Goal: Task Accomplishment & Management: Manage account settings

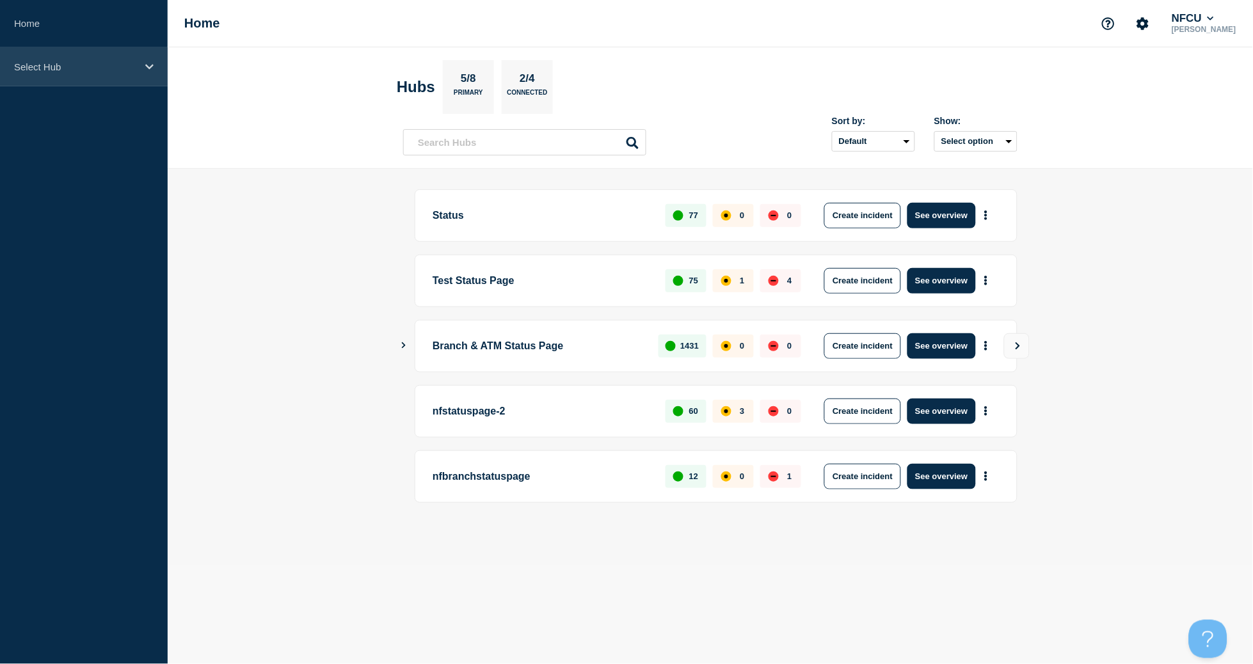
click at [120, 72] on div "Select Hub" at bounding box center [84, 66] width 168 height 39
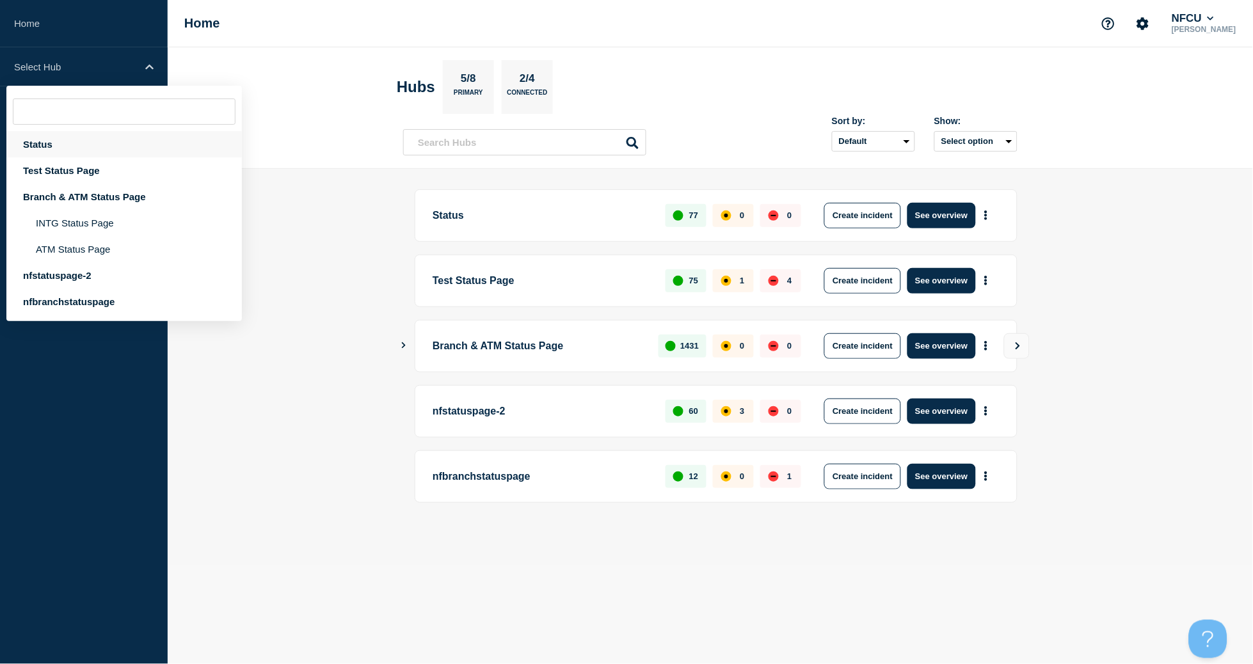
click at [42, 148] on div "Status" at bounding box center [124, 144] width 236 height 26
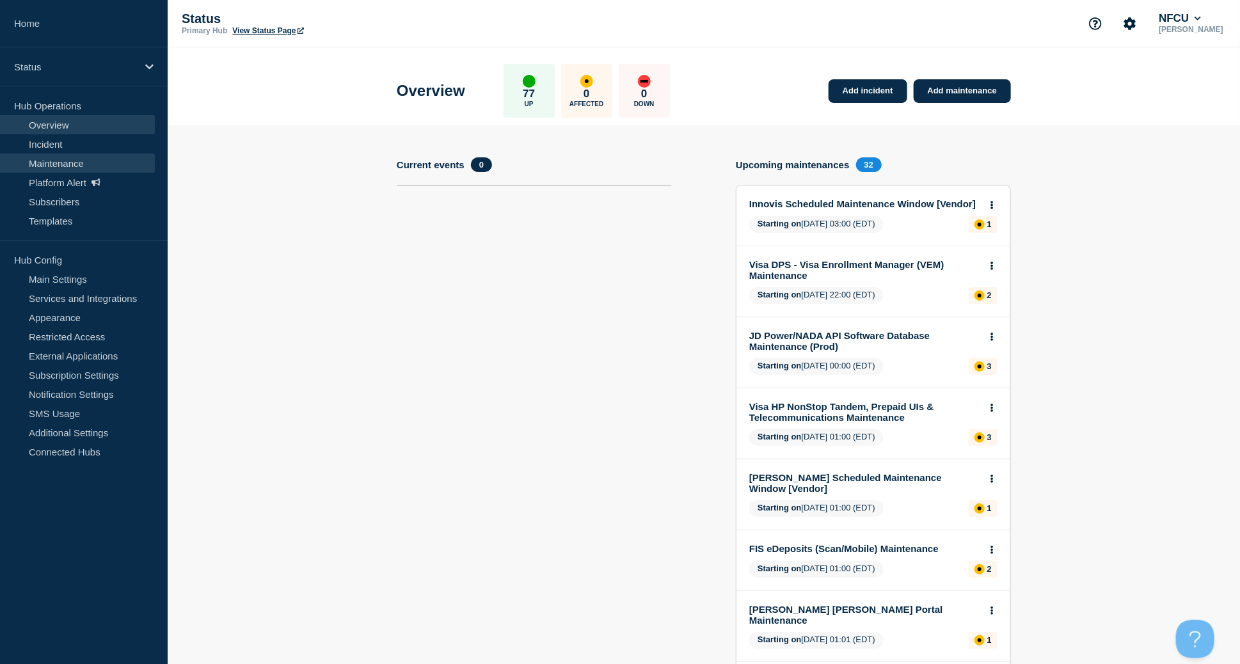
click at [60, 164] on link "Maintenance" at bounding box center [77, 163] width 155 height 19
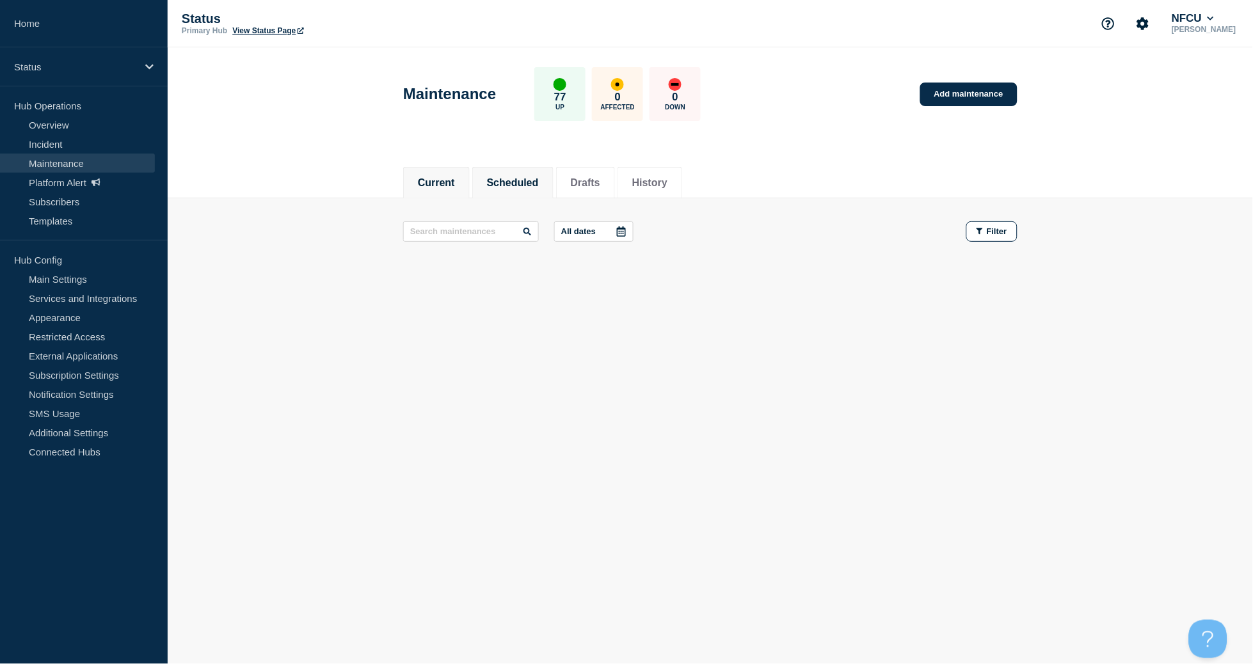
click at [527, 177] on button "Scheduled" at bounding box center [513, 183] width 52 height 12
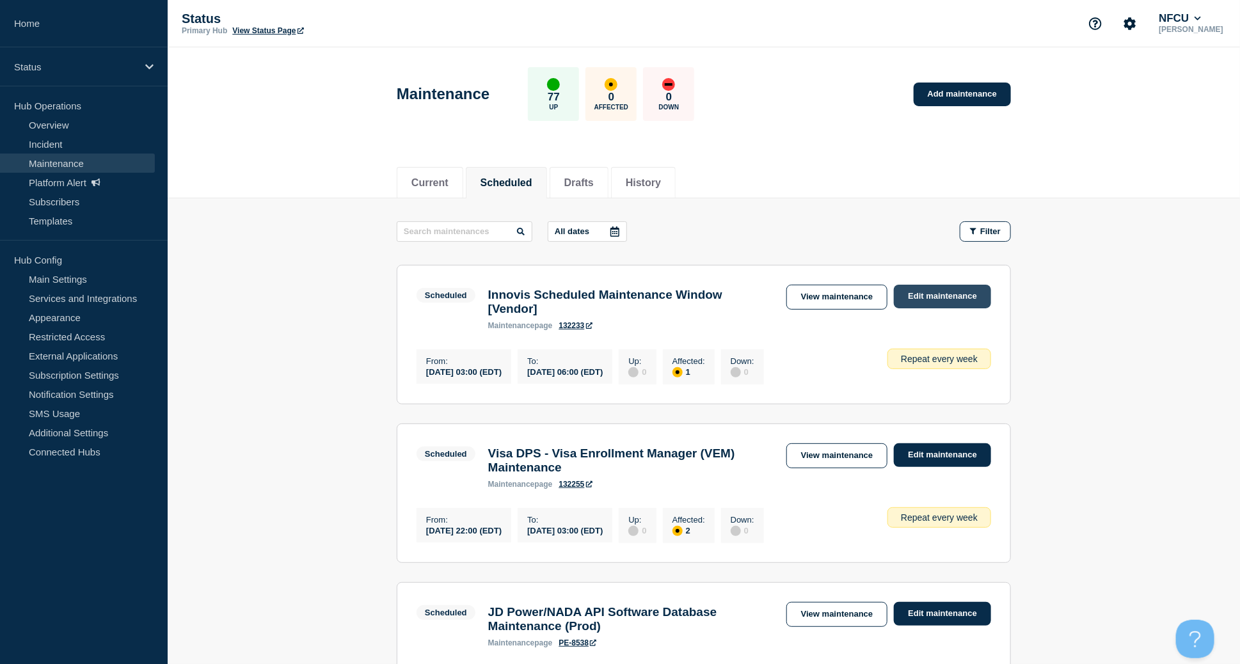
click at [929, 298] on link "Edit maintenance" at bounding box center [942, 297] width 97 height 24
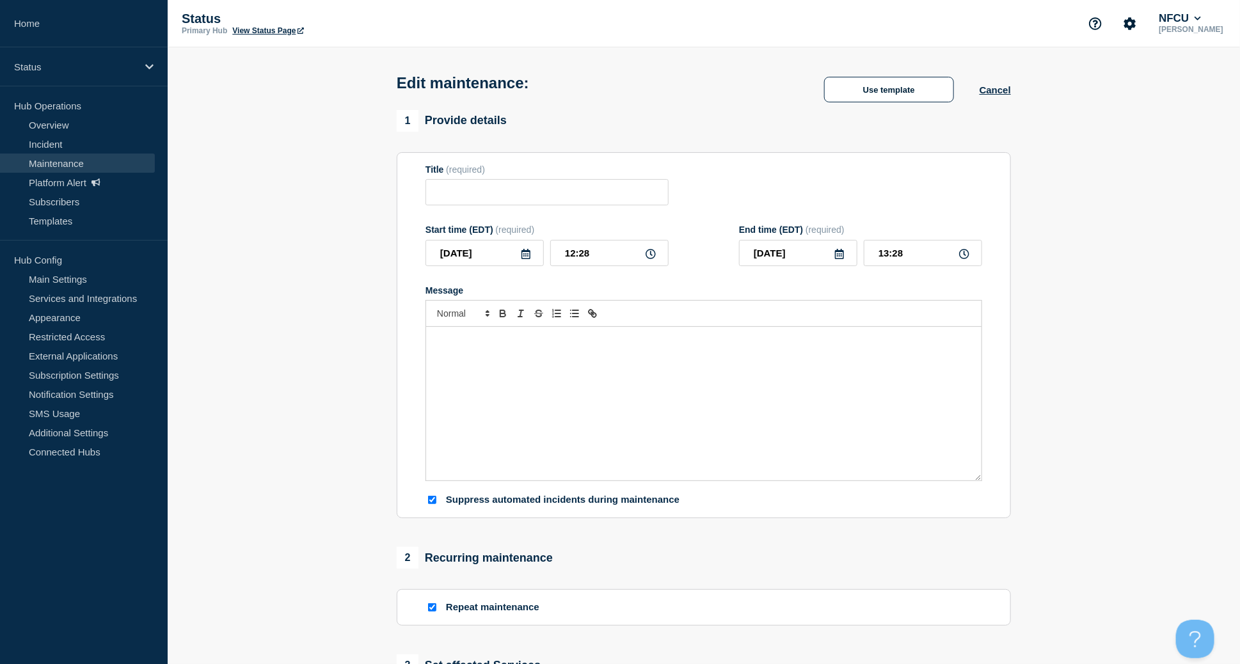
type input "Innovis Scheduled Maintenance Window [Vendor]"
type input "[DATE]"
type input "03:00"
type input "[DATE]"
type input "06:00"
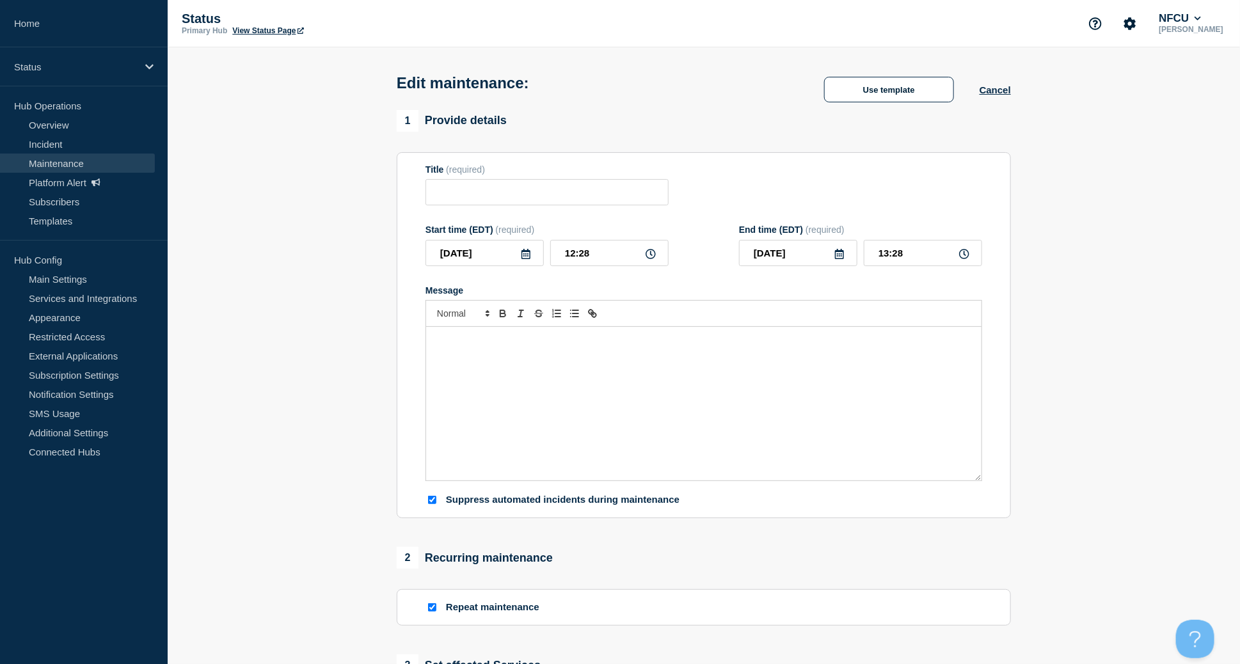
checkbox input "true"
checkbox input "false"
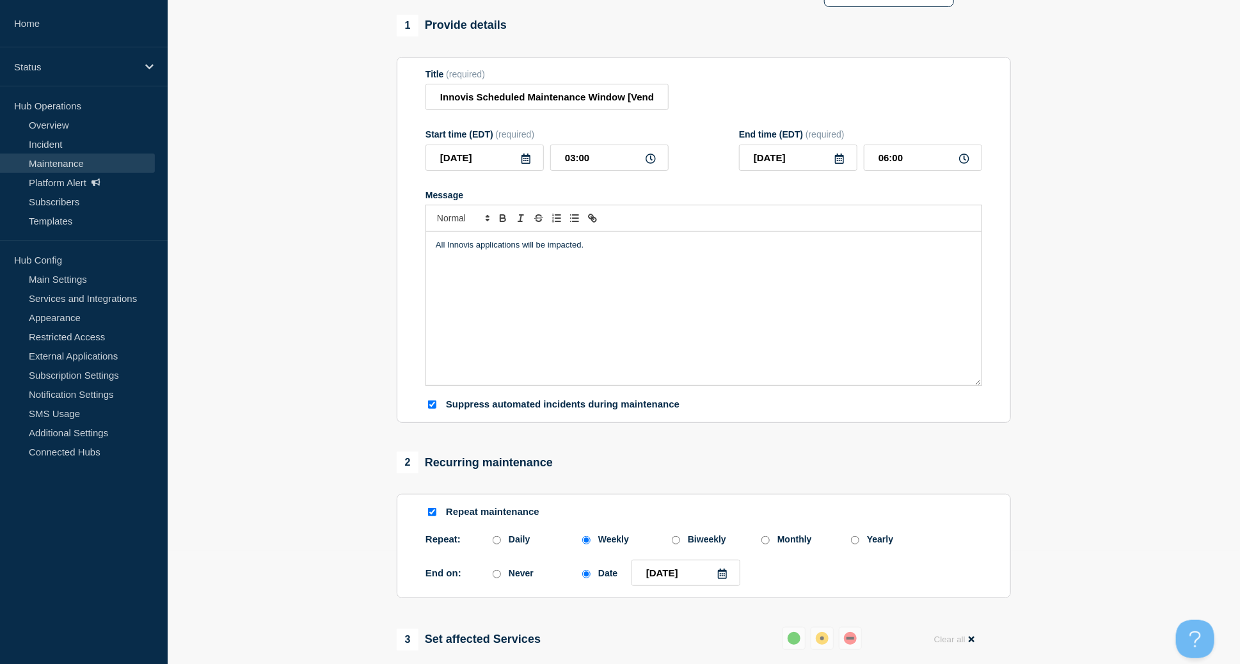
scroll to position [256, 0]
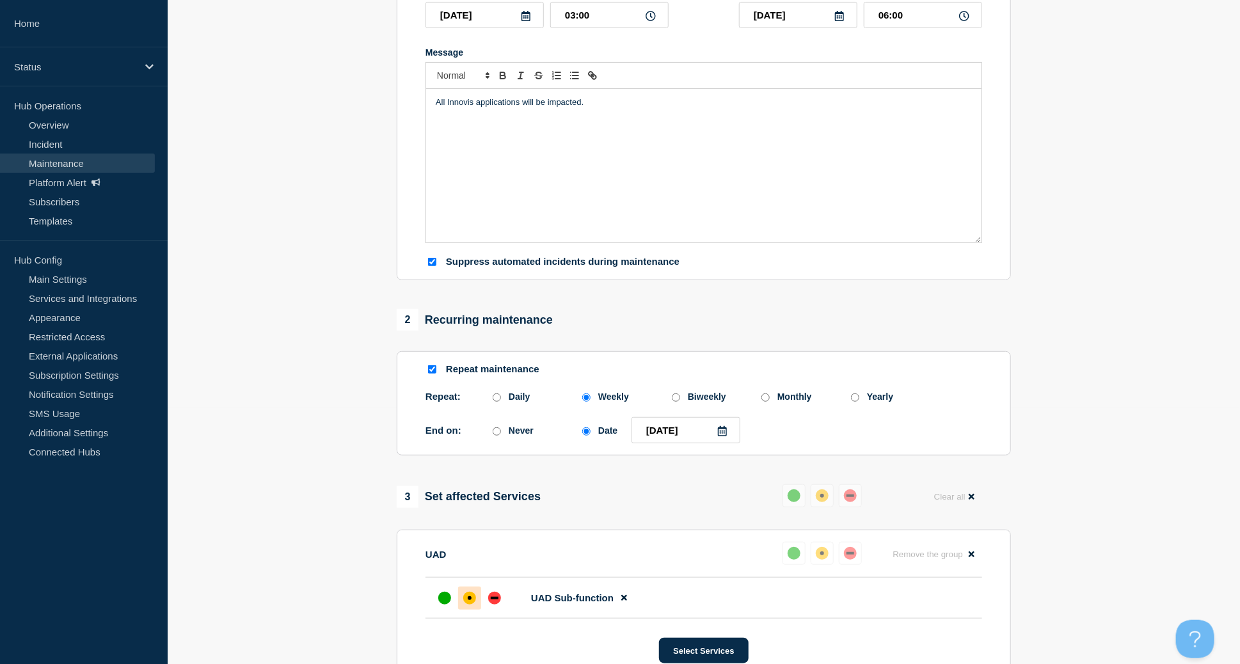
click at [430, 373] on input "Repeat maintenance" at bounding box center [432, 369] width 8 height 8
checkbox input "false"
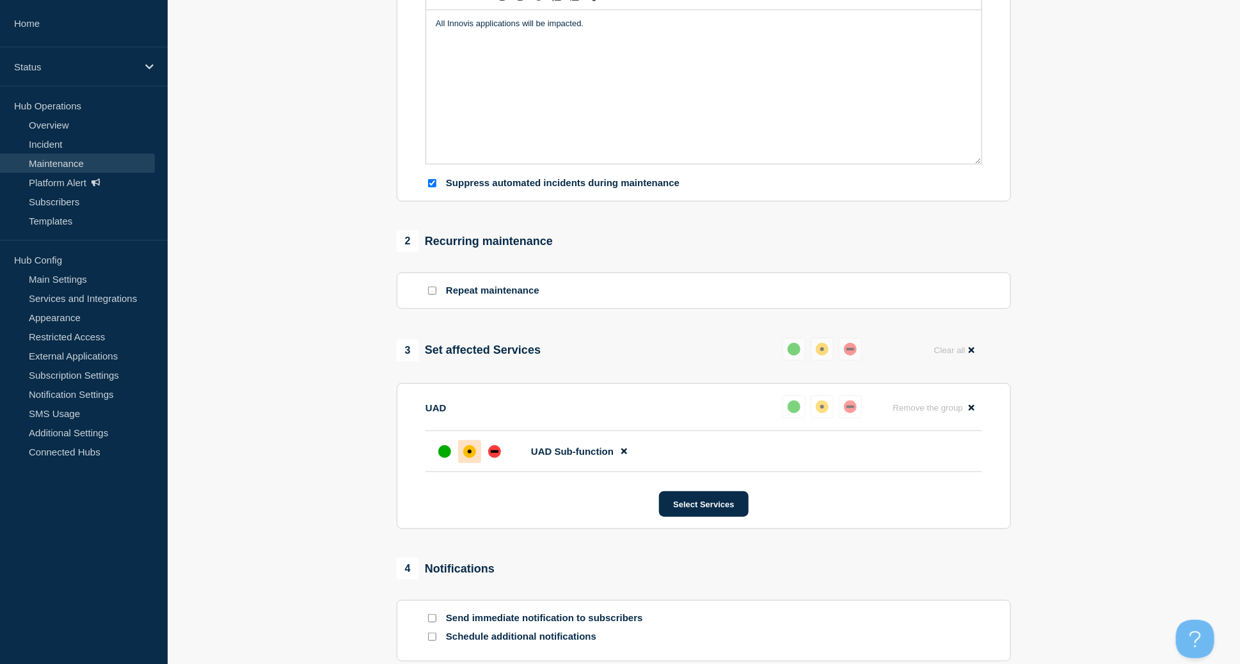
scroll to position [390, 0]
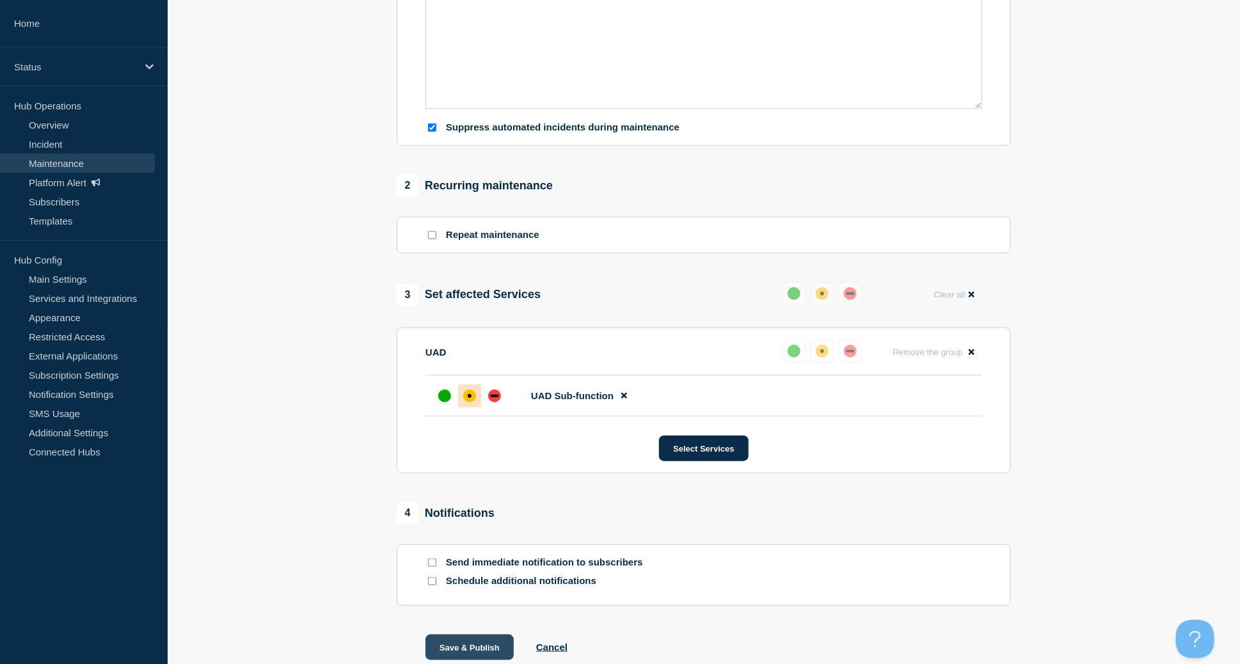
click at [467, 655] on button "Save & Publish" at bounding box center [470, 648] width 88 height 26
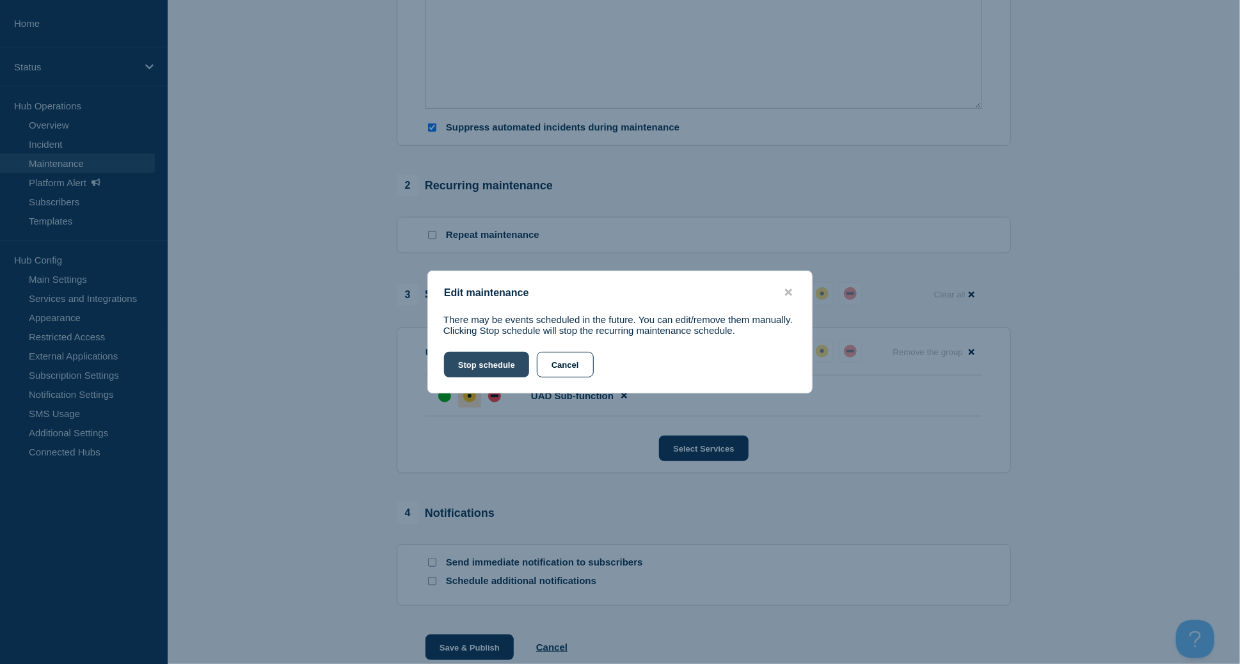
click at [495, 364] on button "Stop schedule" at bounding box center [486, 365] width 85 height 26
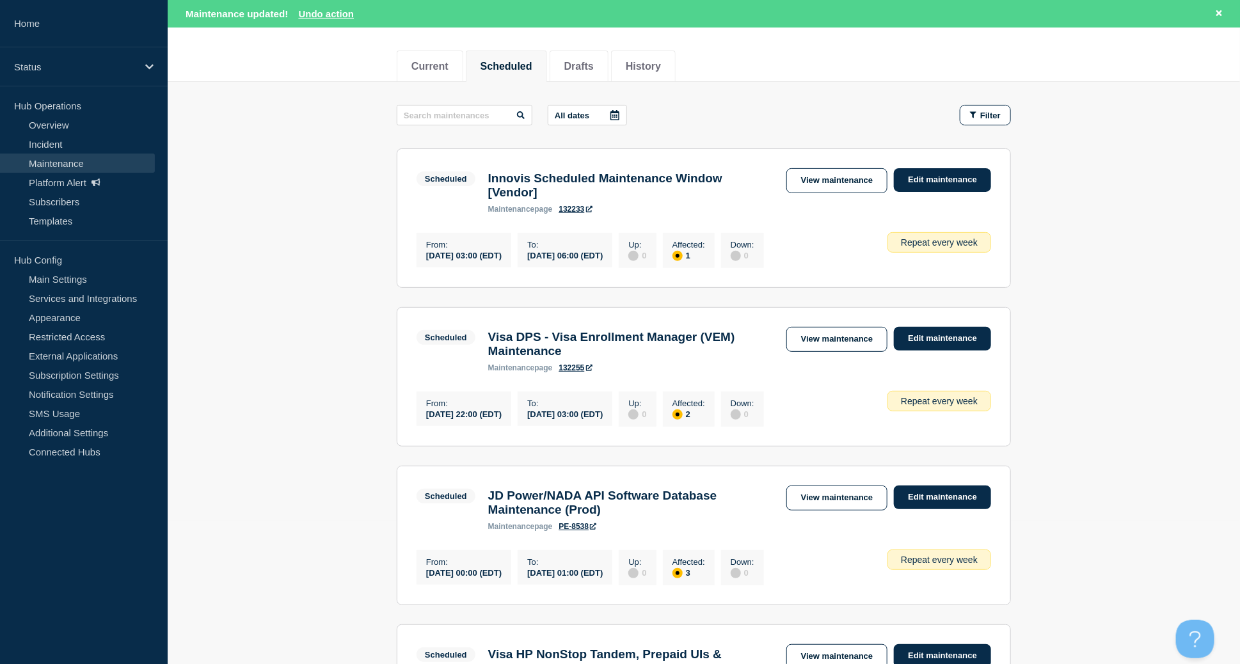
scroll to position [170, 0]
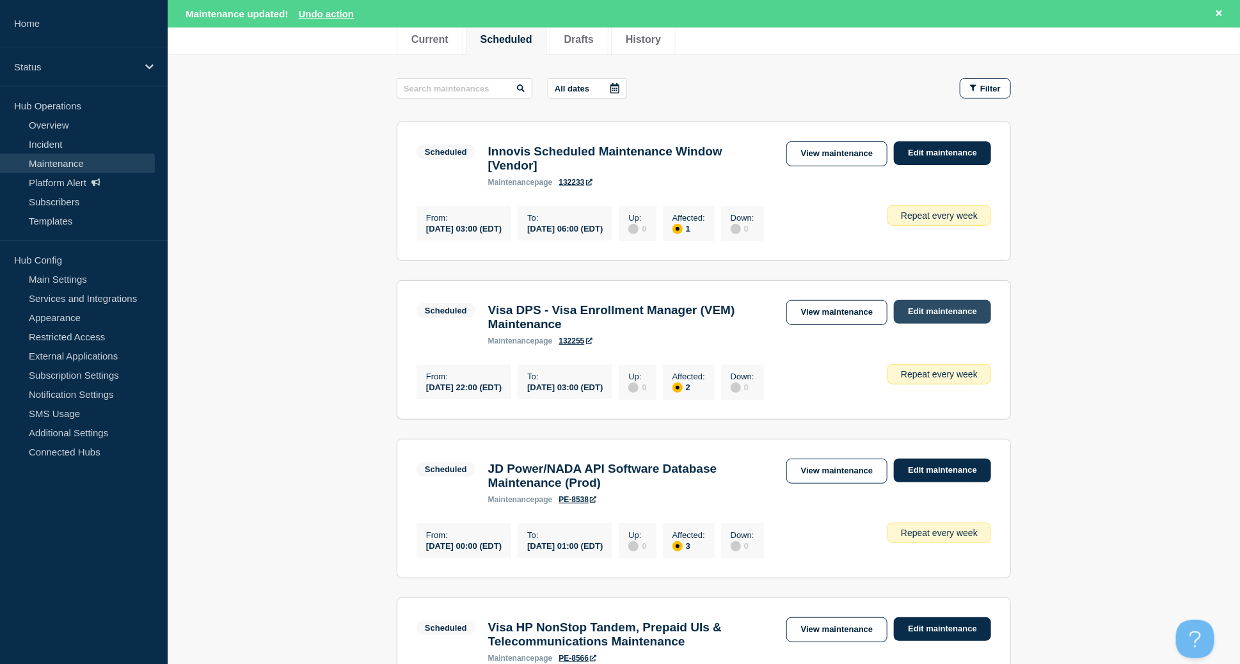
click at [951, 317] on link "Edit maintenance" at bounding box center [942, 312] width 97 height 24
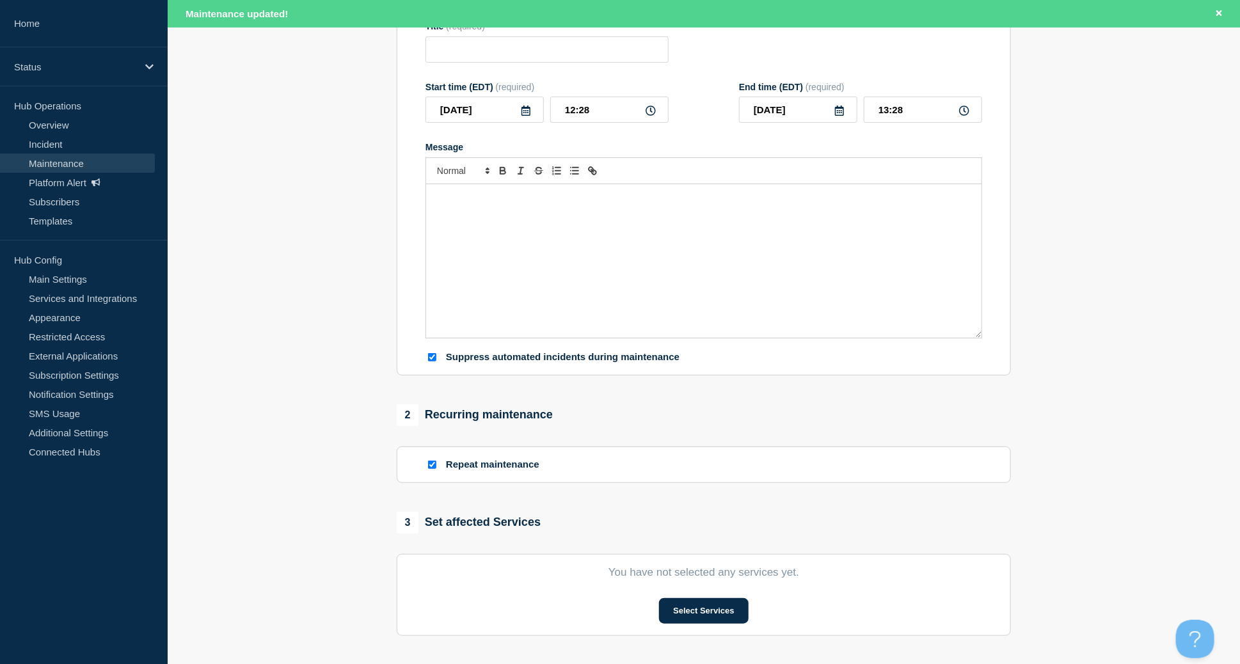
type input "Visa DPS - Visa Enrollment Manager (VEM) Maintenance"
type input "[DATE]"
type input "22:00"
type input "[DATE]"
type input "03:00"
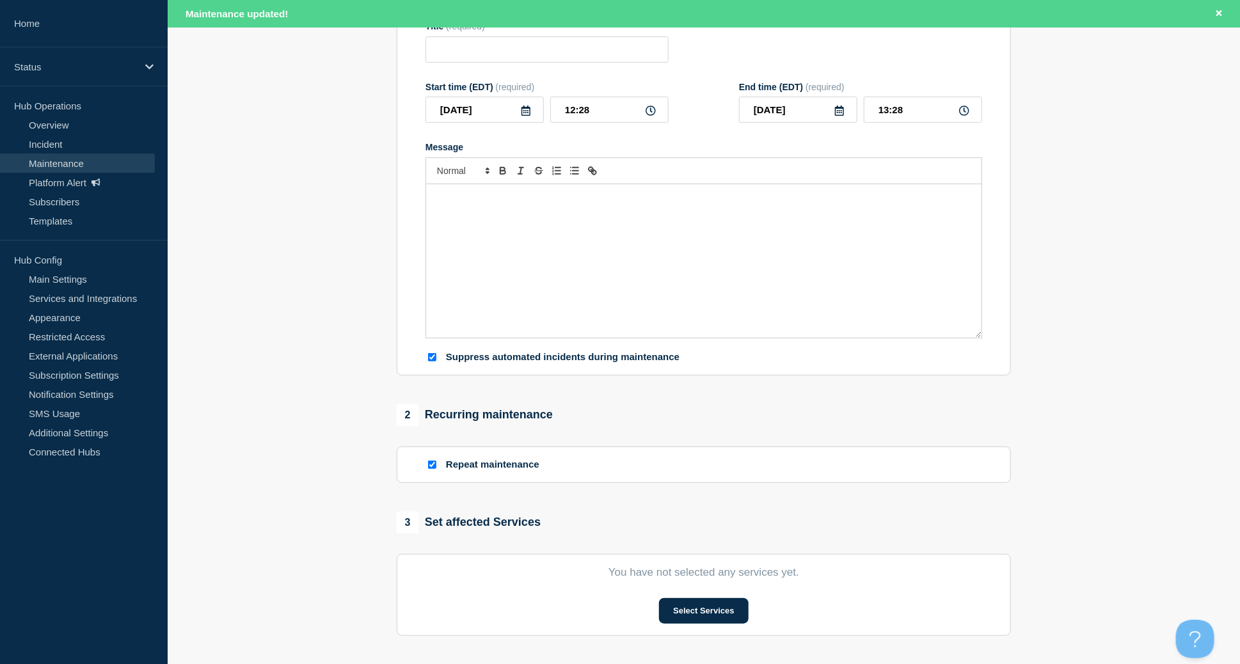
checkbox input "true"
checkbox input "false"
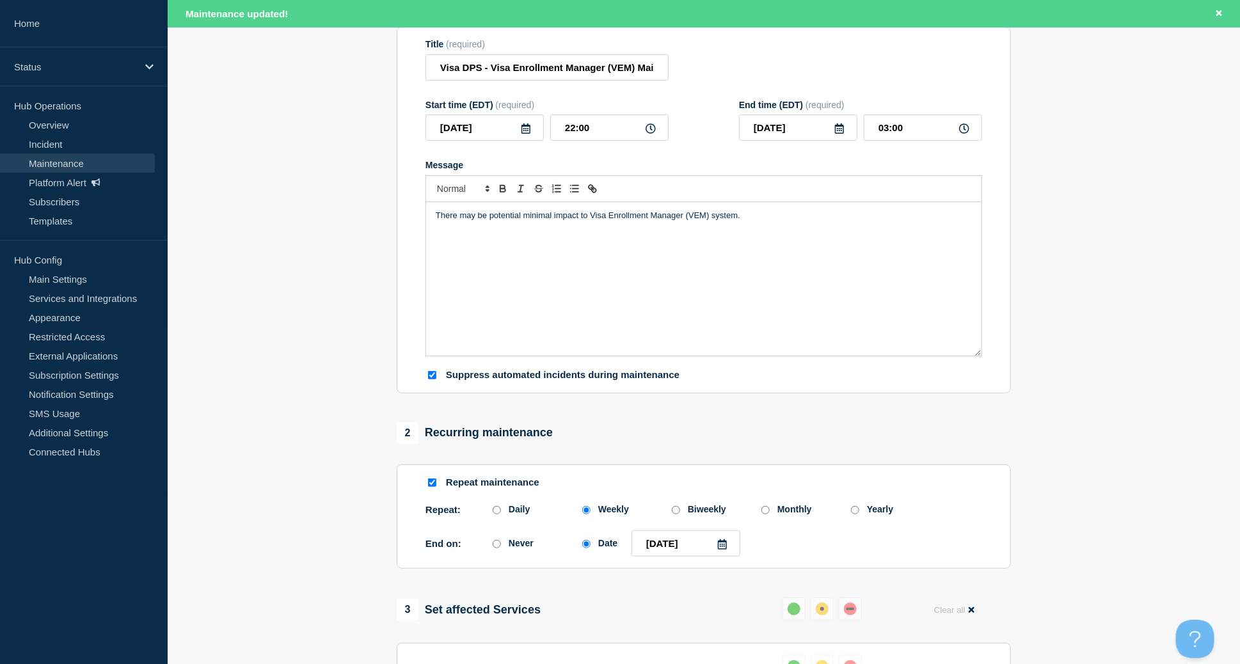
click at [431, 486] on input "Repeat maintenance" at bounding box center [432, 483] width 8 height 8
checkbox input "false"
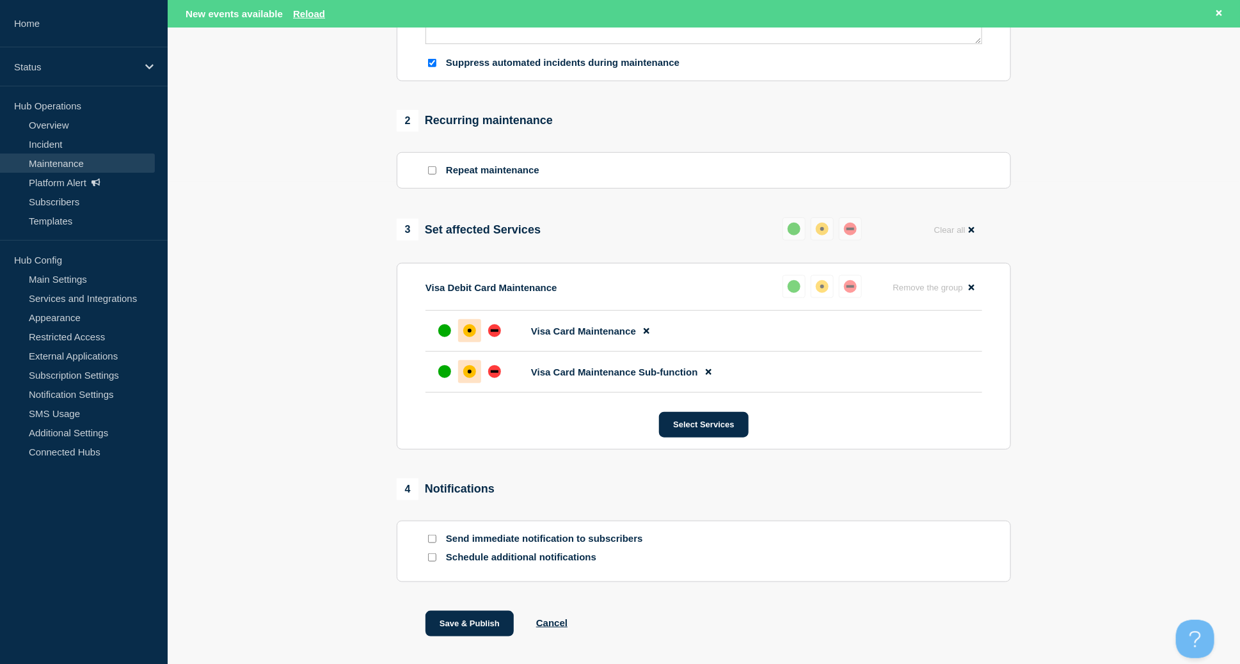
scroll to position [512, 0]
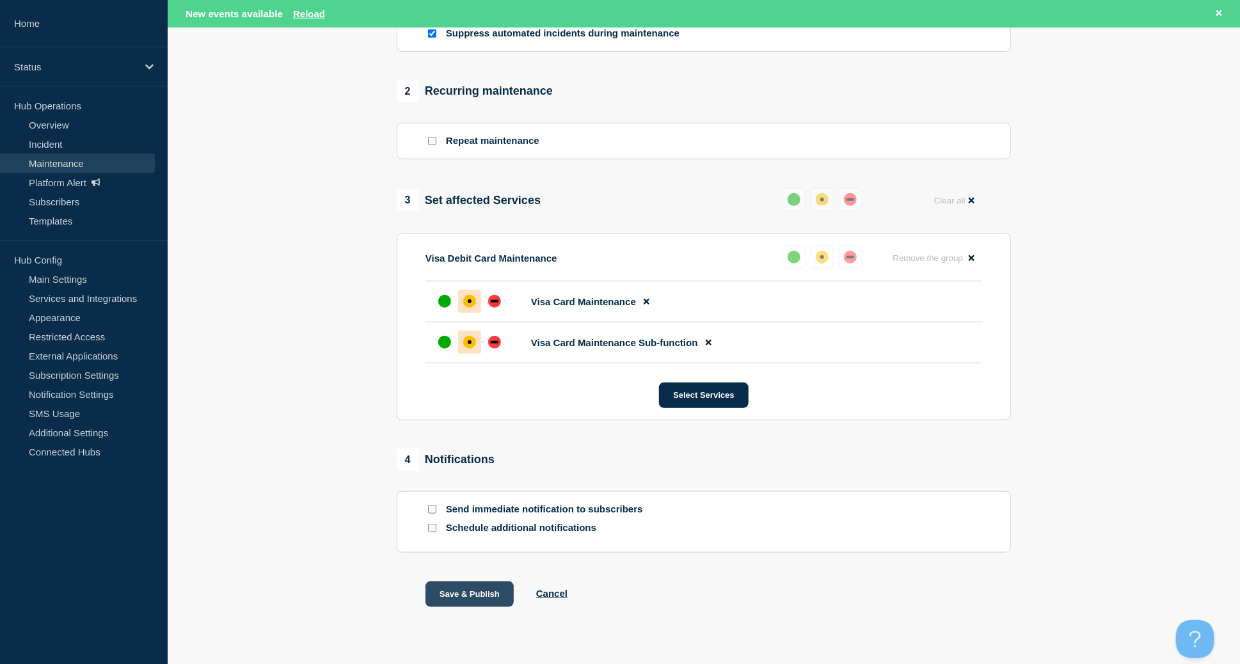
click at [467, 602] on button "Save & Publish" at bounding box center [470, 595] width 88 height 26
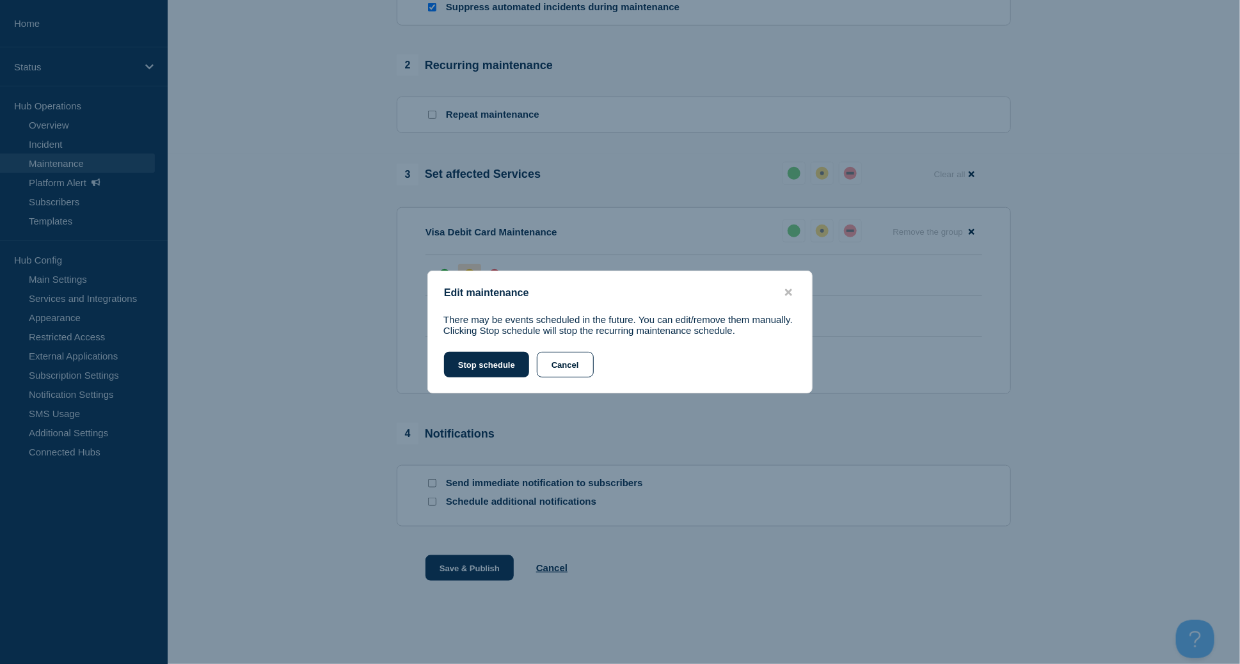
scroll to position [484, 0]
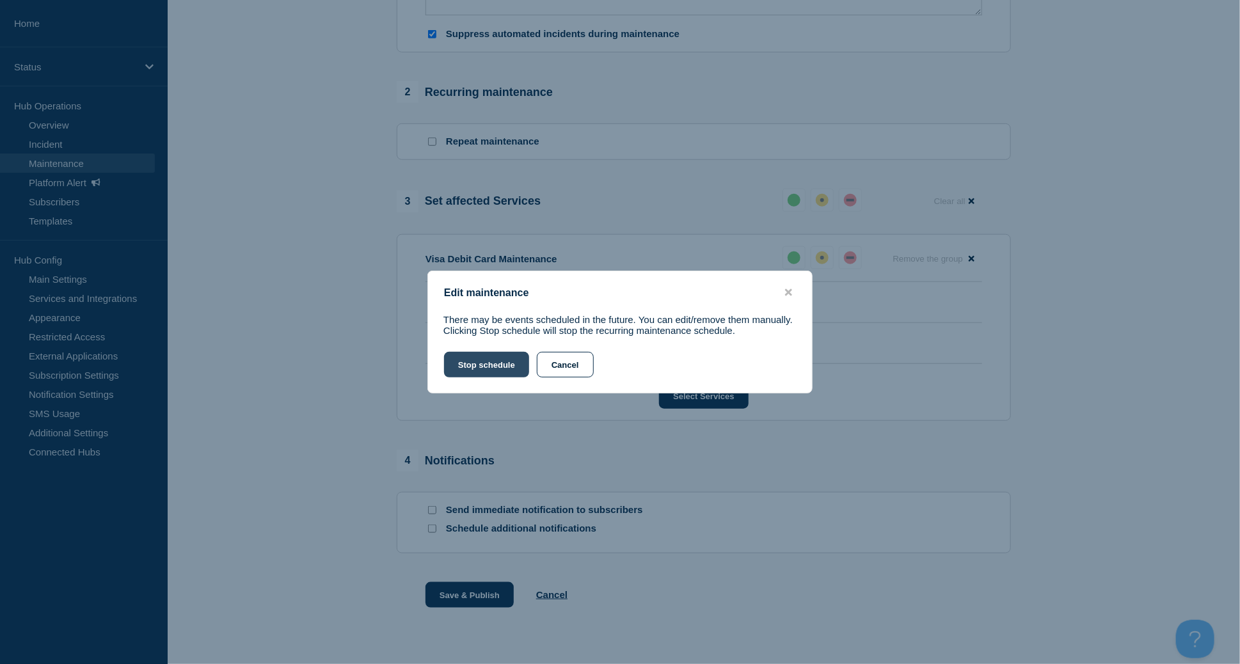
click at [495, 361] on button "Stop schedule" at bounding box center [486, 365] width 85 height 26
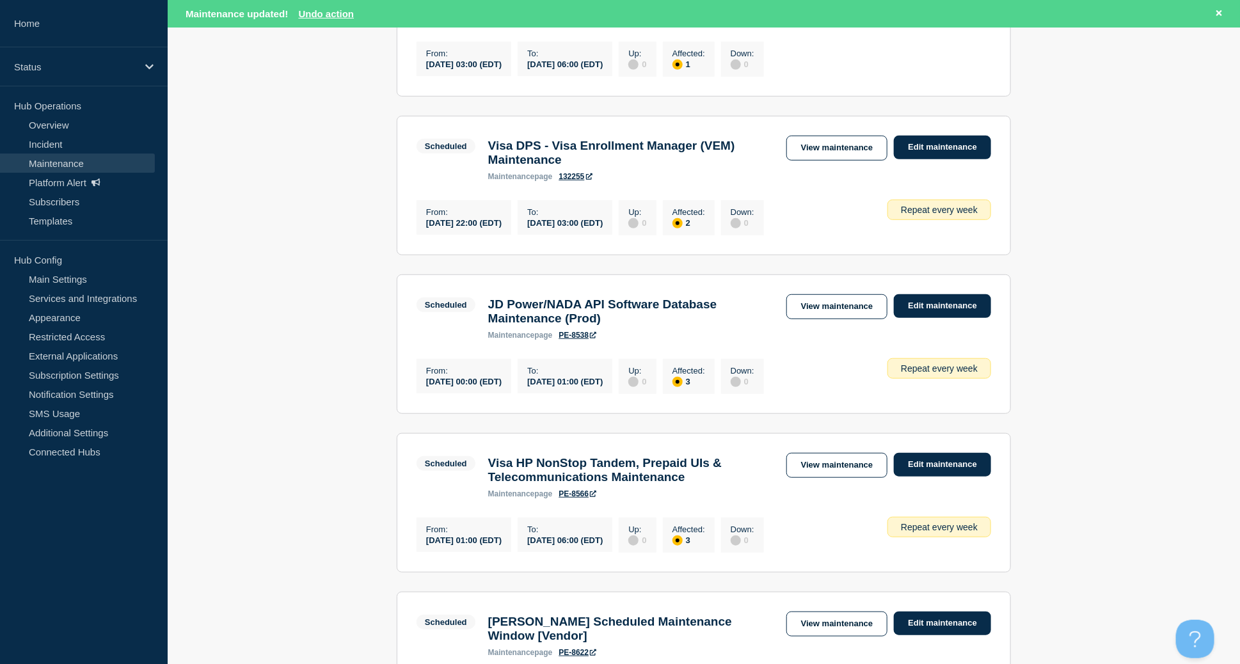
scroll to position [341, 0]
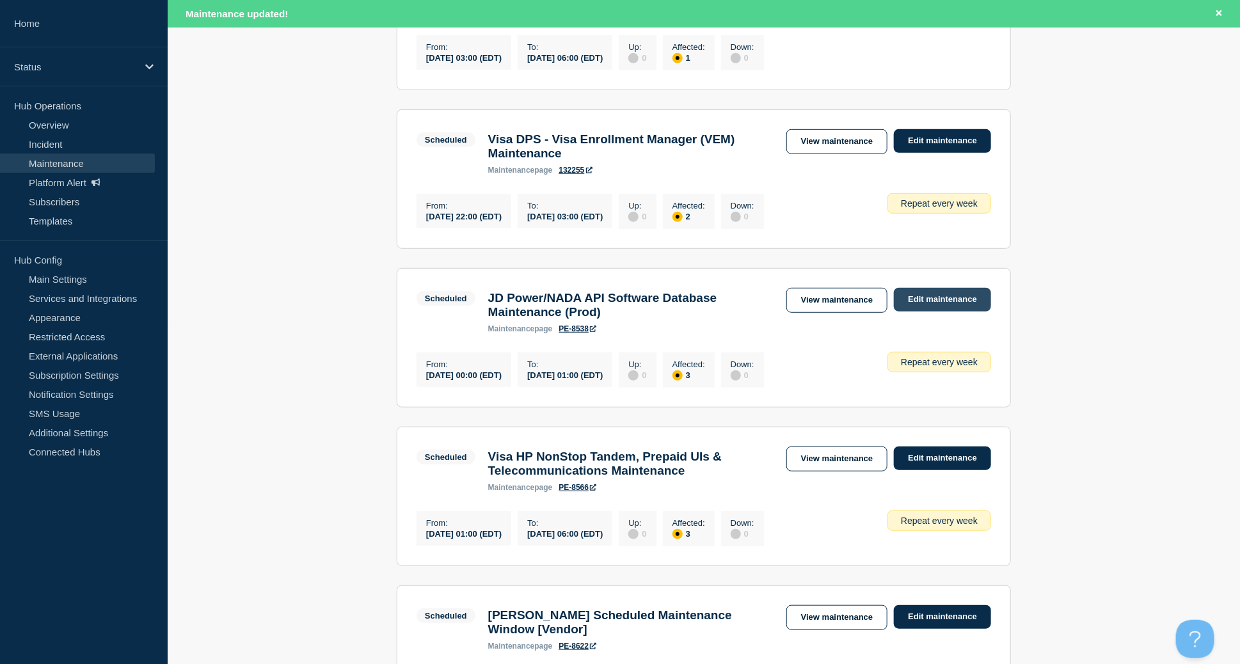
click at [959, 312] on link "Edit maintenance" at bounding box center [942, 300] width 97 height 24
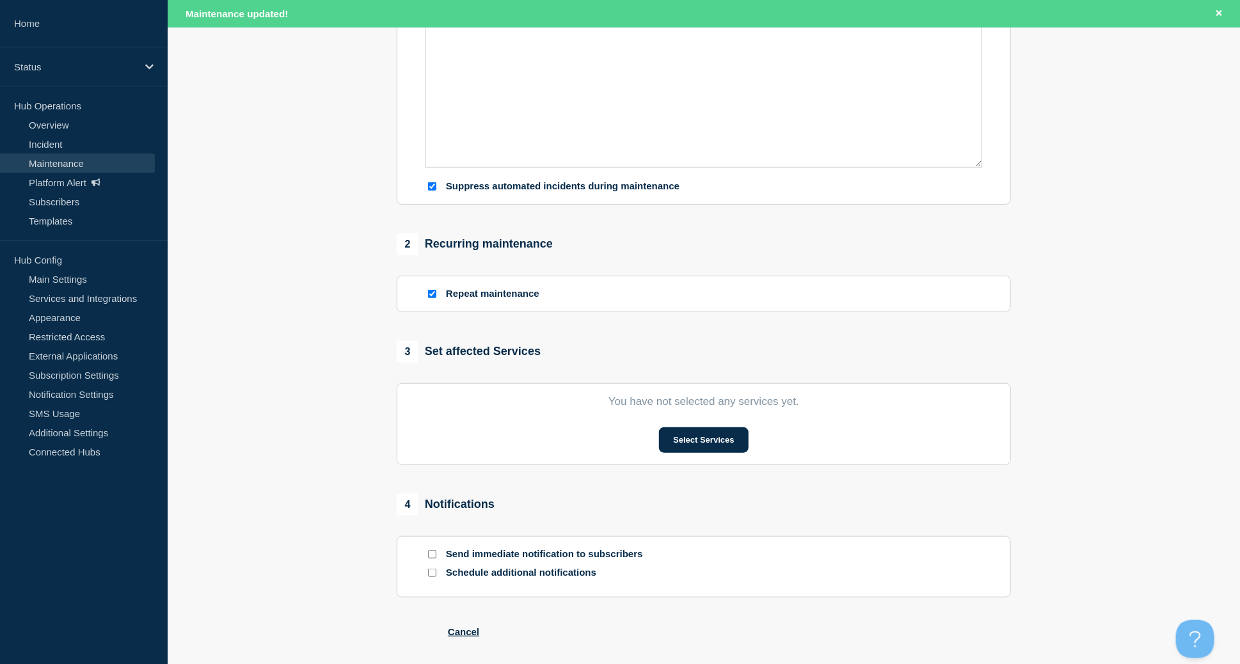
type input "JD Power/NADA API Software Database Maintenance (Prod)"
type input "[DATE]"
type input "00:00"
type input "[DATE]"
type input "01:00"
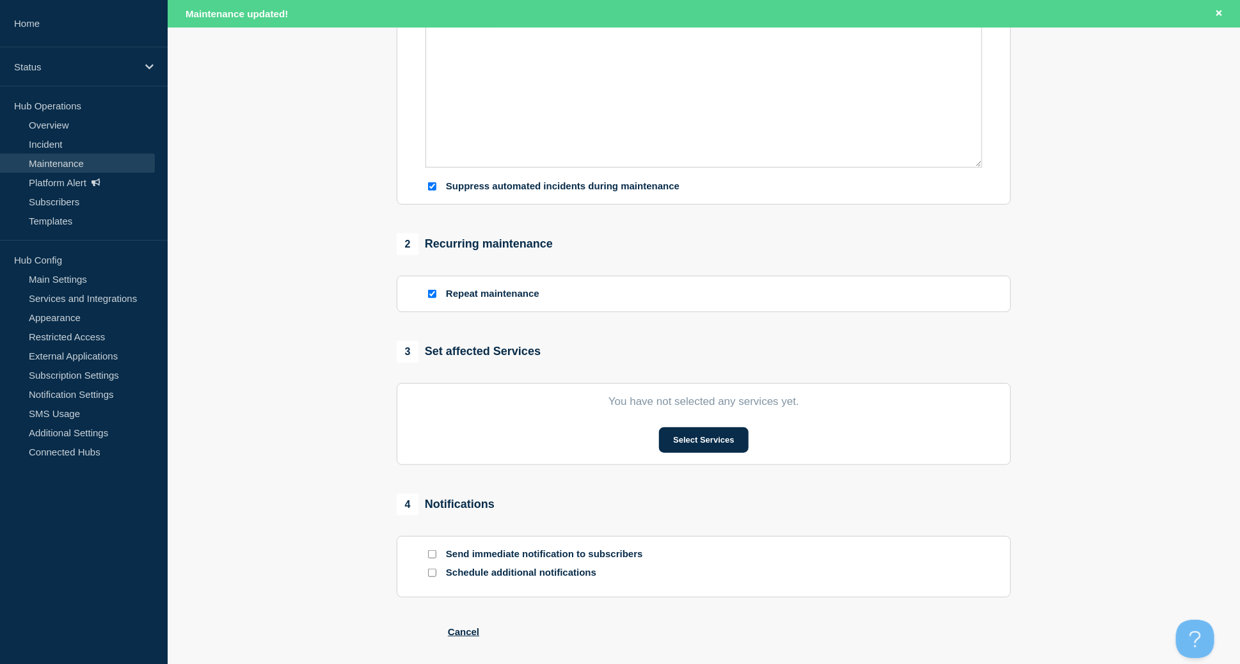
checkbox input "true"
checkbox input "false"
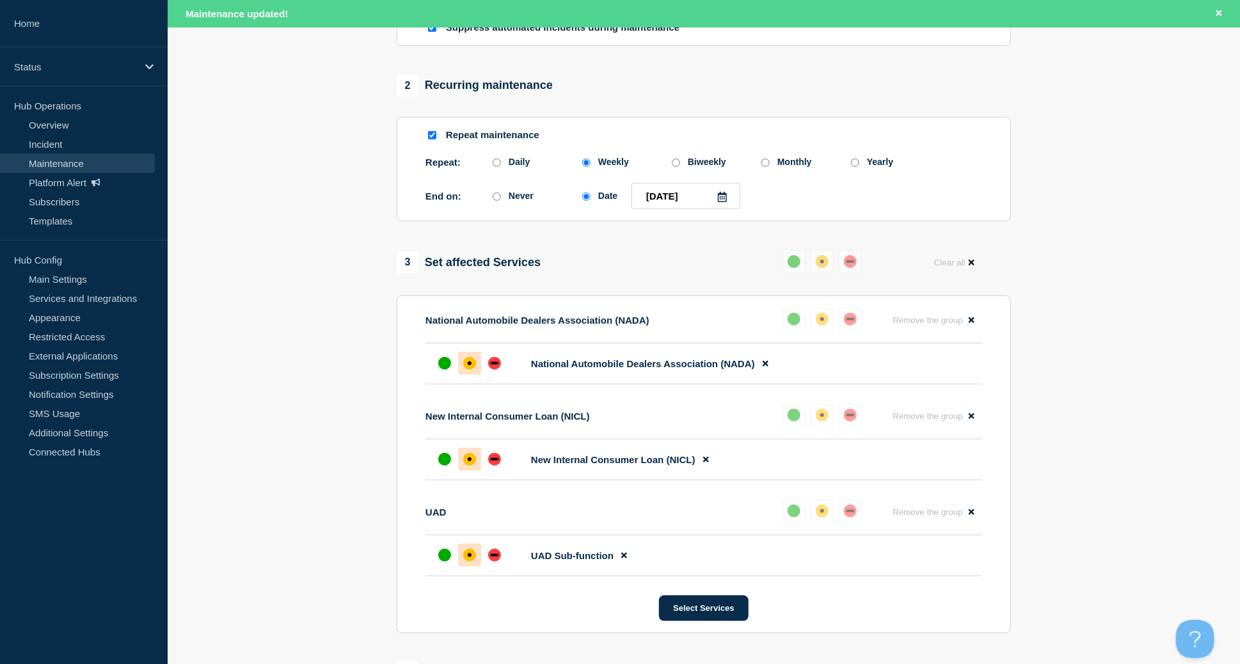
scroll to position [426, 0]
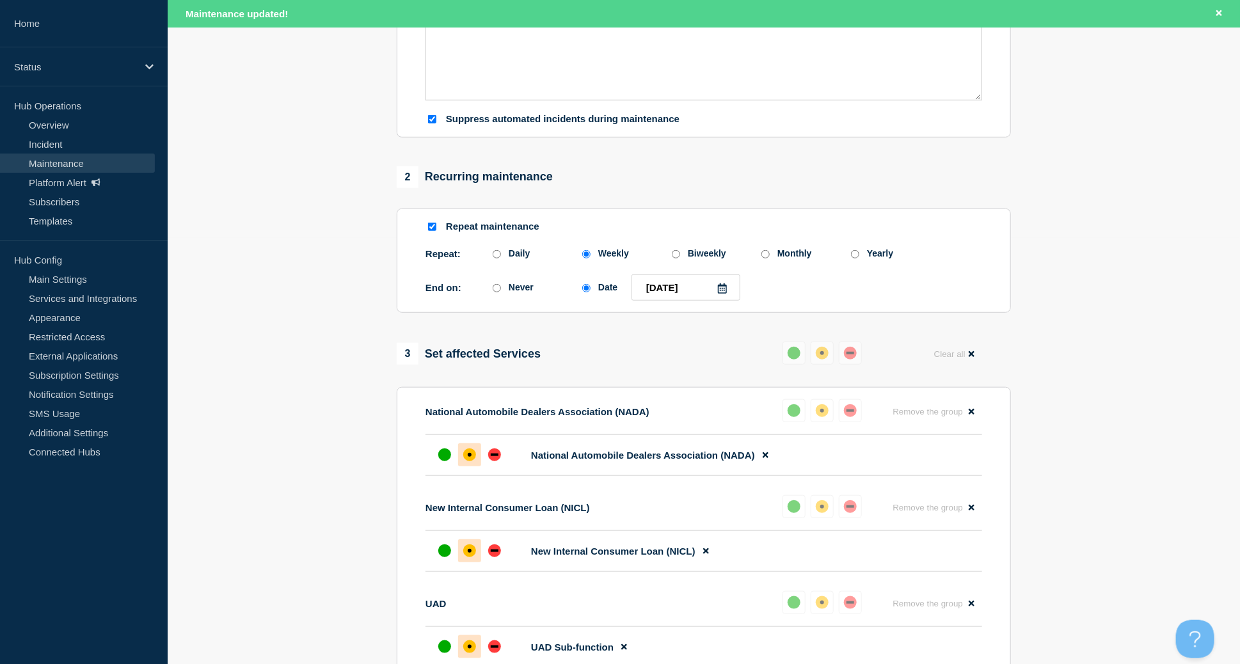
click at [431, 231] on input "Repeat maintenance" at bounding box center [432, 227] width 8 height 8
checkbox input "false"
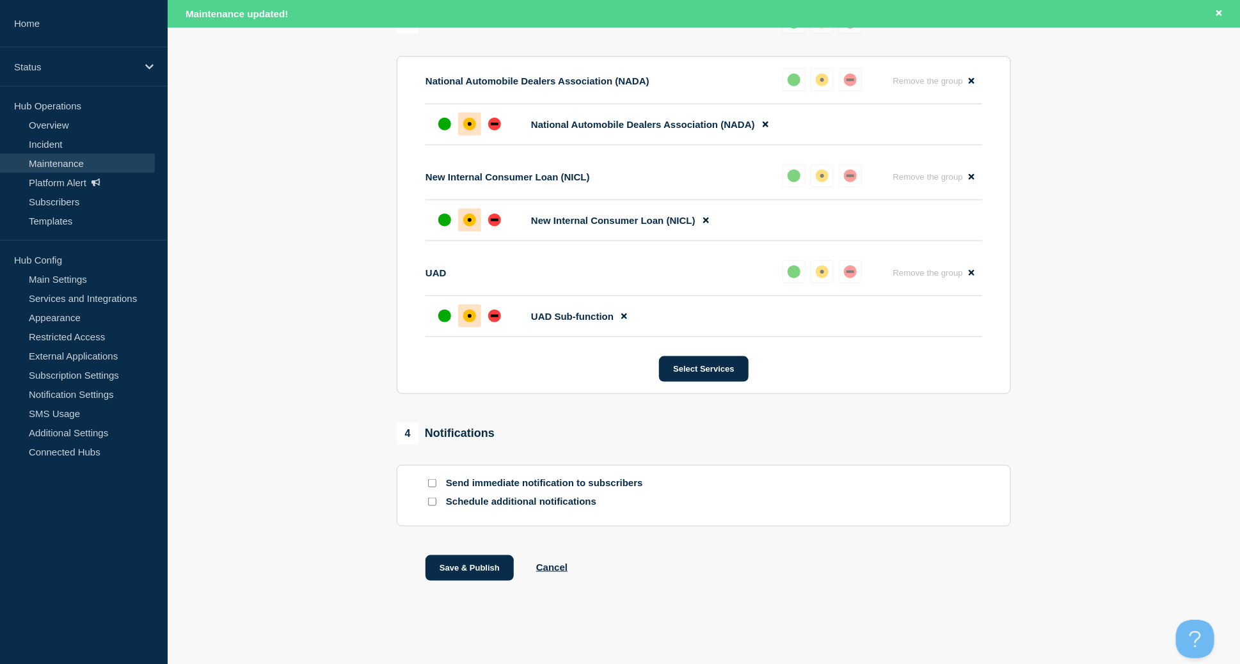
scroll to position [696, 0]
click at [485, 570] on button "Save & Publish" at bounding box center [470, 569] width 88 height 26
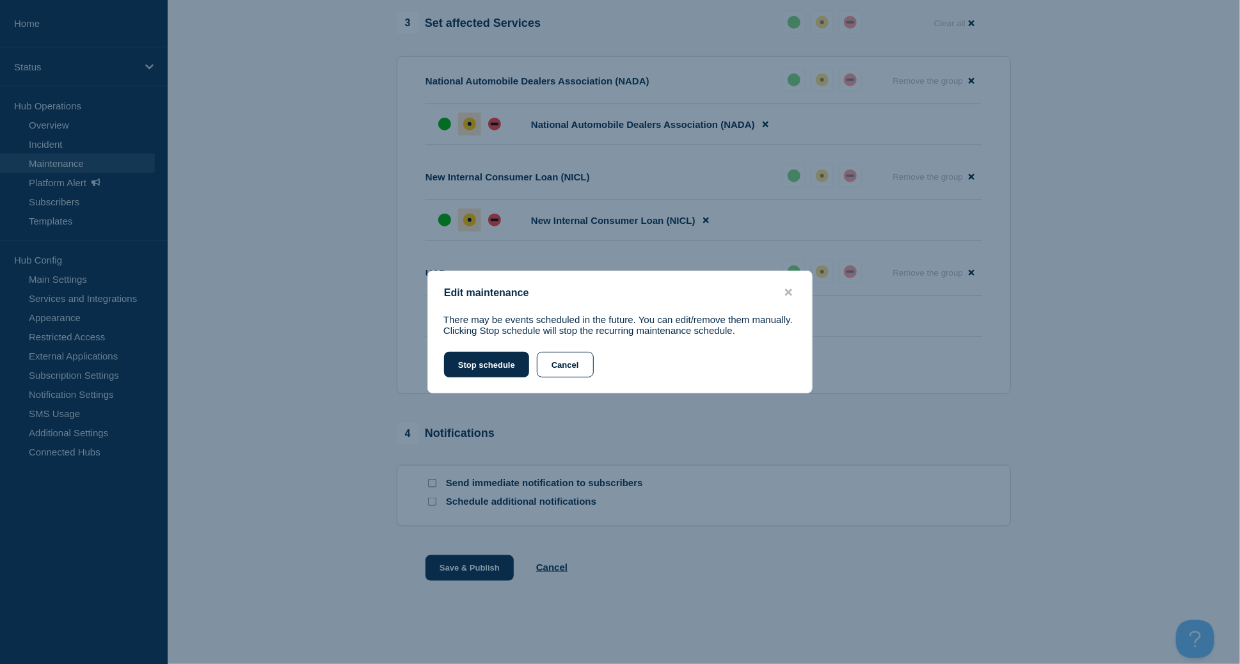
scroll to position [669, 0]
click at [475, 355] on button "Stop schedule" at bounding box center [486, 365] width 85 height 26
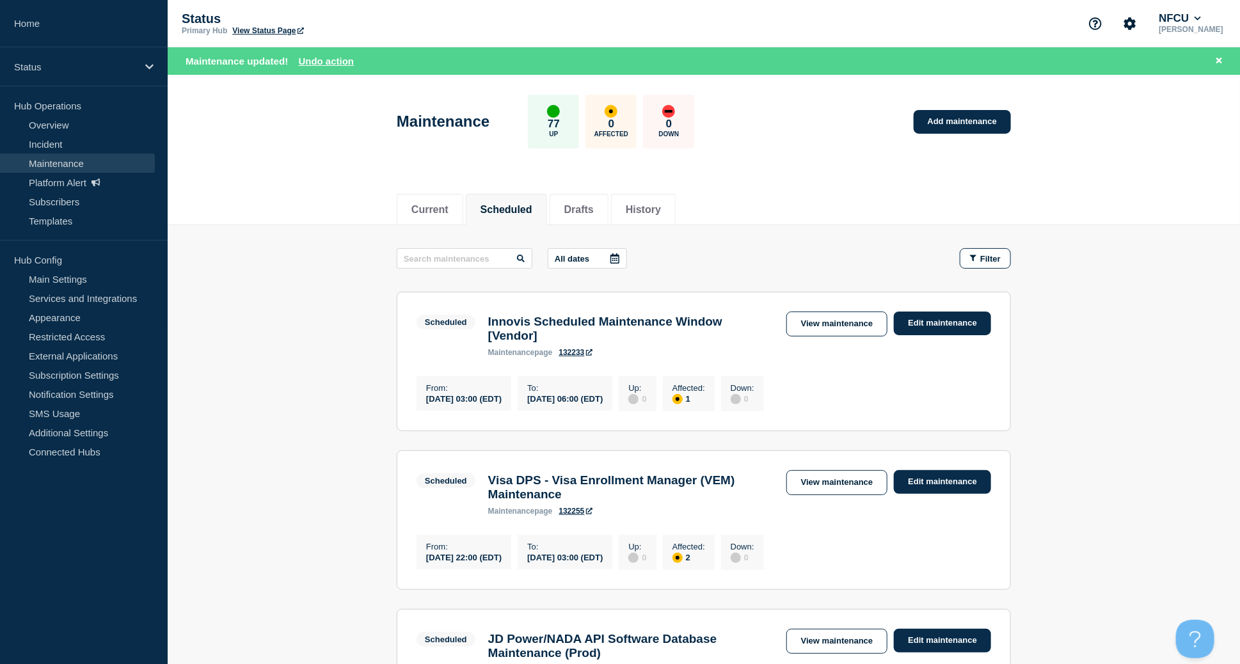
click at [520, 197] on li "Scheduled" at bounding box center [506, 209] width 81 height 31
click at [676, 197] on li "History" at bounding box center [643, 209] width 65 height 31
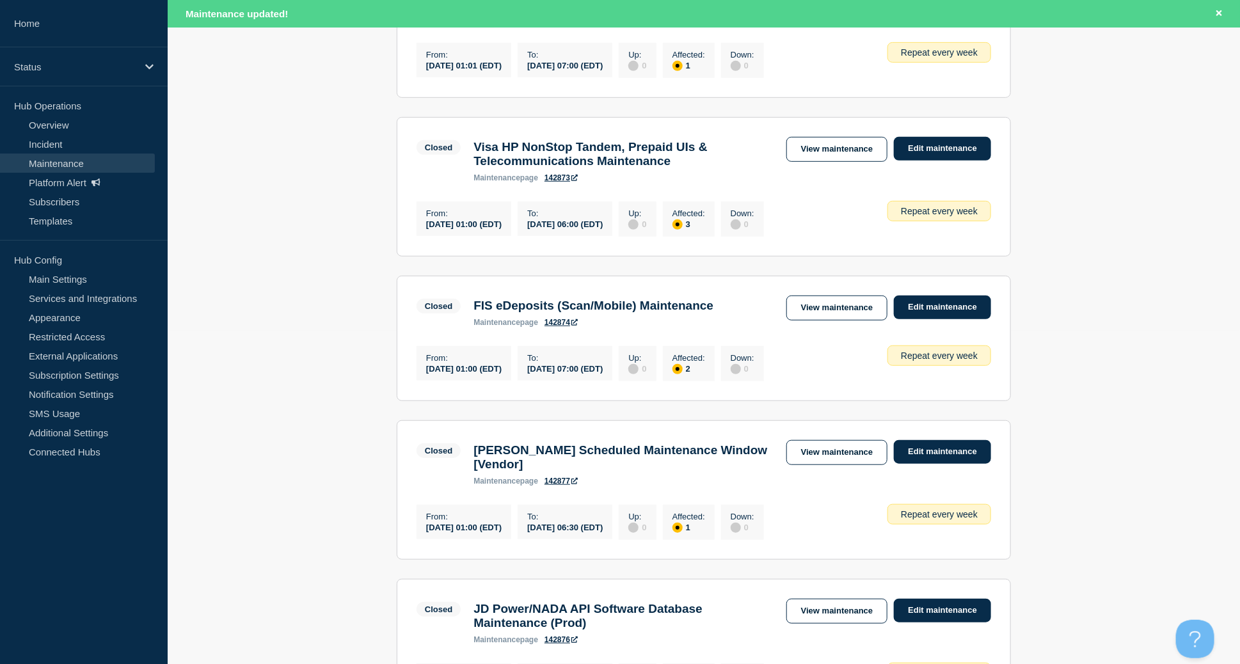
scroll to position [341, 0]
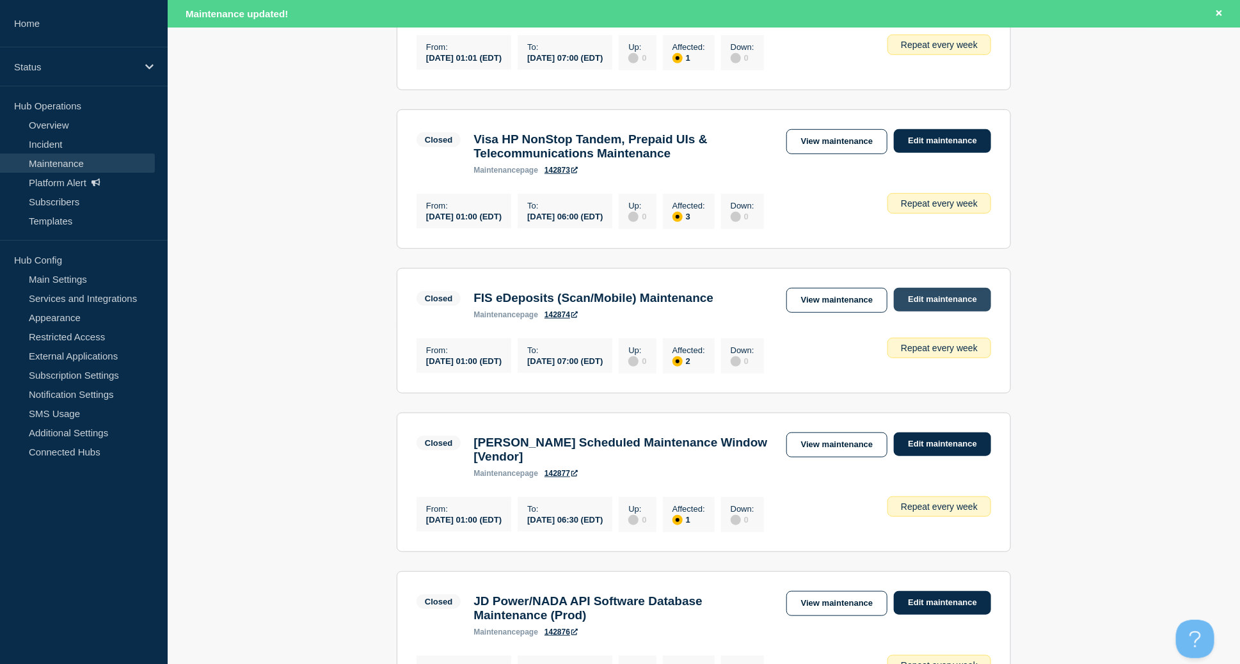
click at [926, 298] on link "Edit maintenance" at bounding box center [942, 300] width 97 height 24
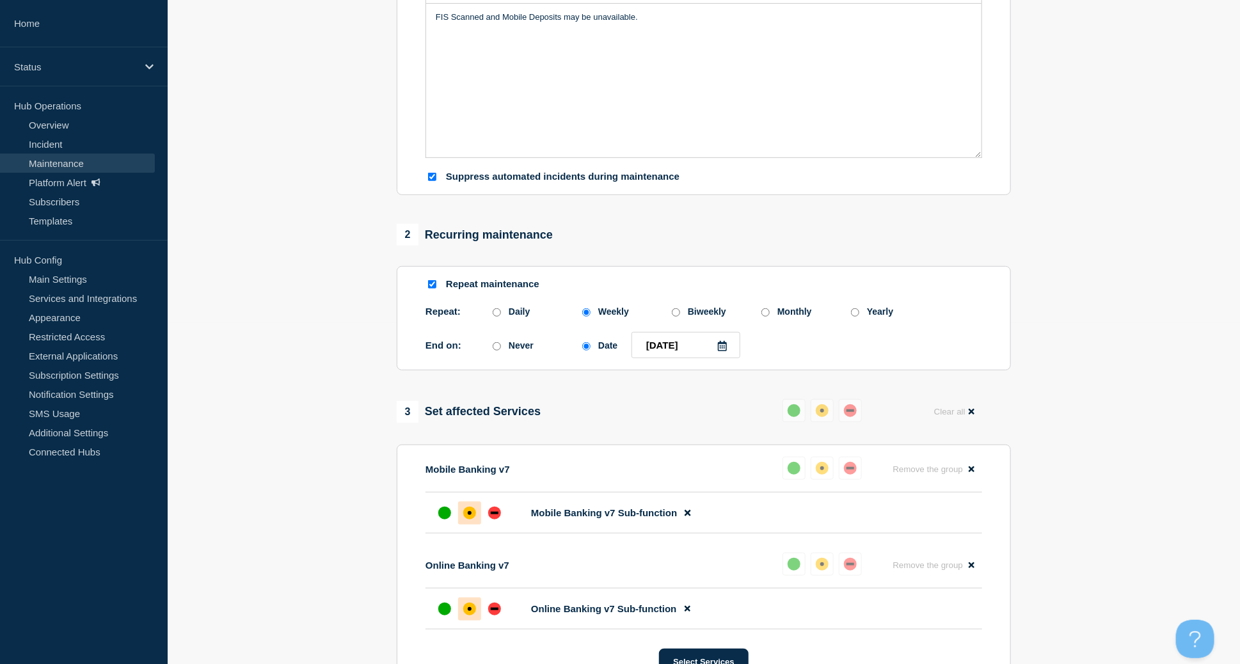
type input "FIS eDeposits (Scan/Mobile) Maintenance"
type input "[DATE]"
type input "01:00"
type input "[DATE]"
type input "07:00"
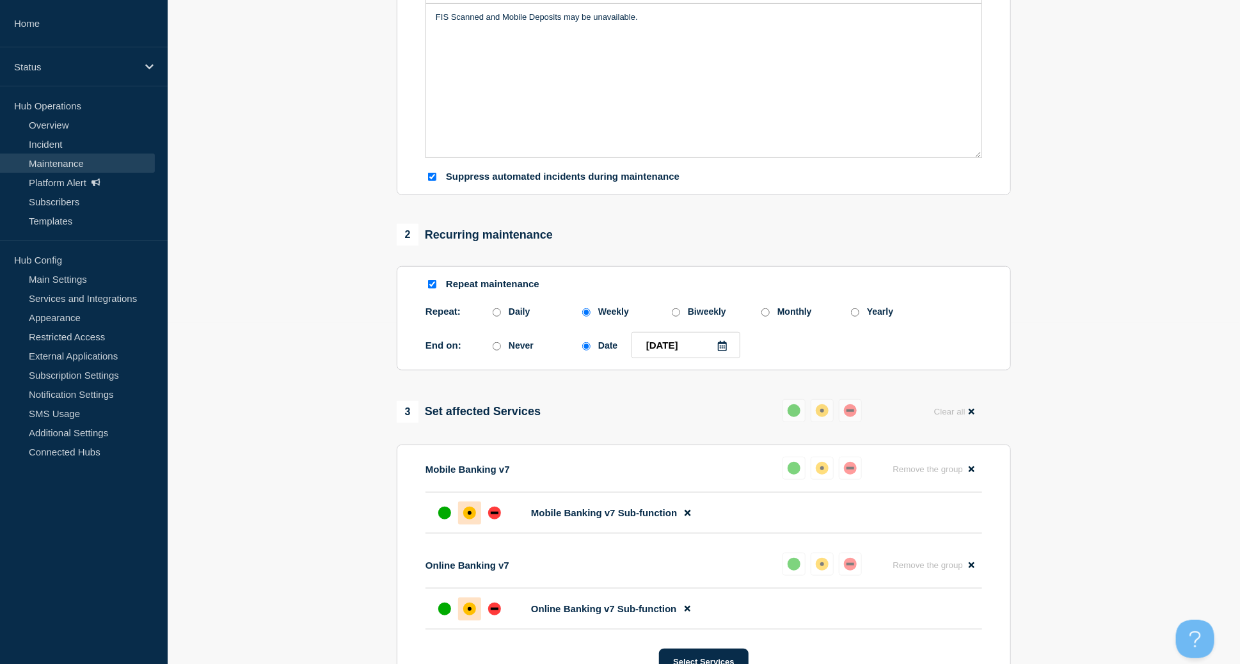
checkbox input "true"
checkbox input "false"
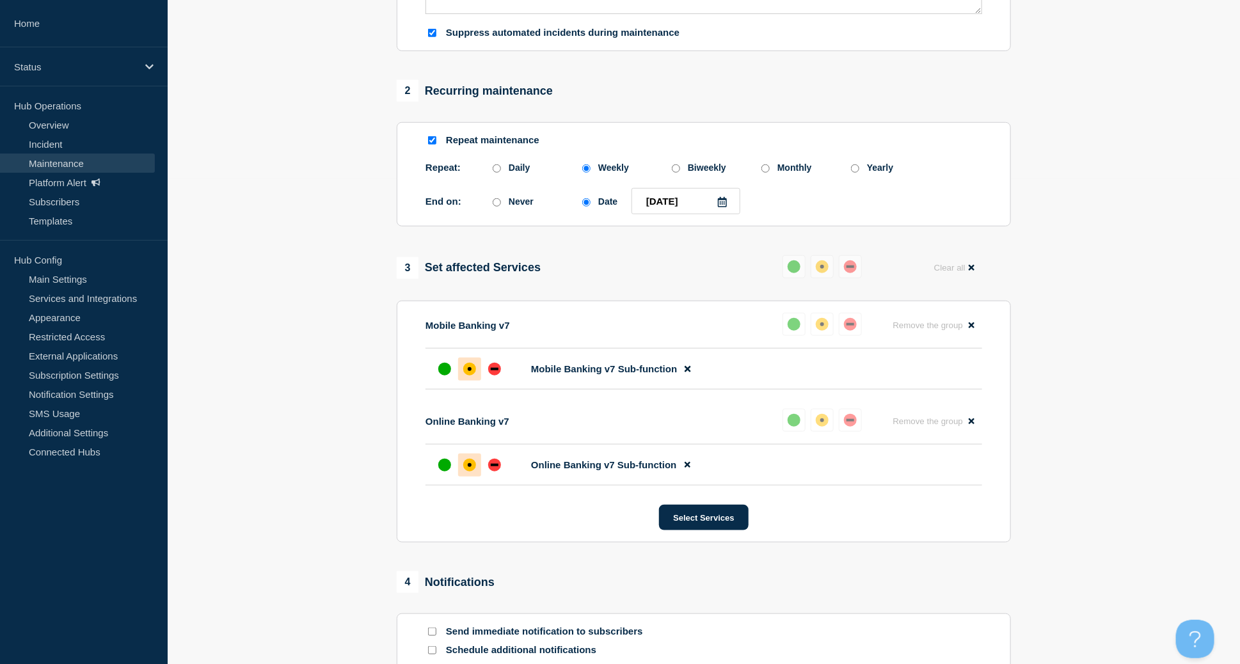
scroll to position [383, 0]
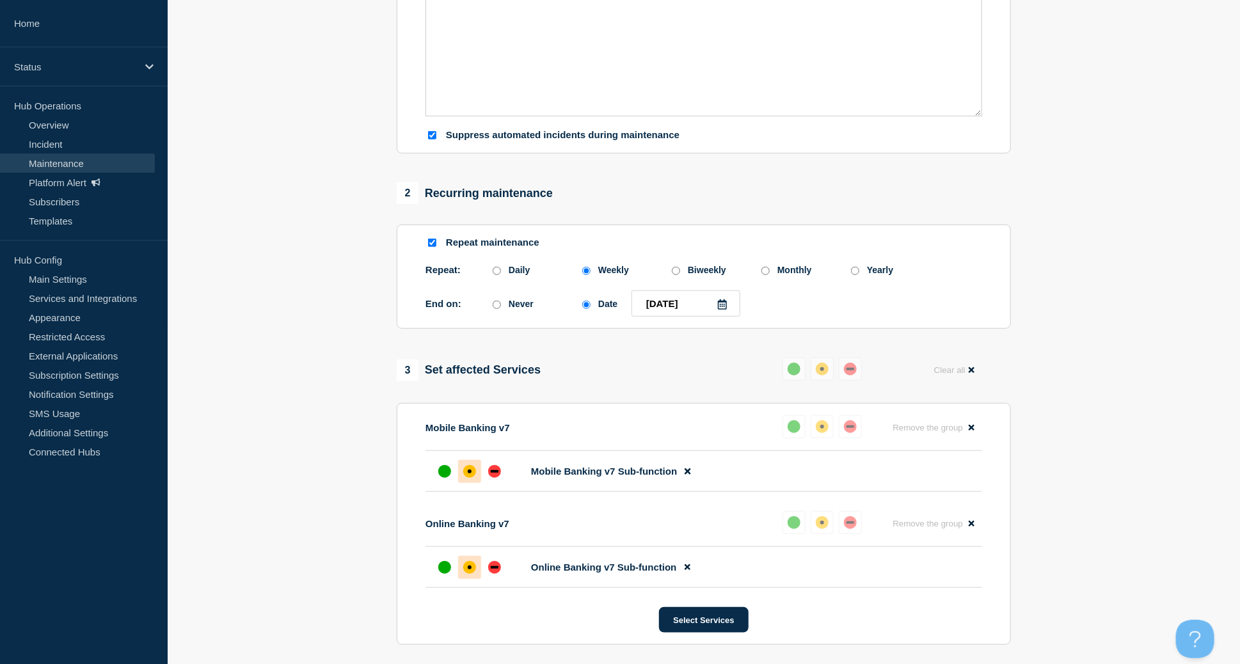
click at [432, 247] on input "Repeat maintenance" at bounding box center [432, 243] width 8 height 8
checkbox input "false"
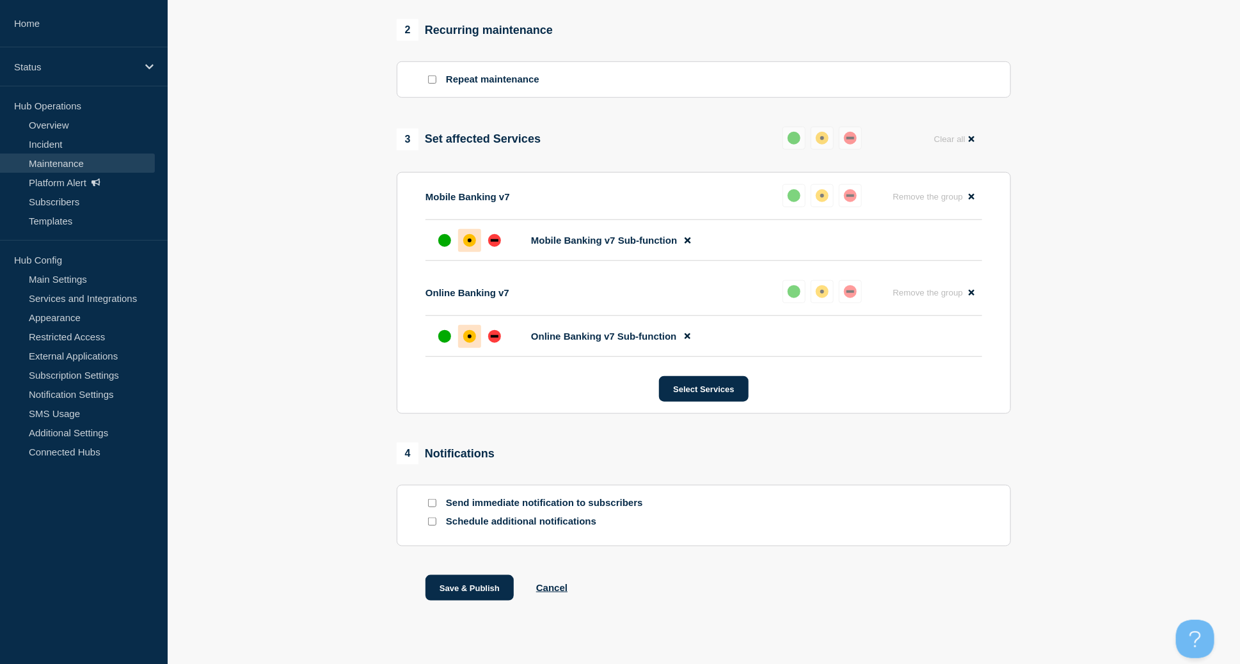
scroll to position [572, 0]
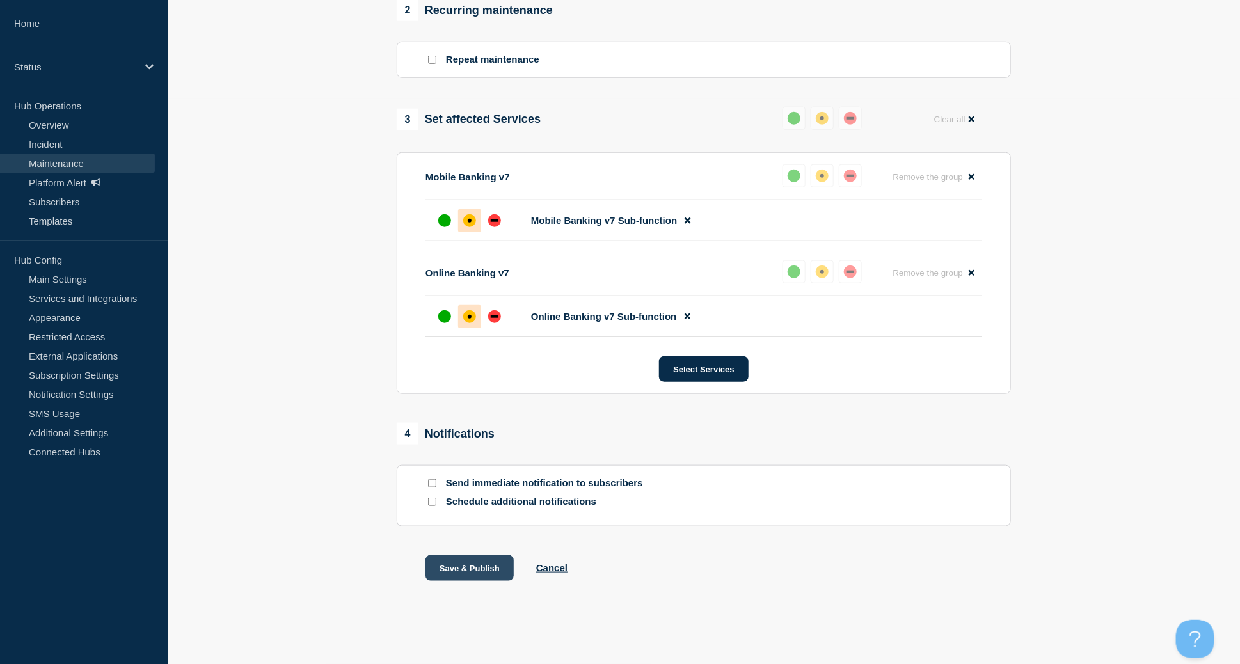
click at [471, 565] on button "Save & Publish" at bounding box center [470, 569] width 88 height 26
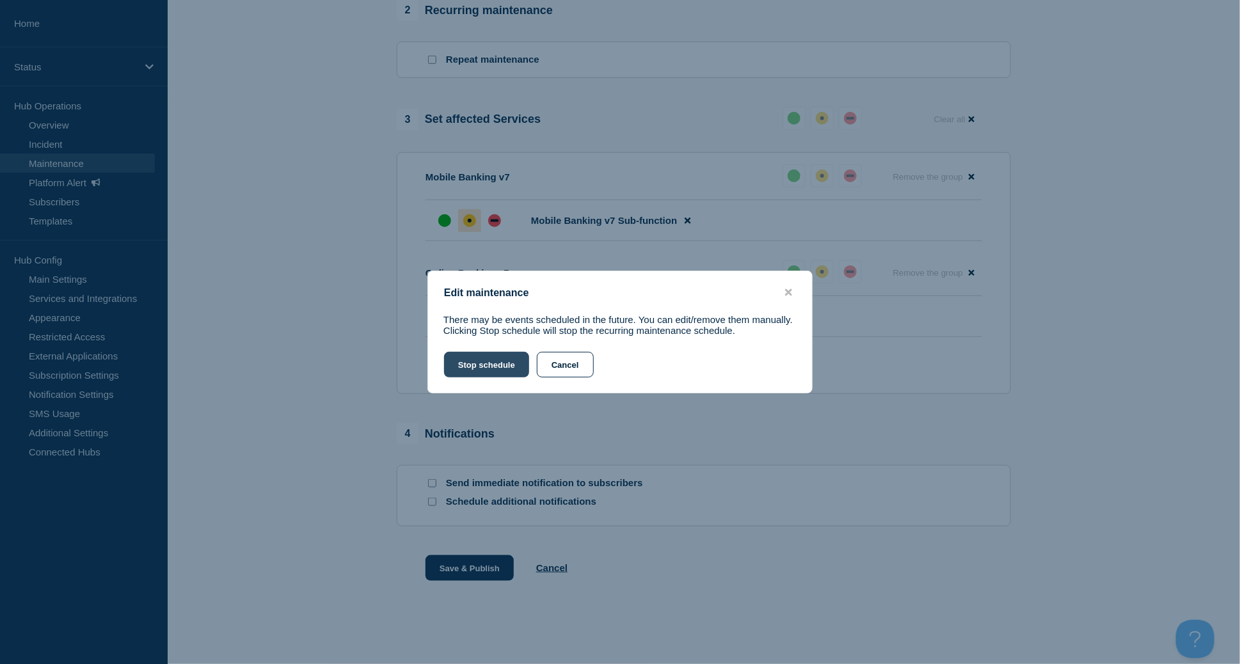
click at [456, 365] on button "Stop schedule" at bounding box center [486, 365] width 85 height 26
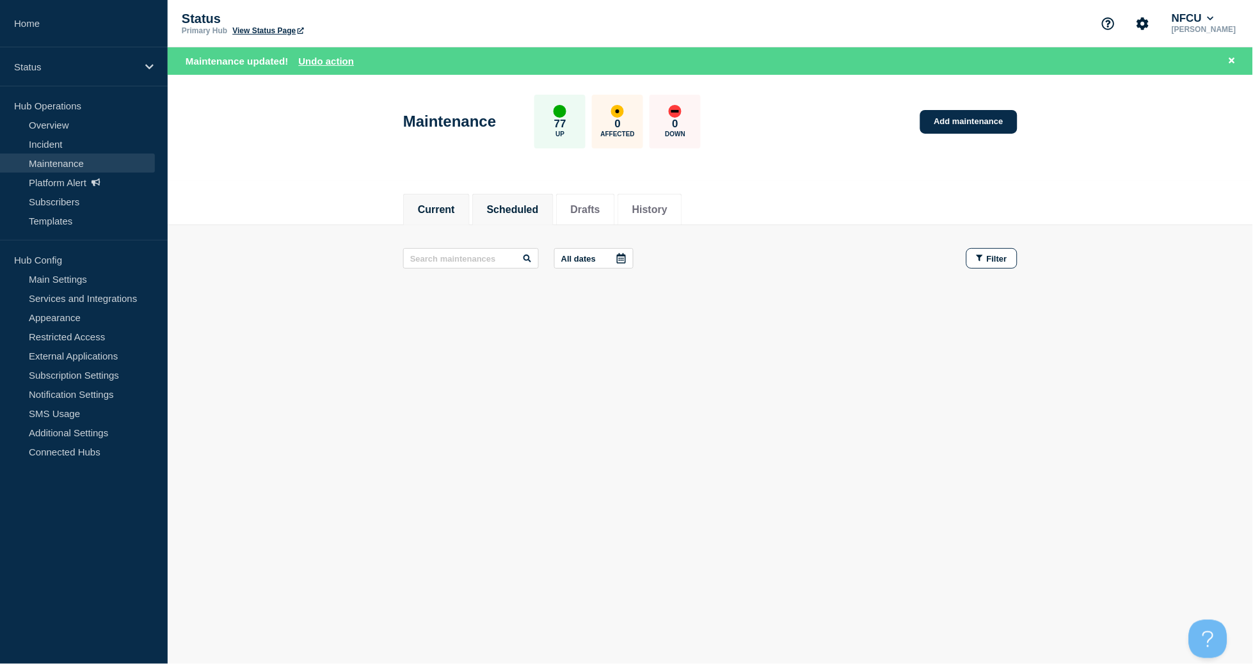
click at [525, 214] on button "Scheduled" at bounding box center [513, 210] width 52 height 12
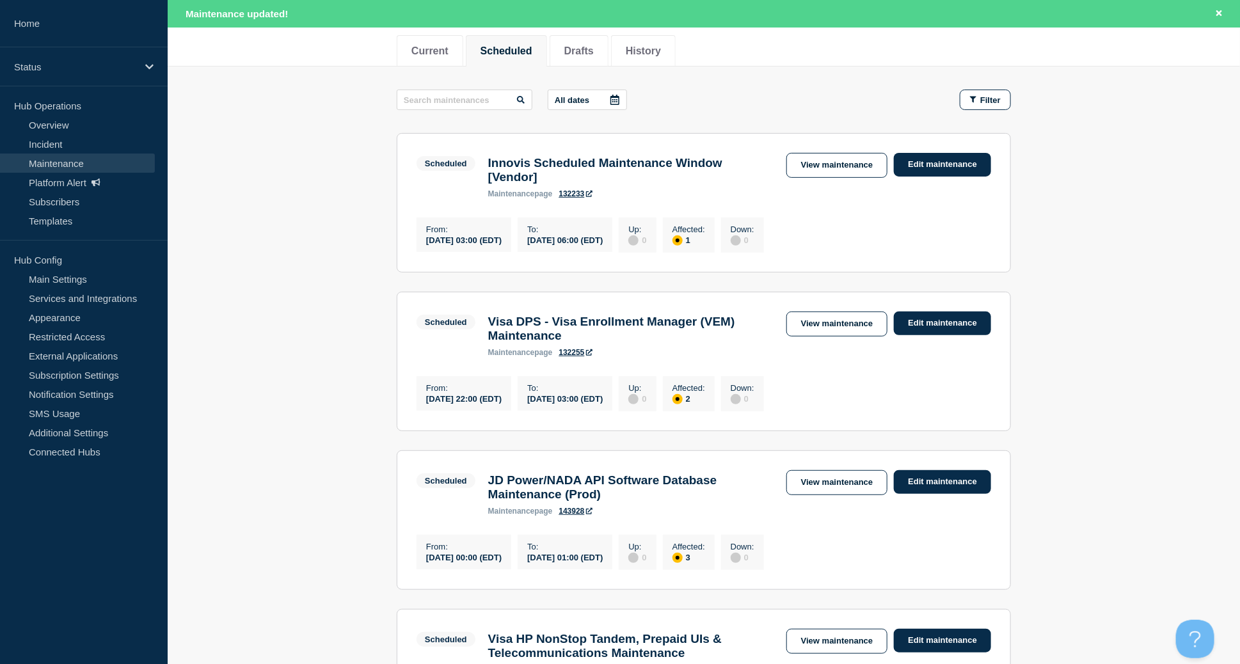
scroll to position [426, 0]
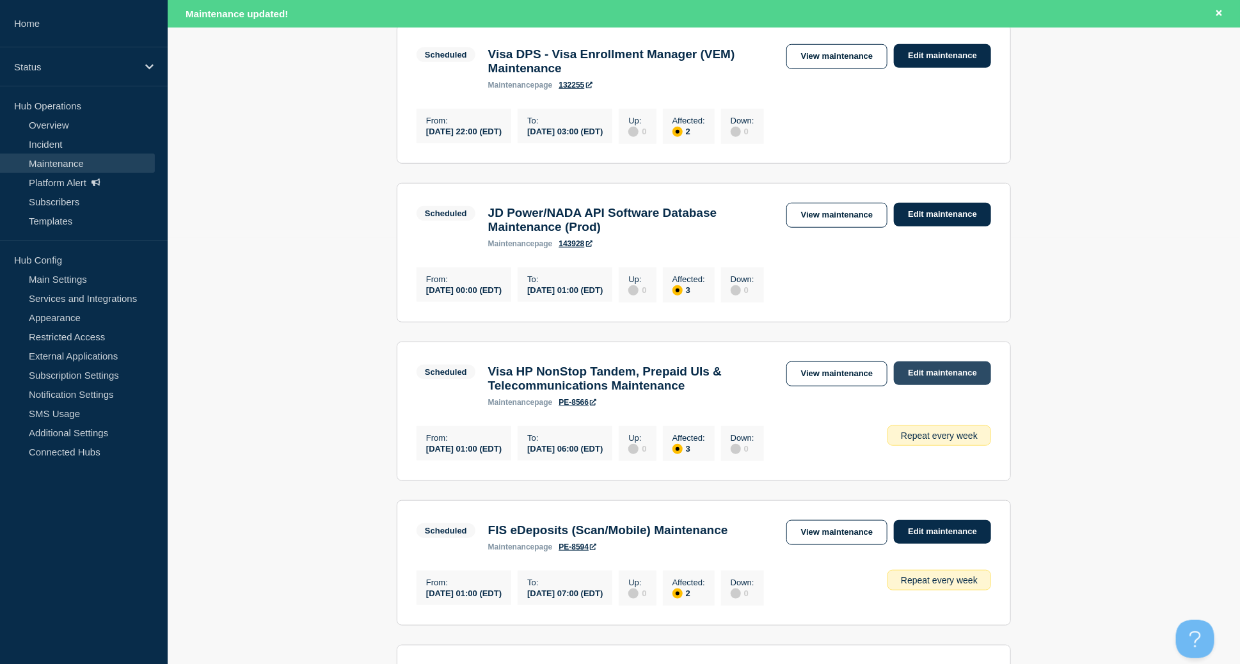
click at [929, 385] on link "Edit maintenance" at bounding box center [942, 374] width 97 height 24
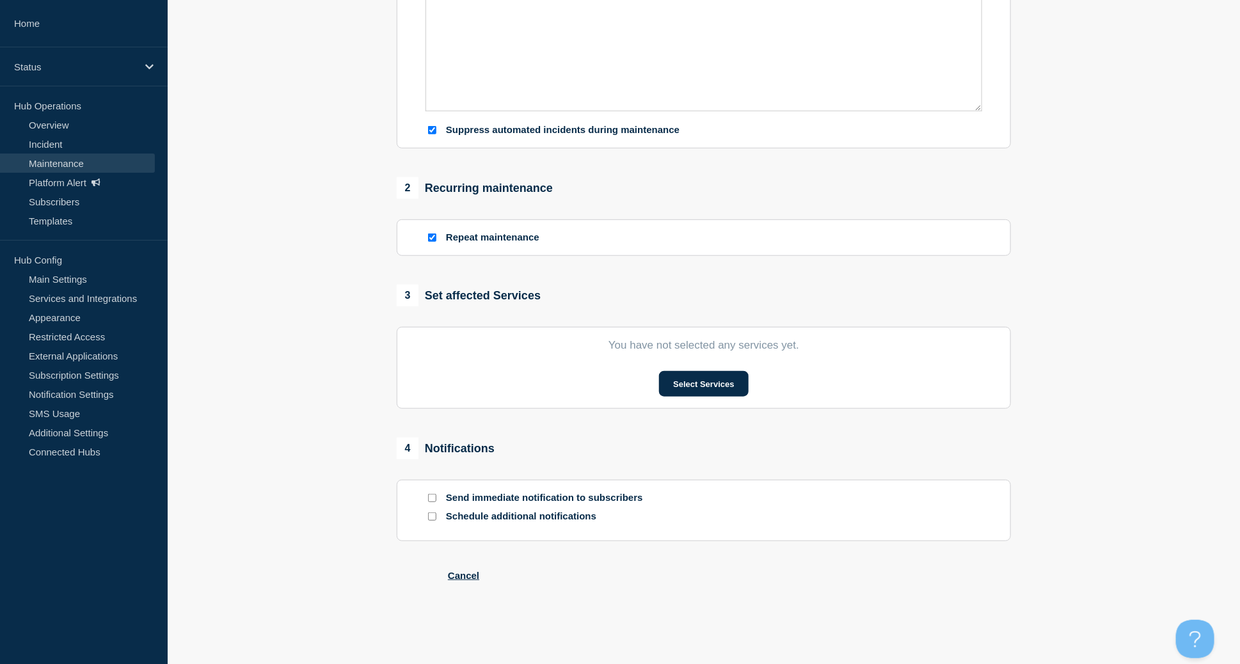
type input "Visa HP NonStop Tandem, Prepaid UIs & Telecommunications Maintenance"
type input "[DATE]"
type input "01:00"
type input "[DATE]"
type input "06:00"
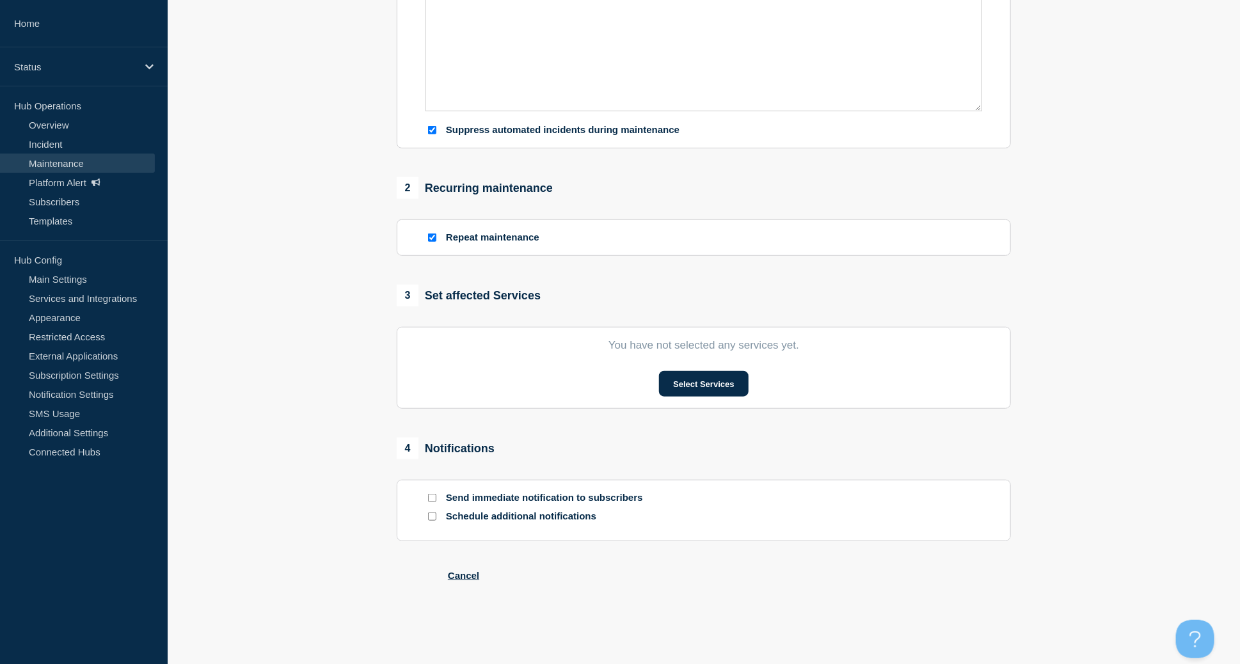
checkbox input "true"
checkbox input "false"
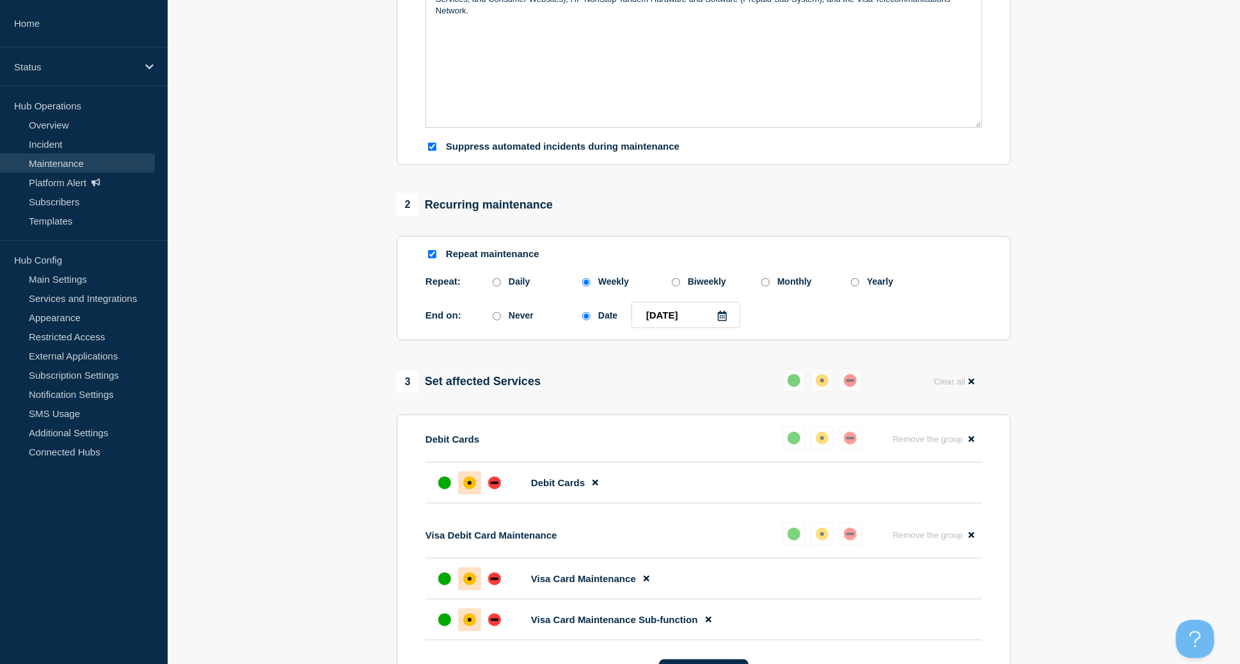
scroll to position [426, 0]
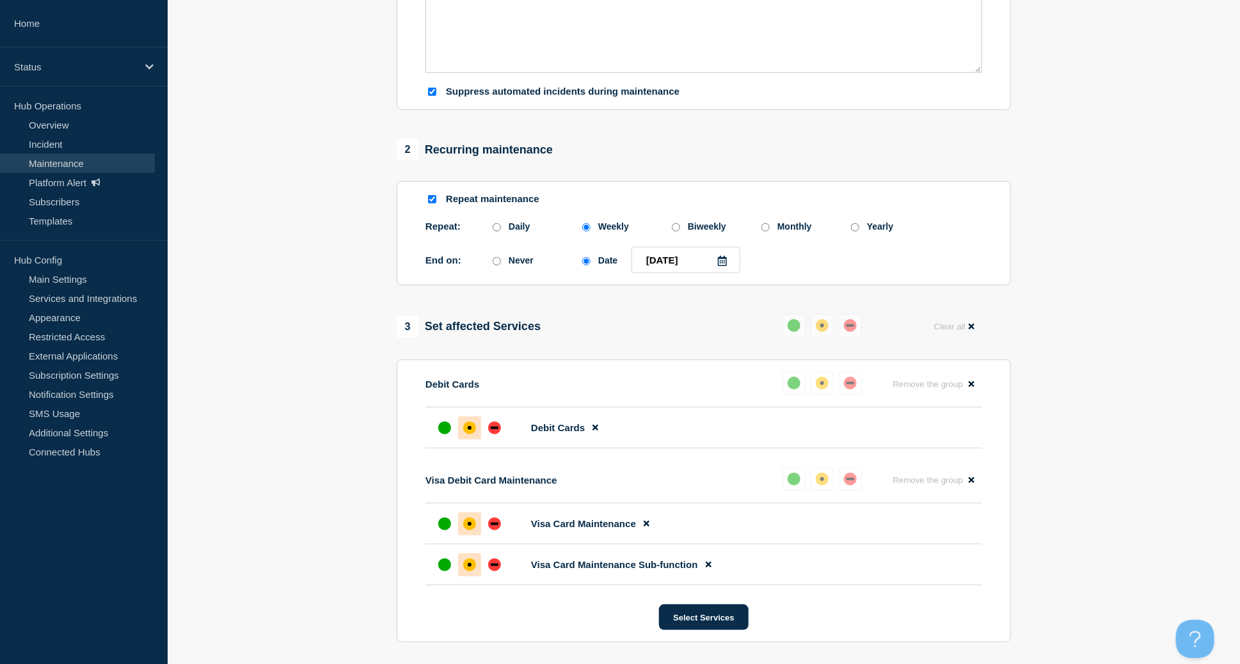
click at [430, 204] on input "Repeat maintenance" at bounding box center [432, 199] width 8 height 8
checkbox input "false"
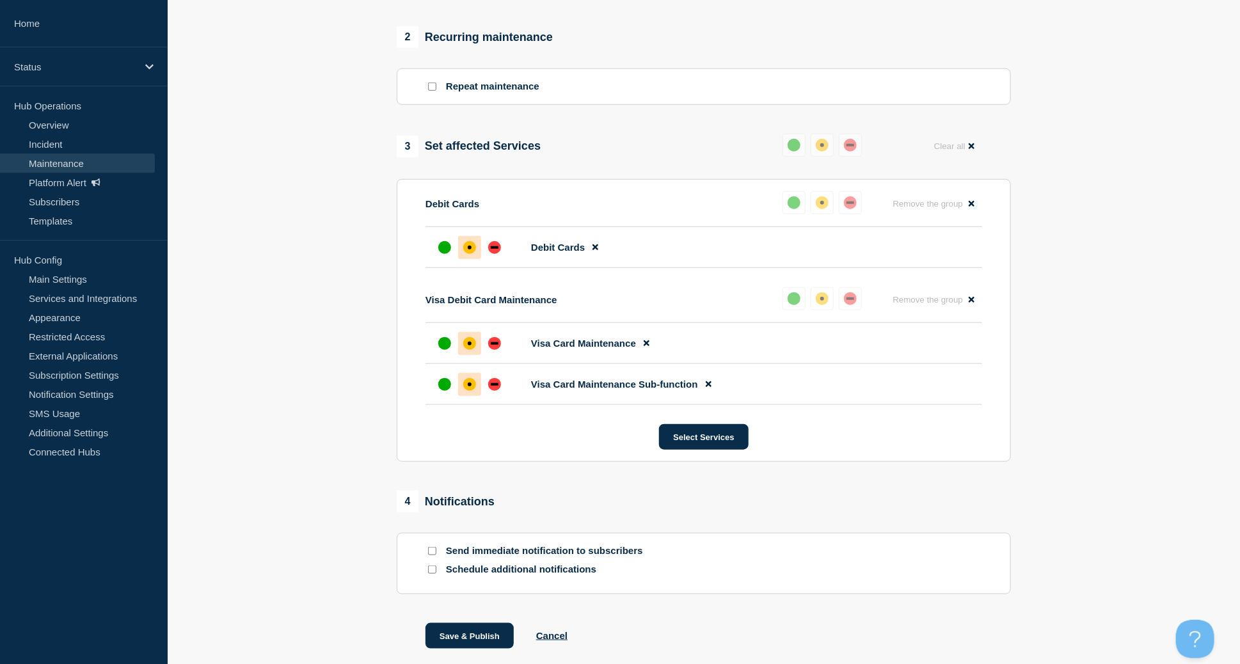
scroll to position [634, 0]
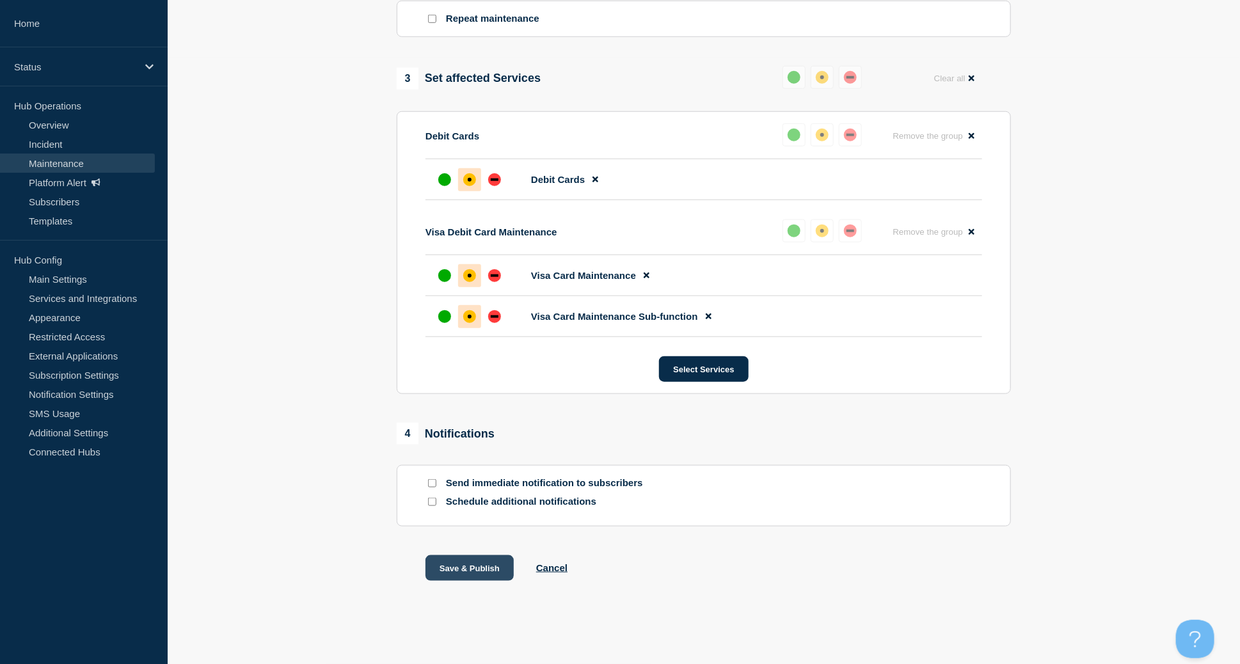
click at [458, 562] on button "Save & Publish" at bounding box center [470, 569] width 88 height 26
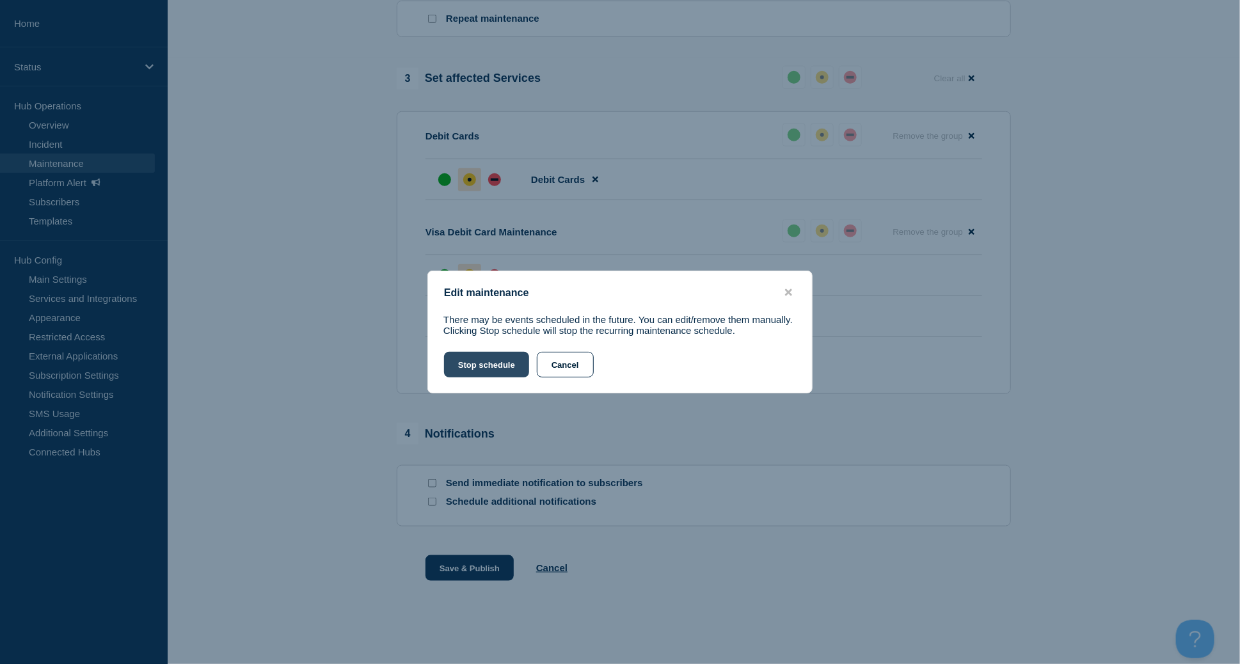
click at [492, 367] on button "Stop schedule" at bounding box center [486, 365] width 85 height 26
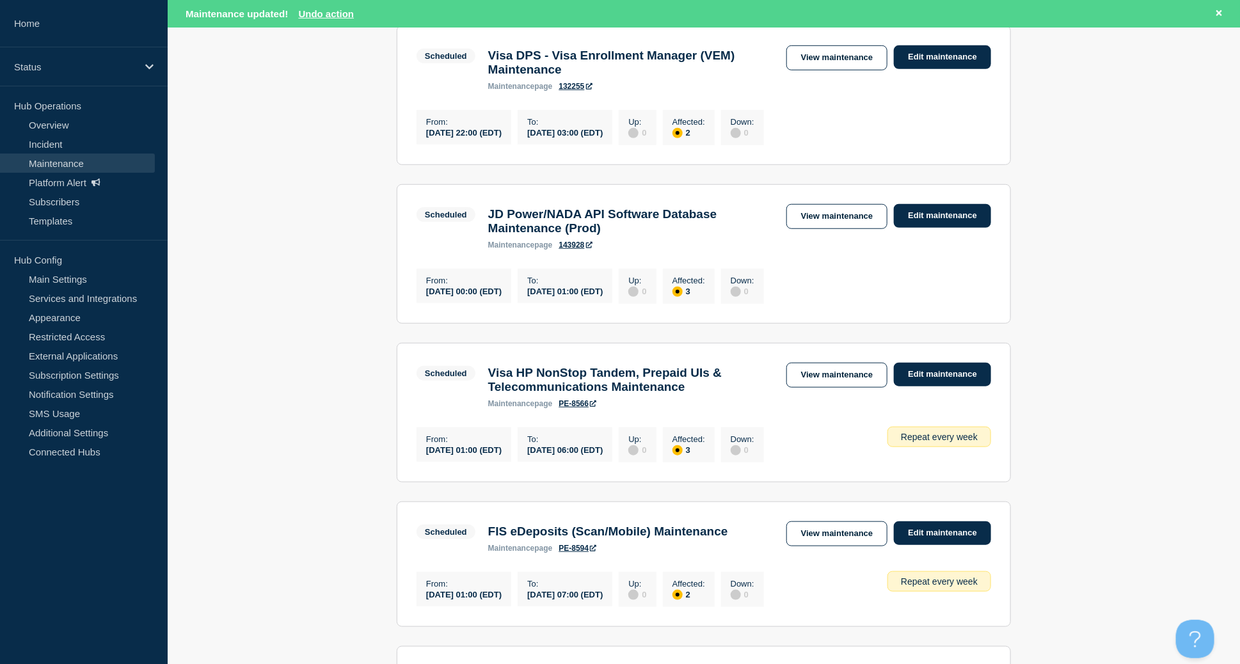
scroll to position [426, 0]
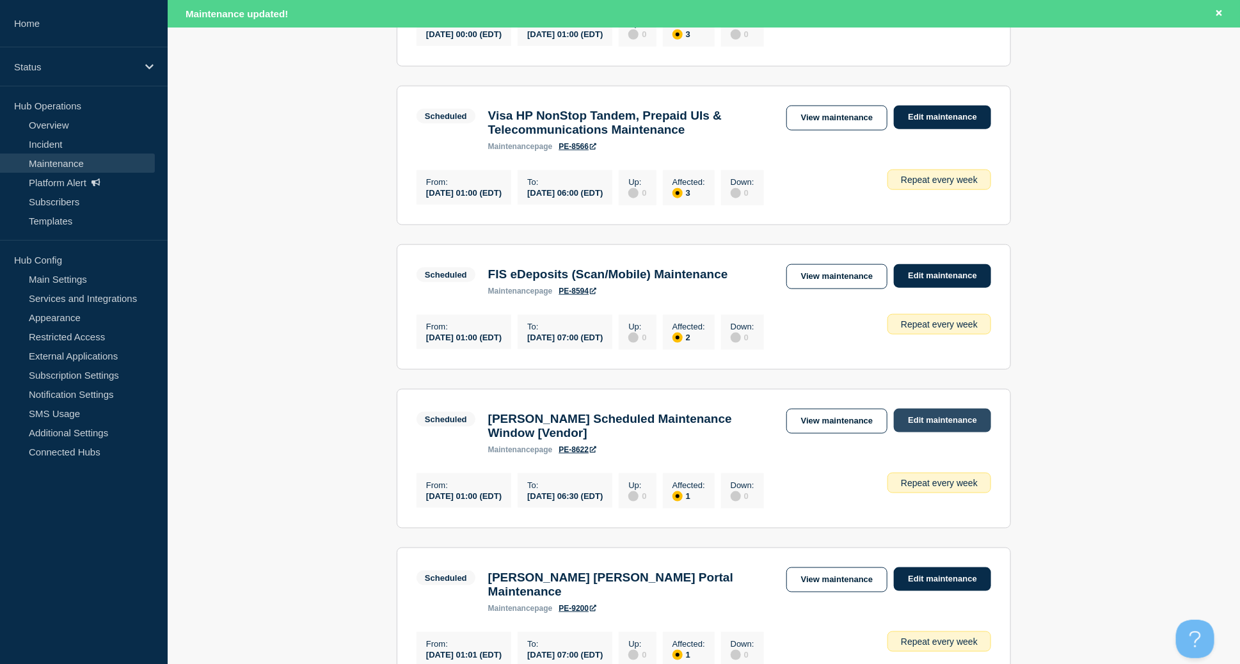
click at [958, 433] on link "Edit maintenance" at bounding box center [942, 421] width 97 height 24
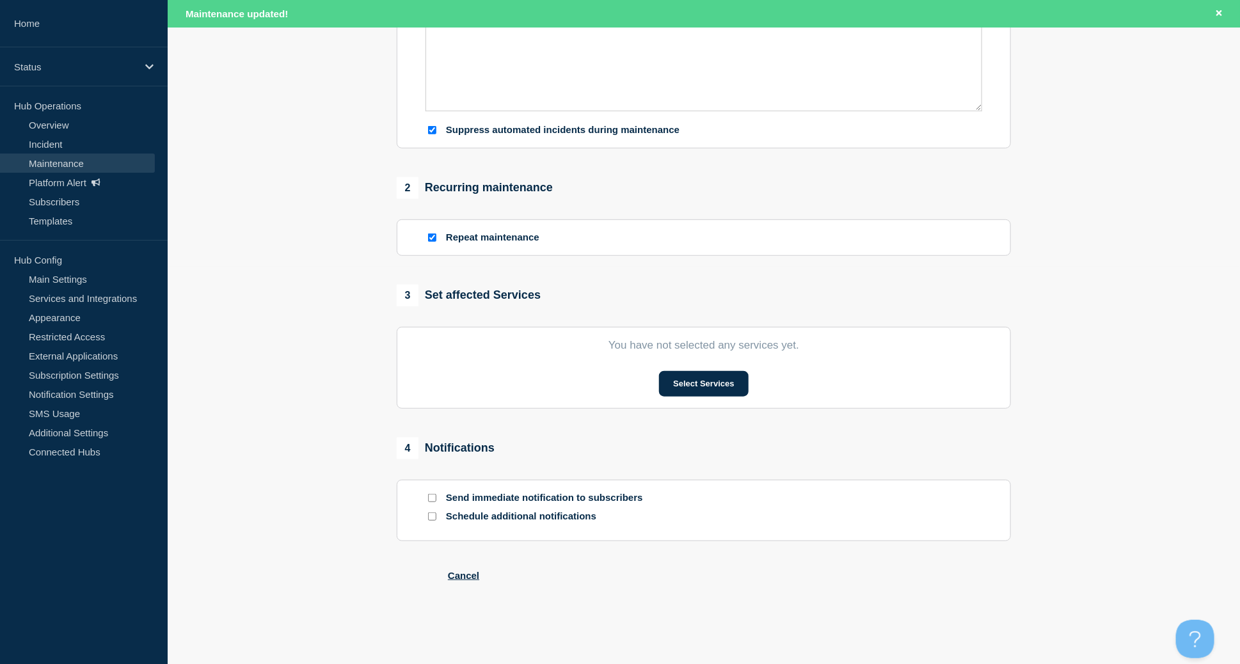
type input "[PERSON_NAME] Scheduled Maintenance Window [Vendor]"
type input "[DATE]"
type input "01:00"
type input "[DATE]"
type input "06:30"
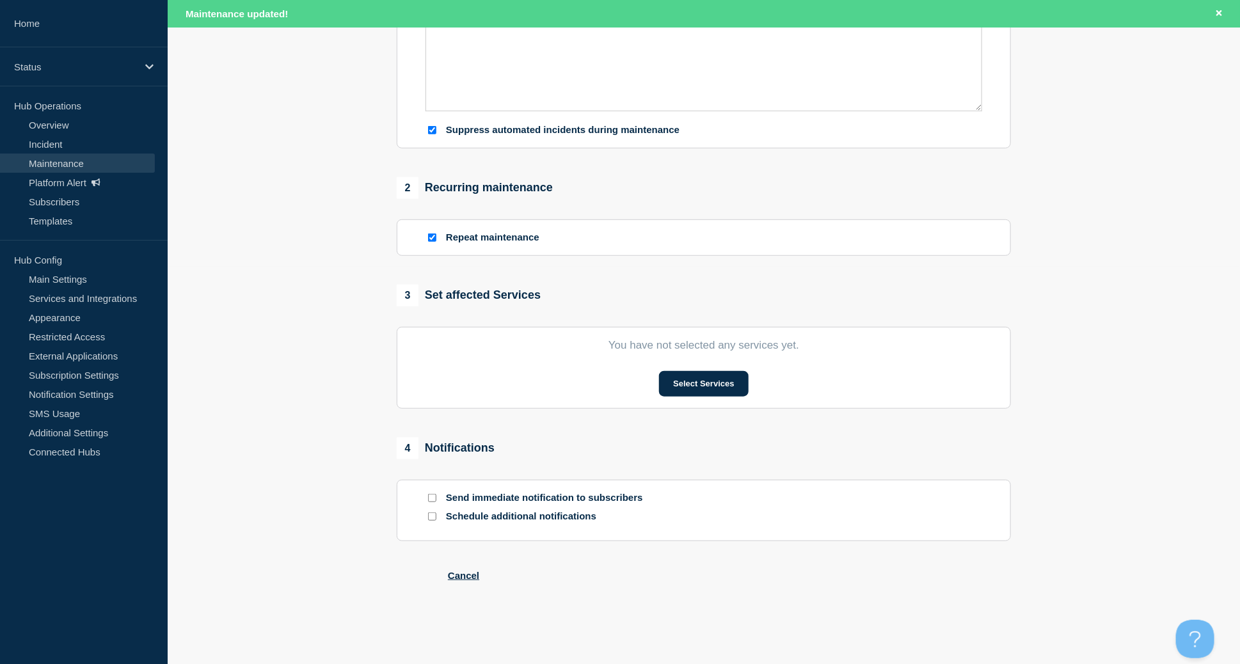
checkbox input "true"
checkbox input "false"
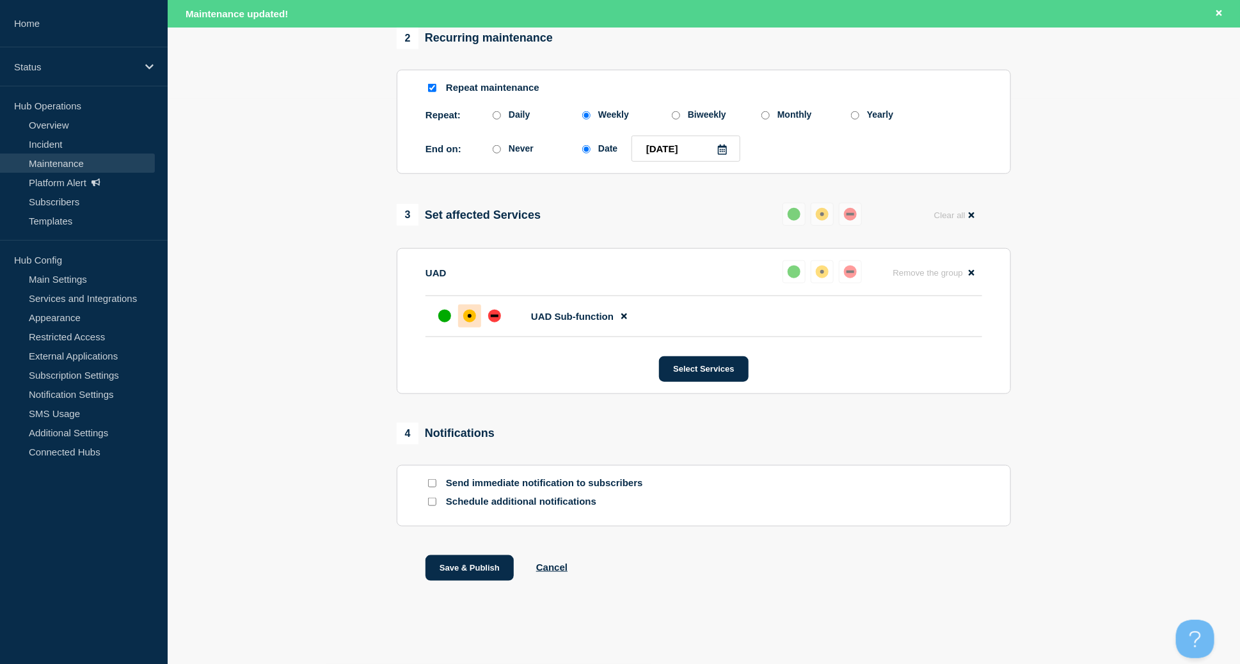
scroll to position [314, 0]
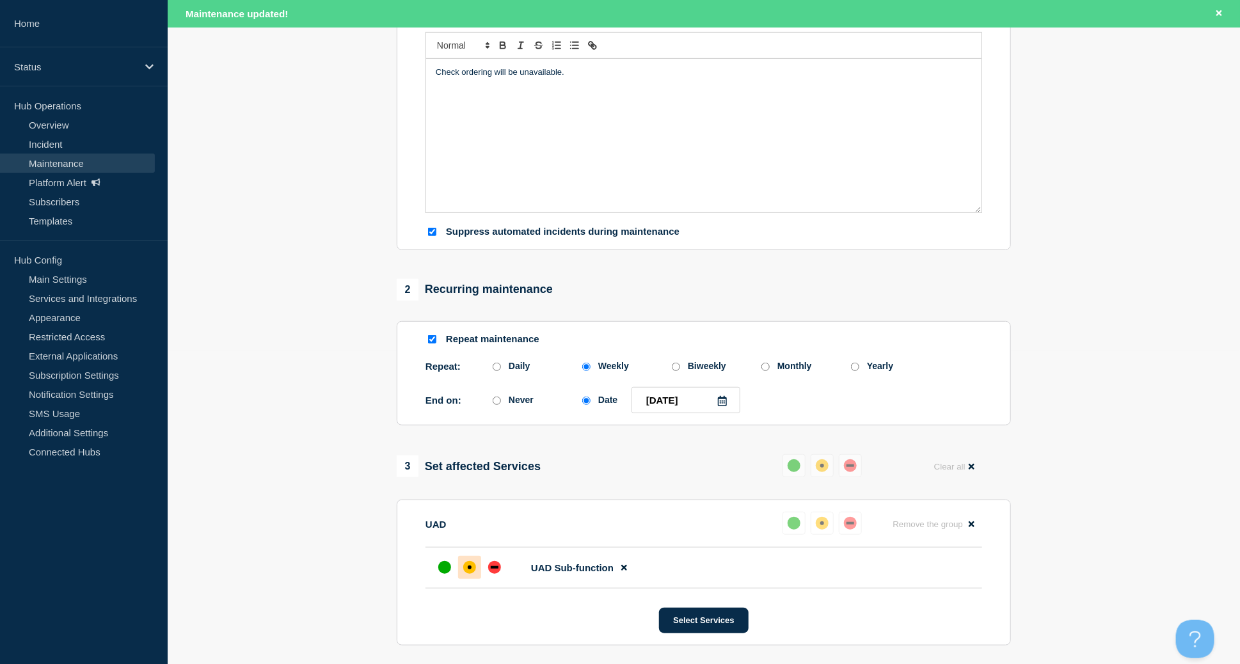
click at [432, 346] on div at bounding box center [432, 339] width 13 height 12
click at [432, 344] on input "Repeat maintenance" at bounding box center [432, 339] width 8 height 8
checkbox input "false"
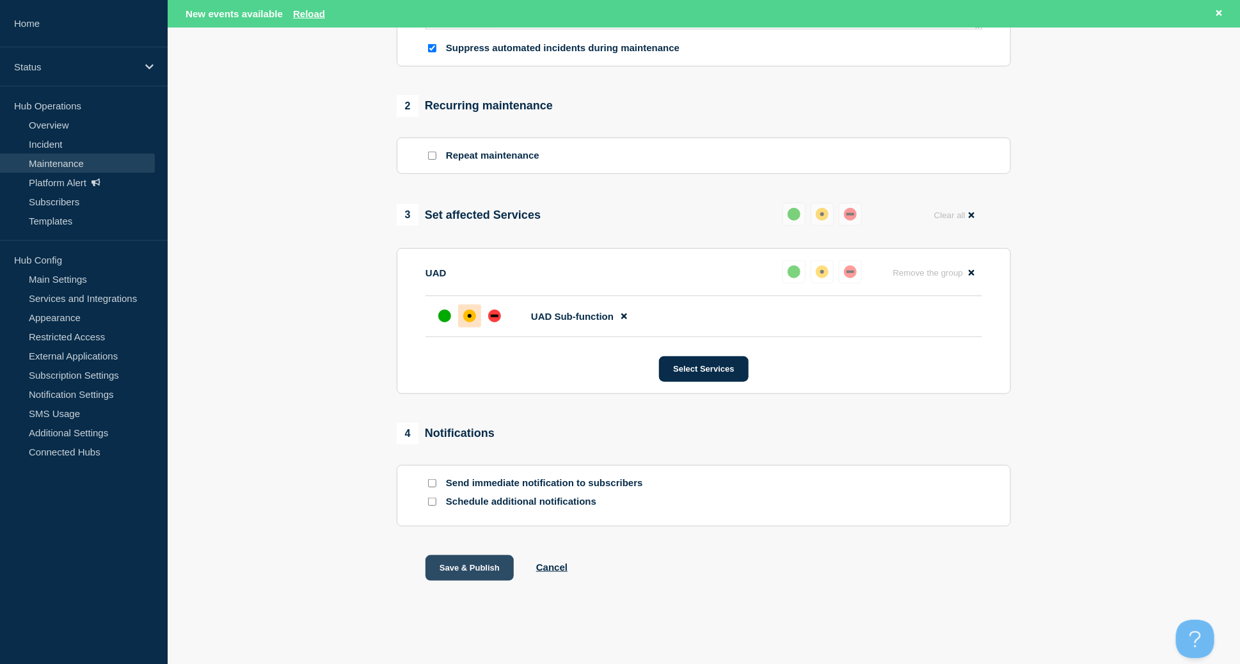
click at [456, 565] on button "Save & Publish" at bounding box center [470, 569] width 88 height 26
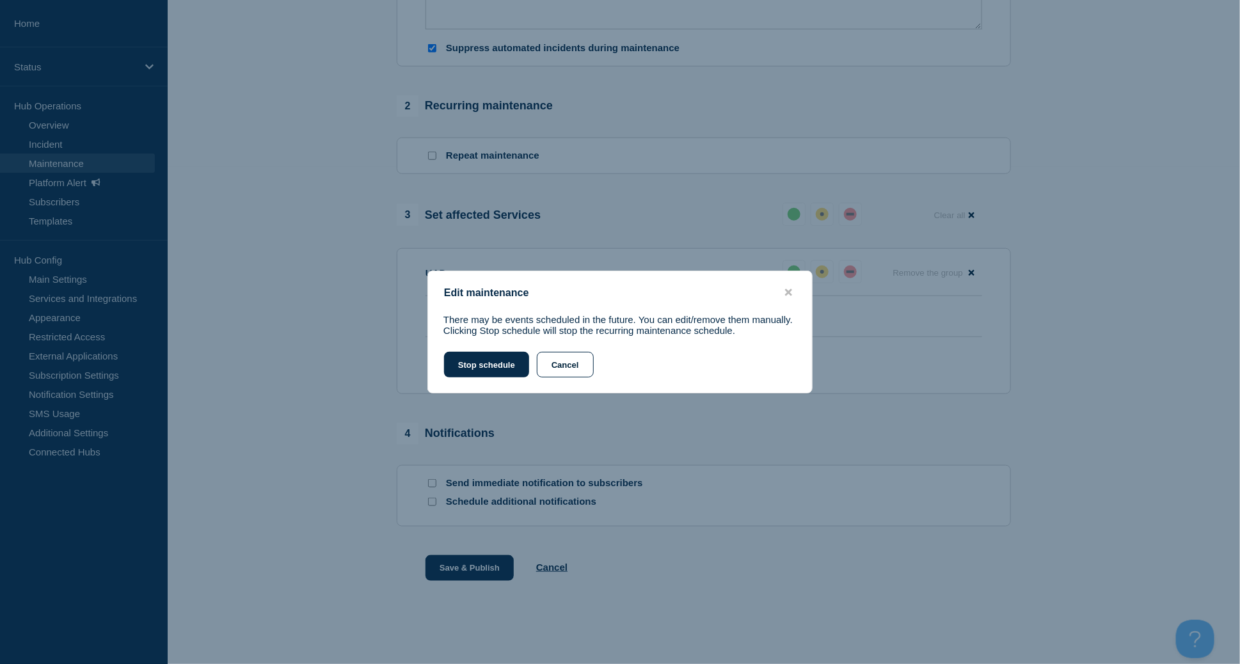
scroll to position [475, 0]
click at [492, 357] on button "Stop schedule" at bounding box center [486, 365] width 85 height 26
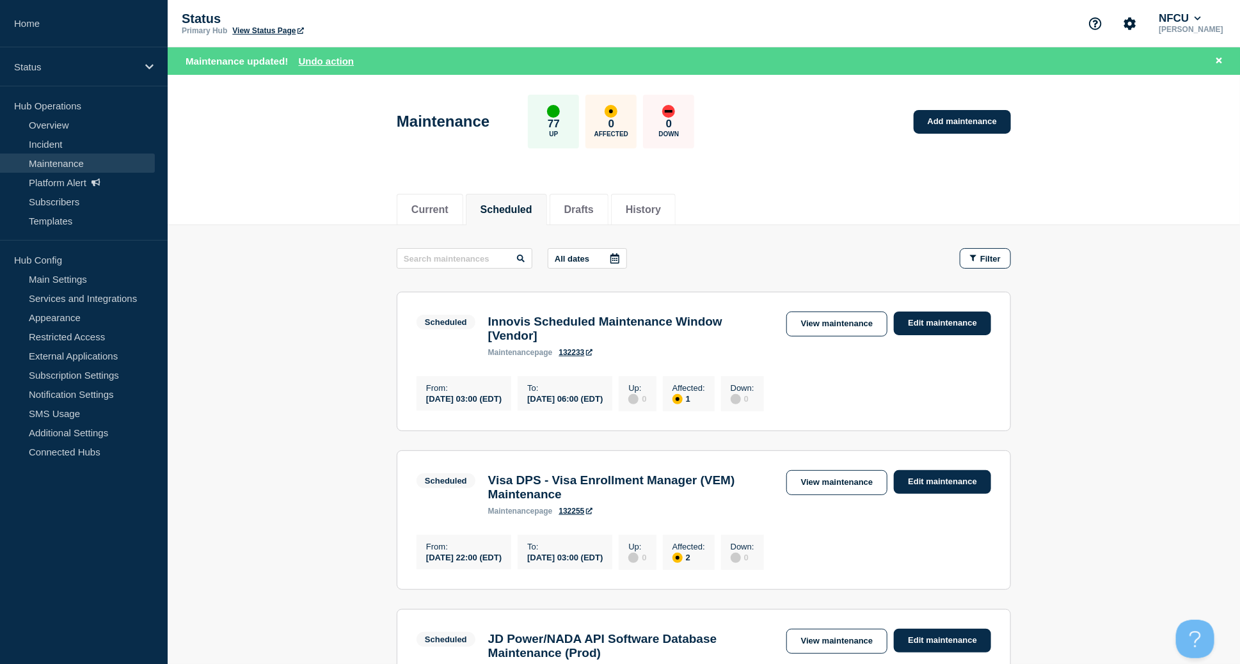
click at [513, 207] on button "Scheduled" at bounding box center [507, 210] width 52 height 12
click at [968, 325] on link "Edit maintenance" at bounding box center [942, 324] width 97 height 24
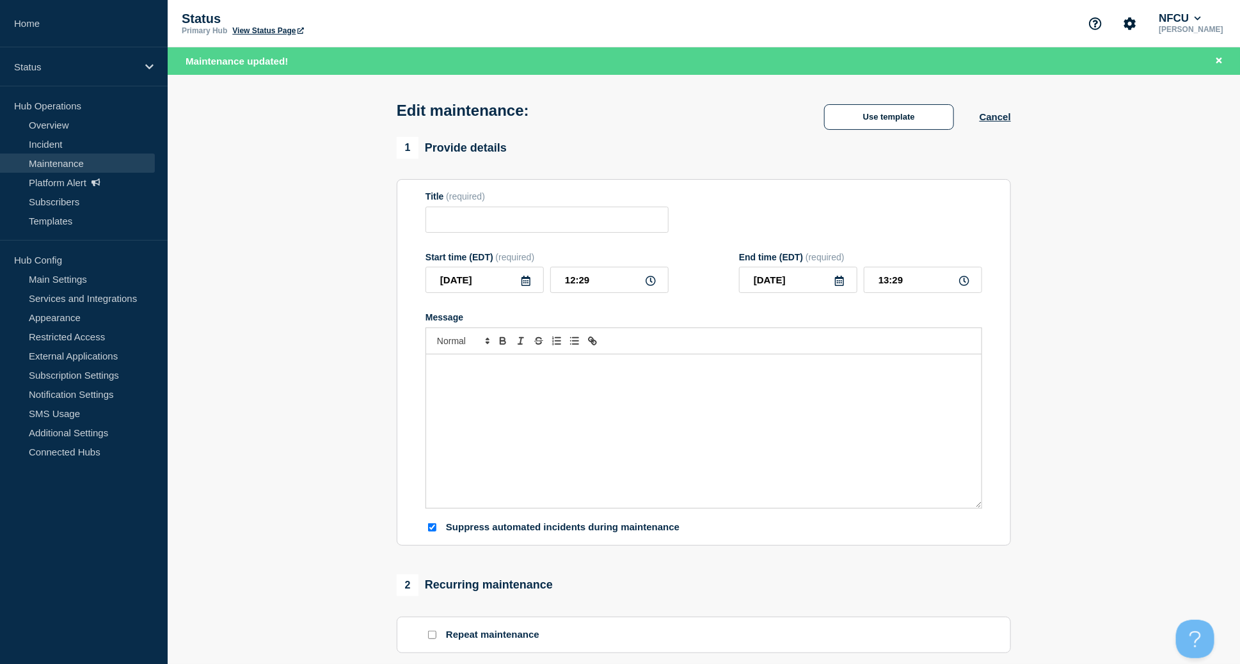
type input "Innovis Scheduled Maintenance Window [Vendor]"
type input "[DATE]"
type input "03:00"
type input "[DATE]"
type input "06:00"
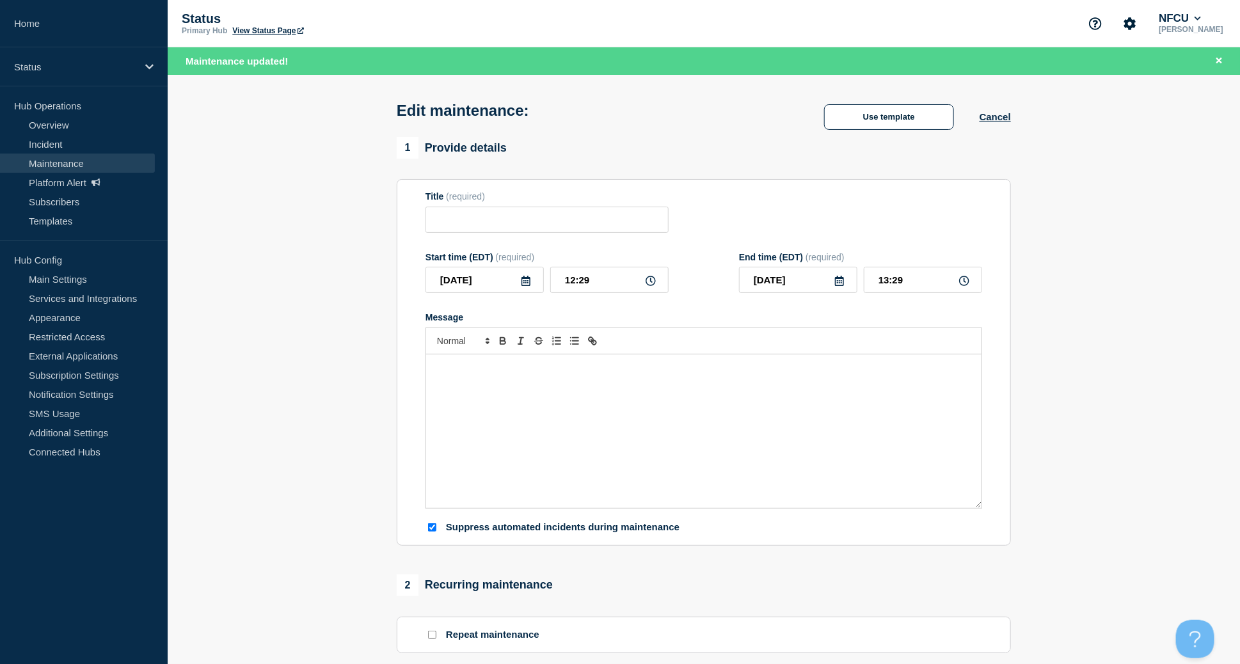
checkbox input "true"
checkbox input "false"
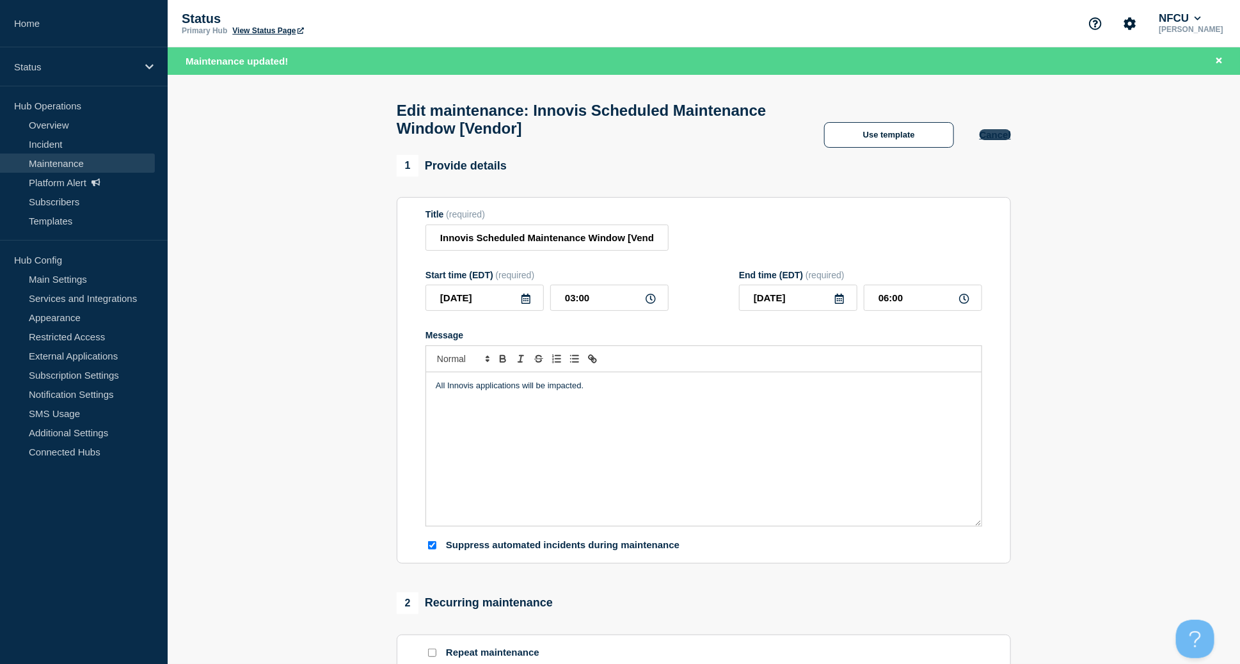
click at [998, 140] on button "Cancel" at bounding box center [995, 134] width 31 height 11
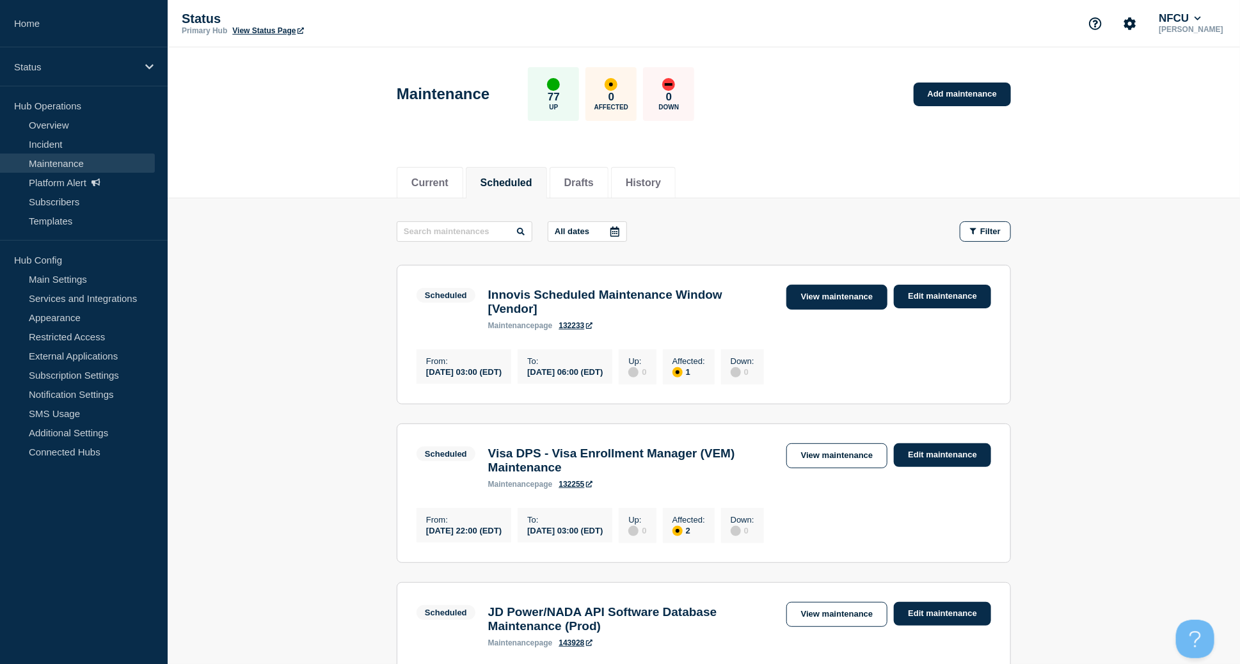
click at [833, 300] on link "View maintenance" at bounding box center [837, 297] width 101 height 25
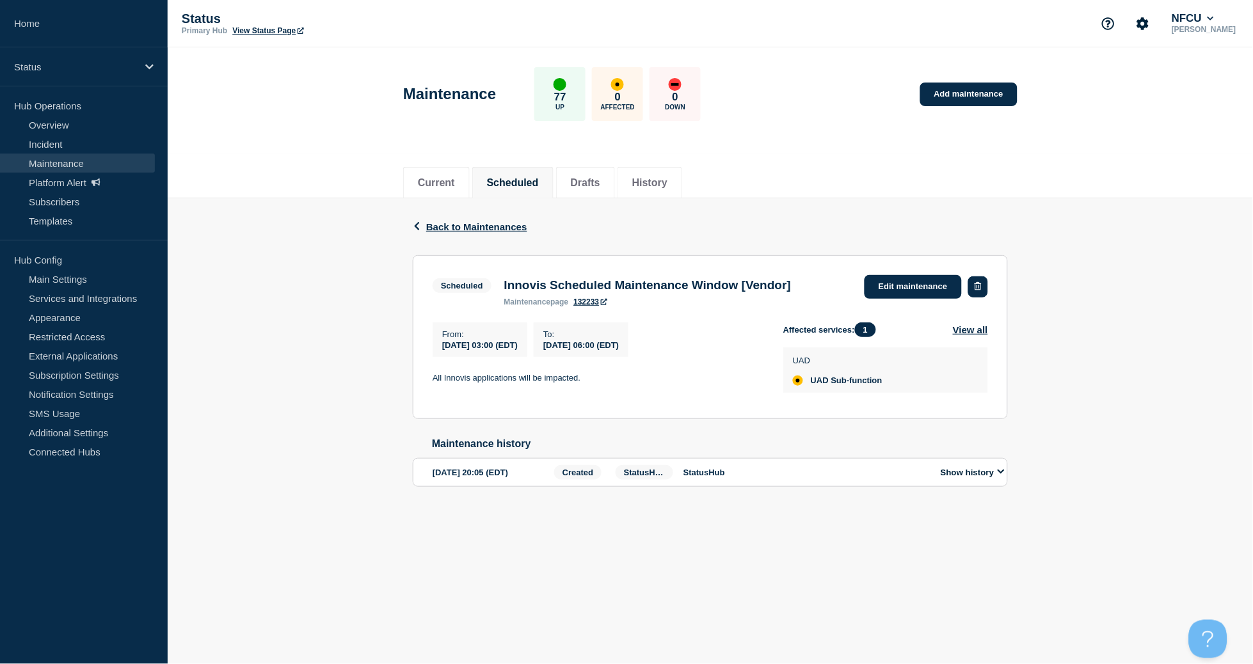
click at [974, 291] on button "button" at bounding box center [978, 287] width 20 height 21
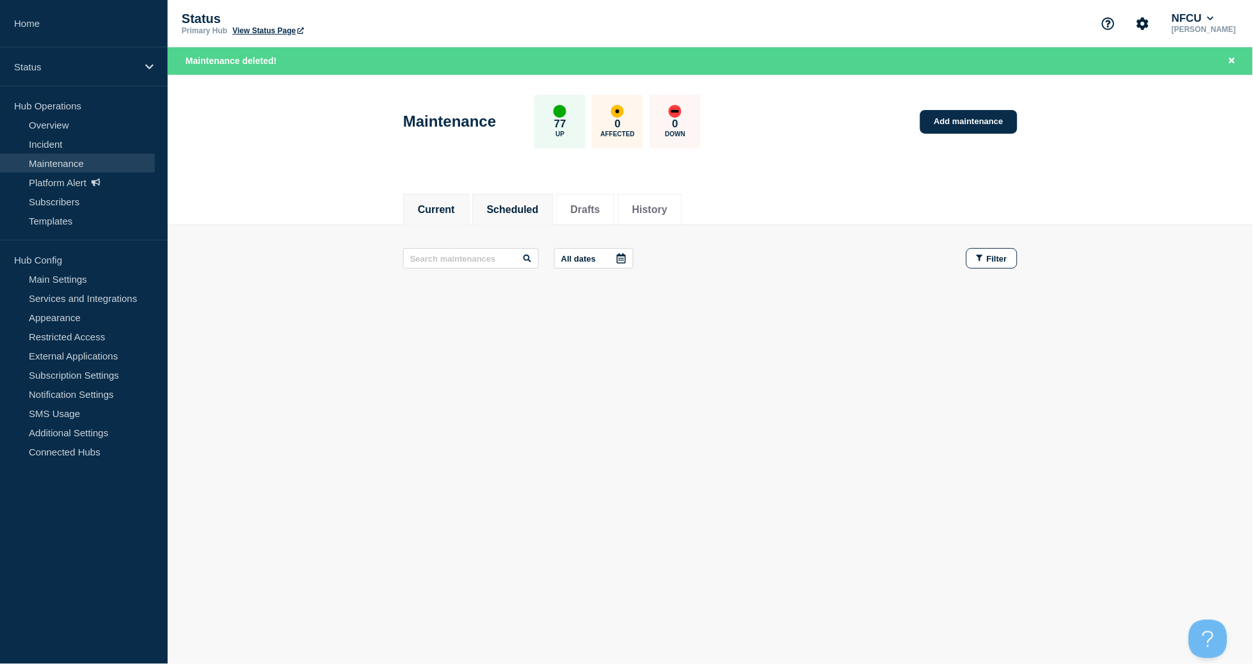
click at [526, 211] on button "Scheduled" at bounding box center [513, 210] width 52 height 12
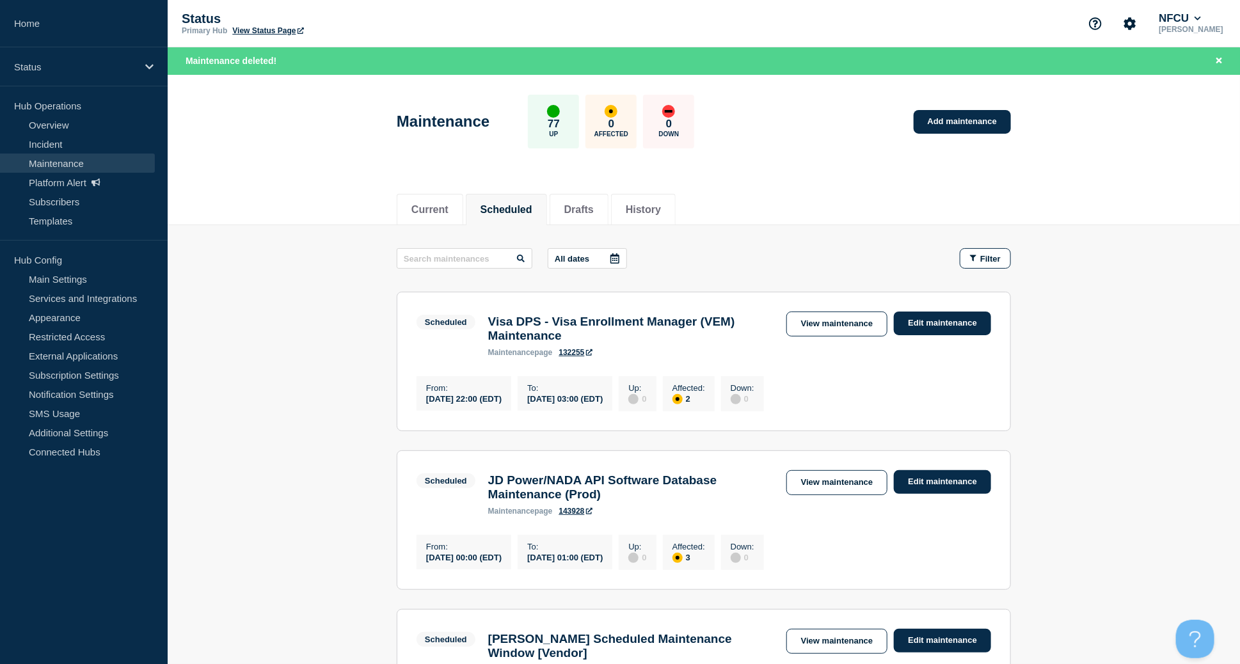
click at [508, 218] on li "Scheduled" at bounding box center [506, 209] width 81 height 31
click at [819, 318] on link "View maintenance" at bounding box center [837, 324] width 101 height 25
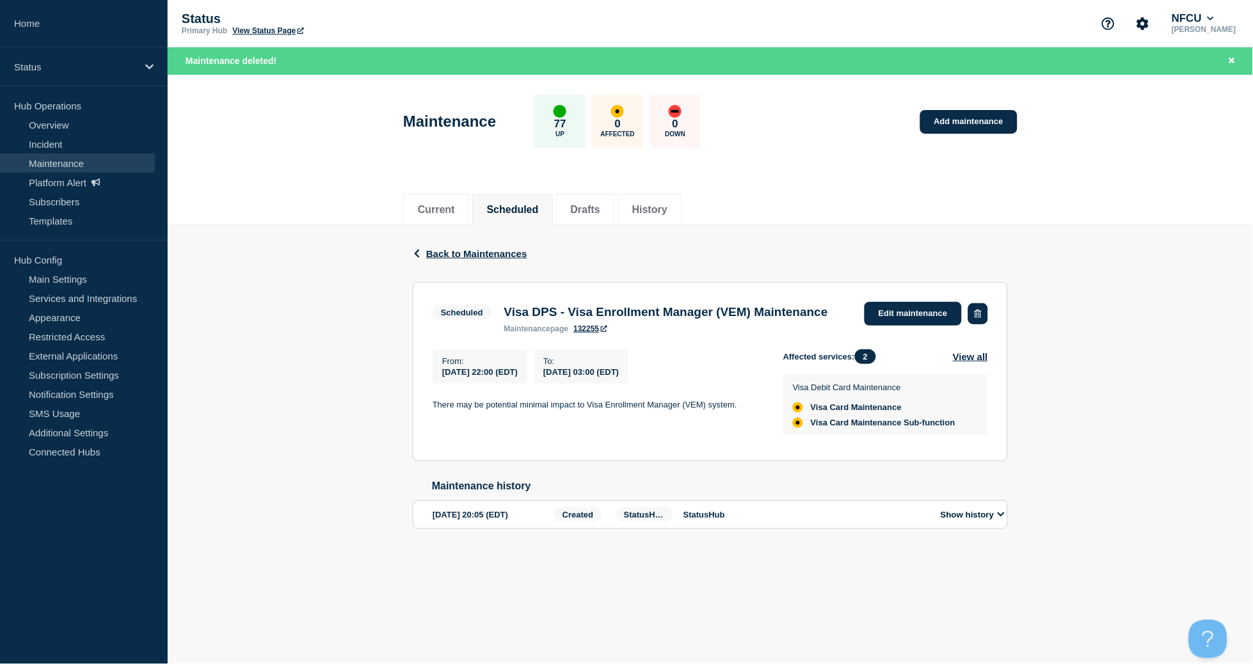
click at [972, 316] on button "button" at bounding box center [978, 313] width 20 height 21
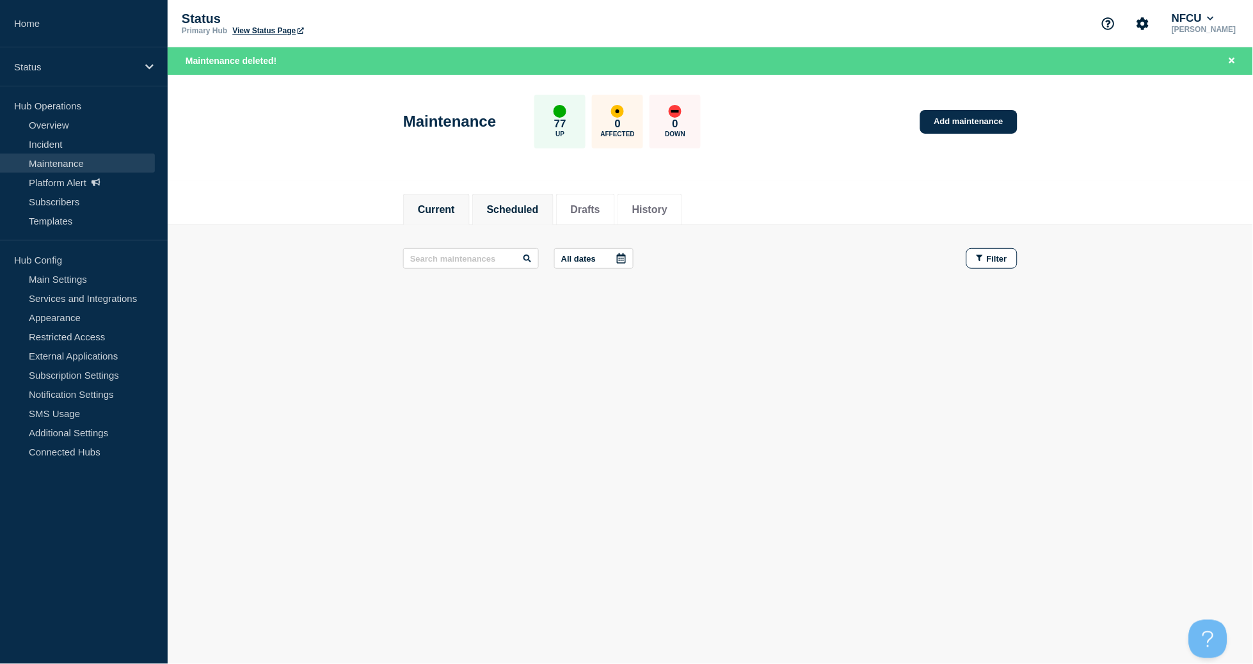
click at [521, 207] on button "Scheduled" at bounding box center [513, 210] width 52 height 12
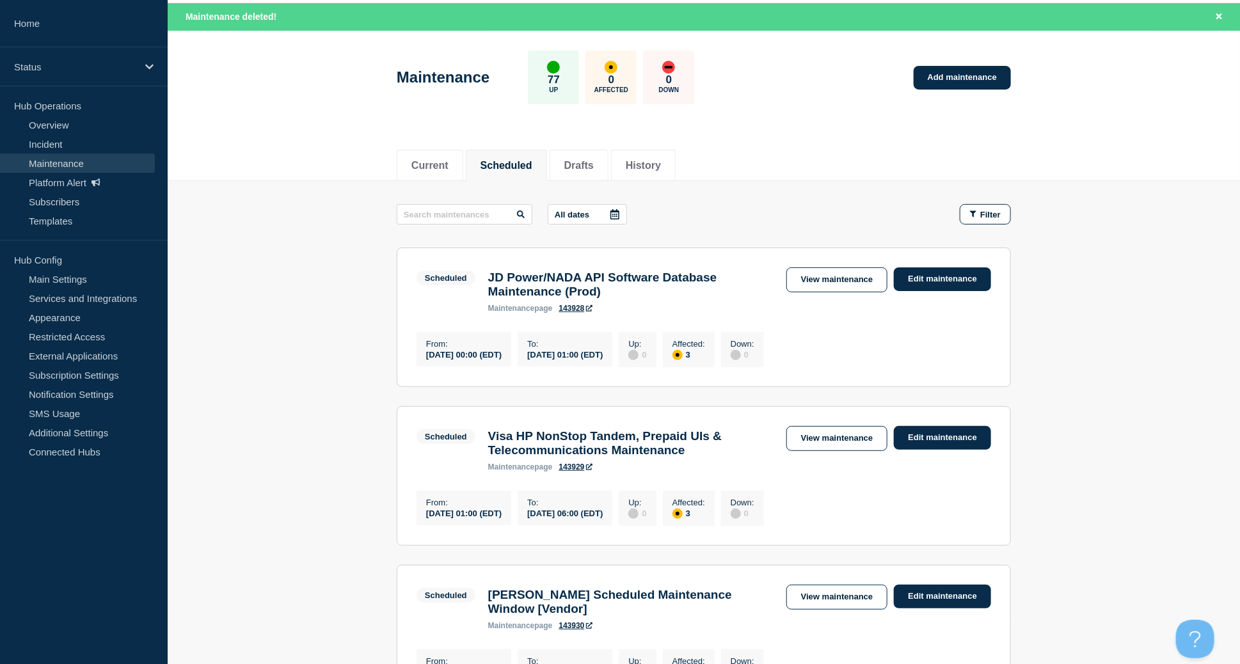
scroll to position [85, 0]
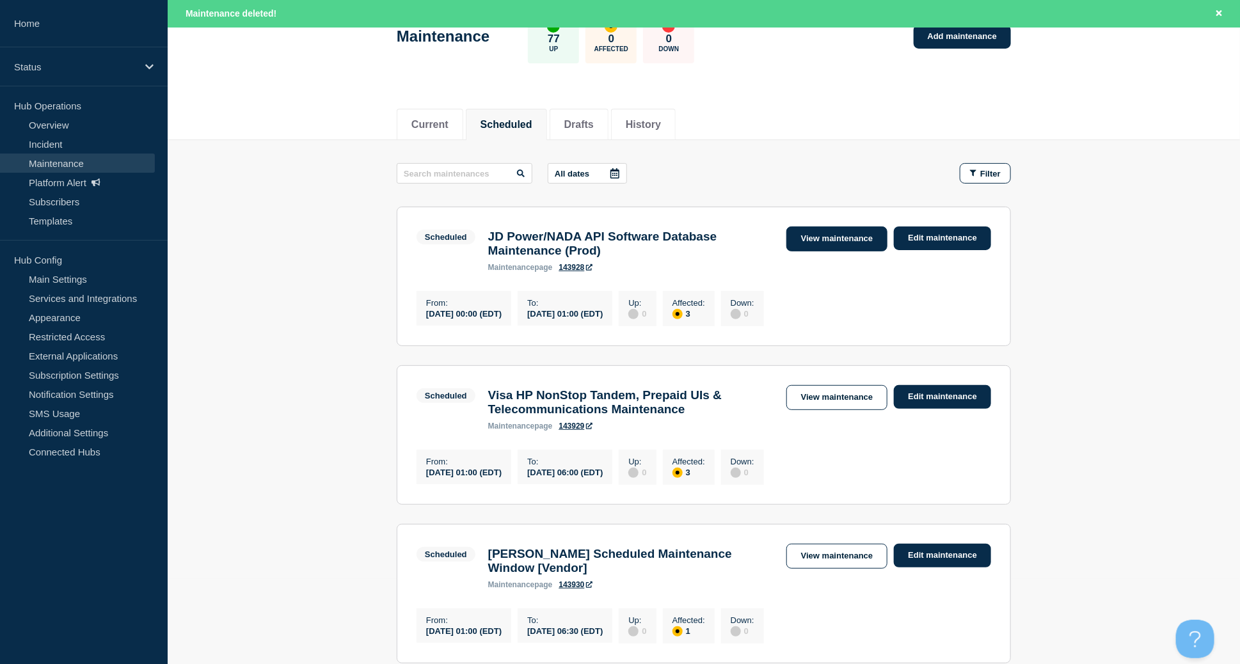
click at [814, 239] on link "View maintenance" at bounding box center [837, 239] width 101 height 25
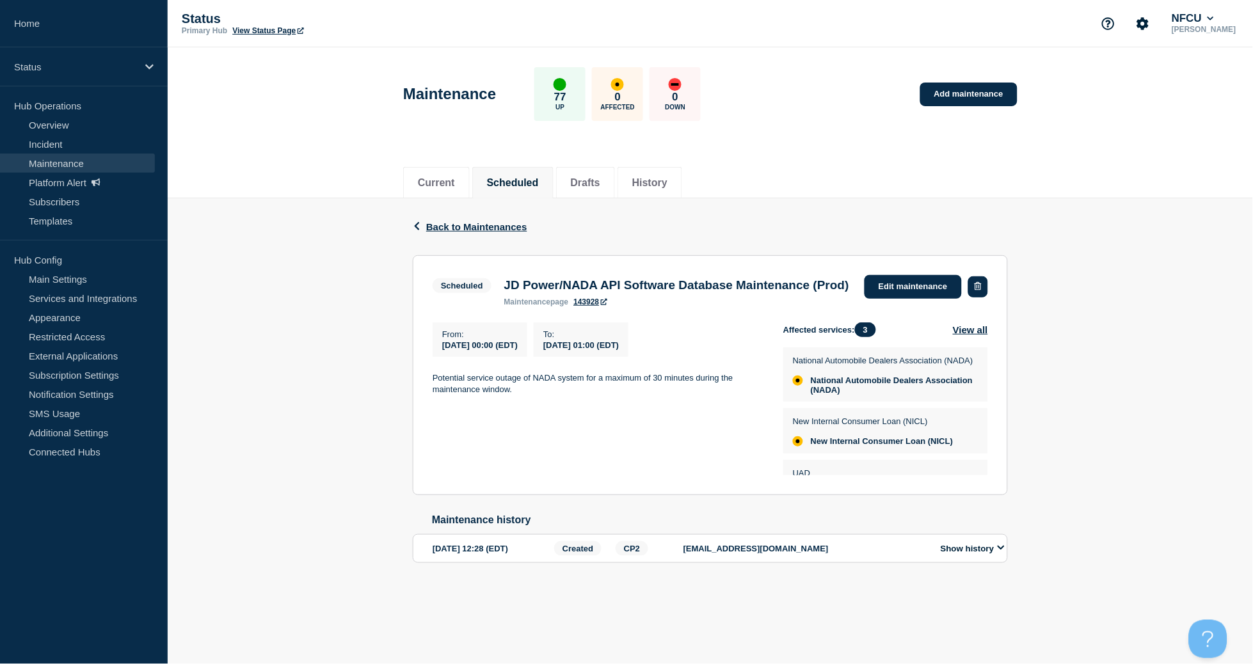
click at [981, 280] on button "button" at bounding box center [978, 287] width 20 height 21
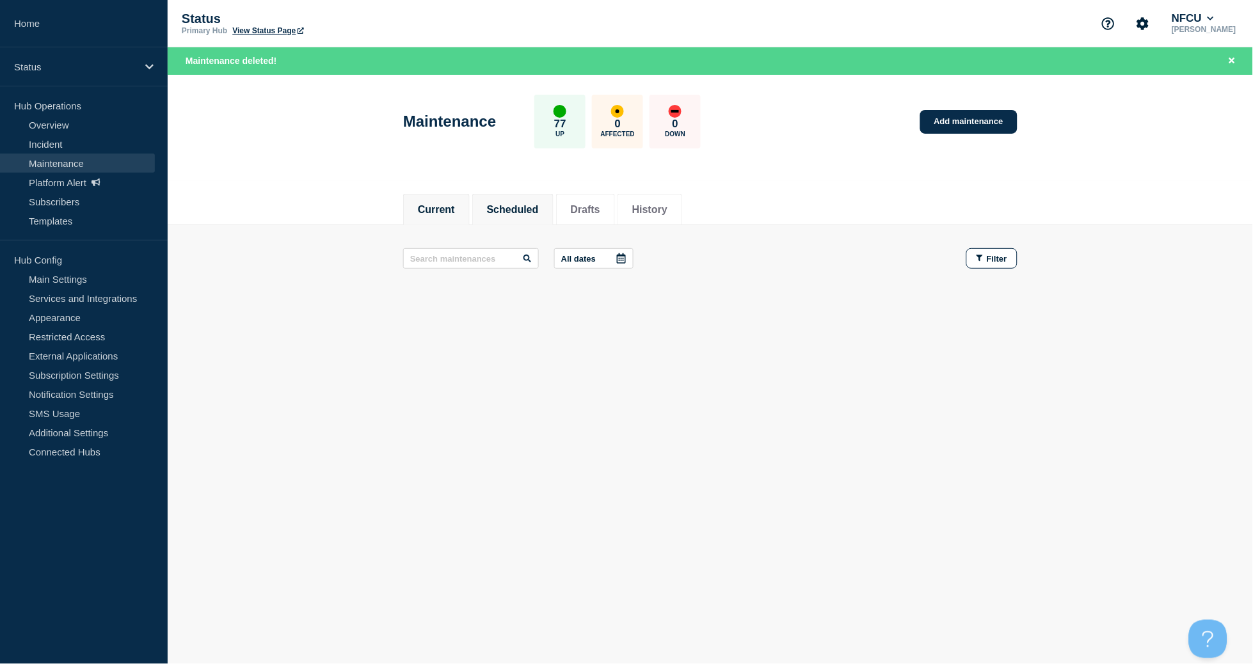
click at [535, 207] on button "Scheduled" at bounding box center [513, 210] width 52 height 12
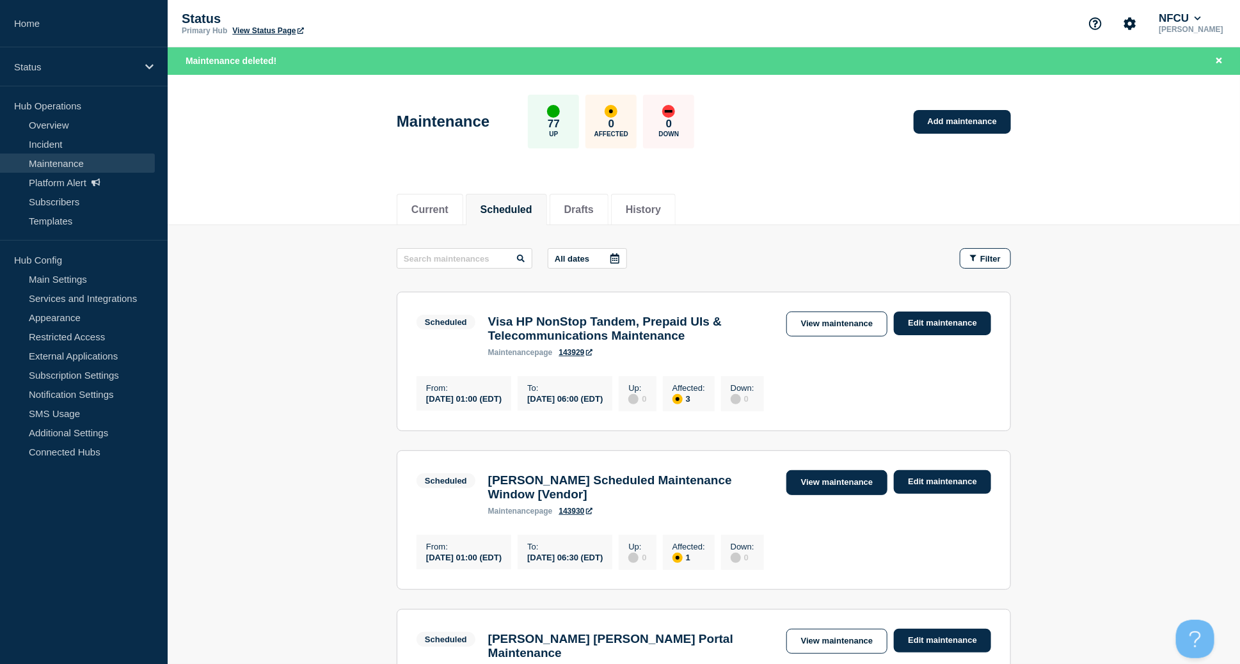
click at [844, 493] on link "View maintenance" at bounding box center [837, 482] width 101 height 25
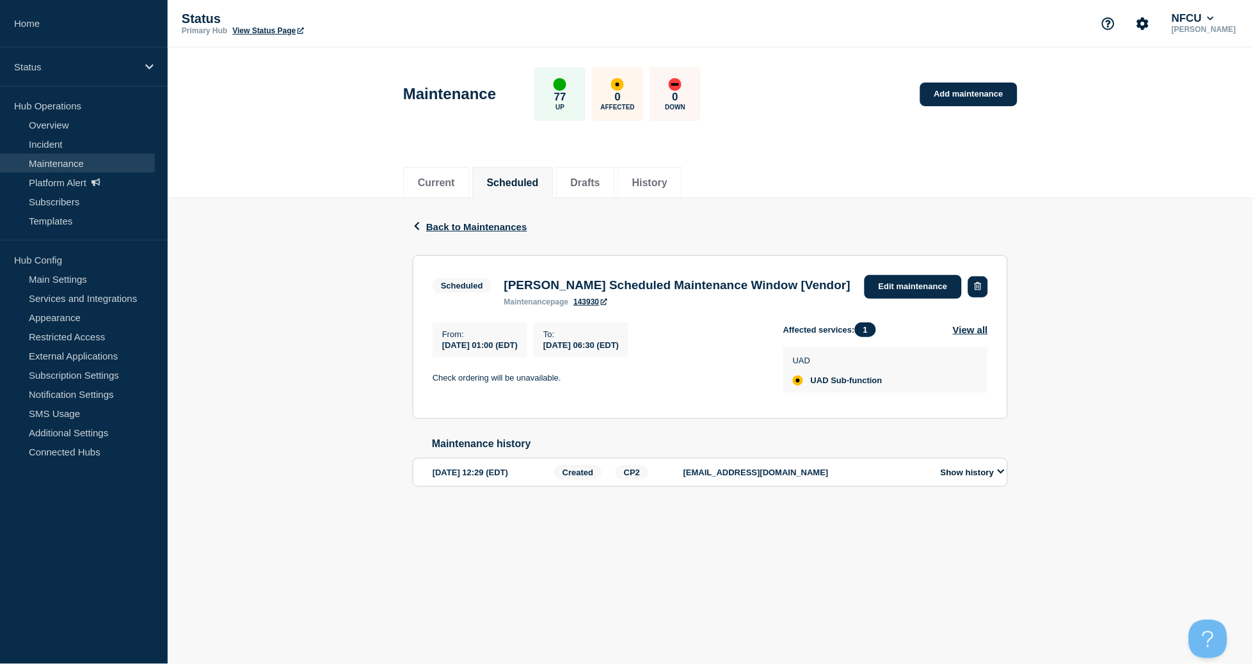
click at [981, 290] on icon "button" at bounding box center [978, 286] width 7 height 8
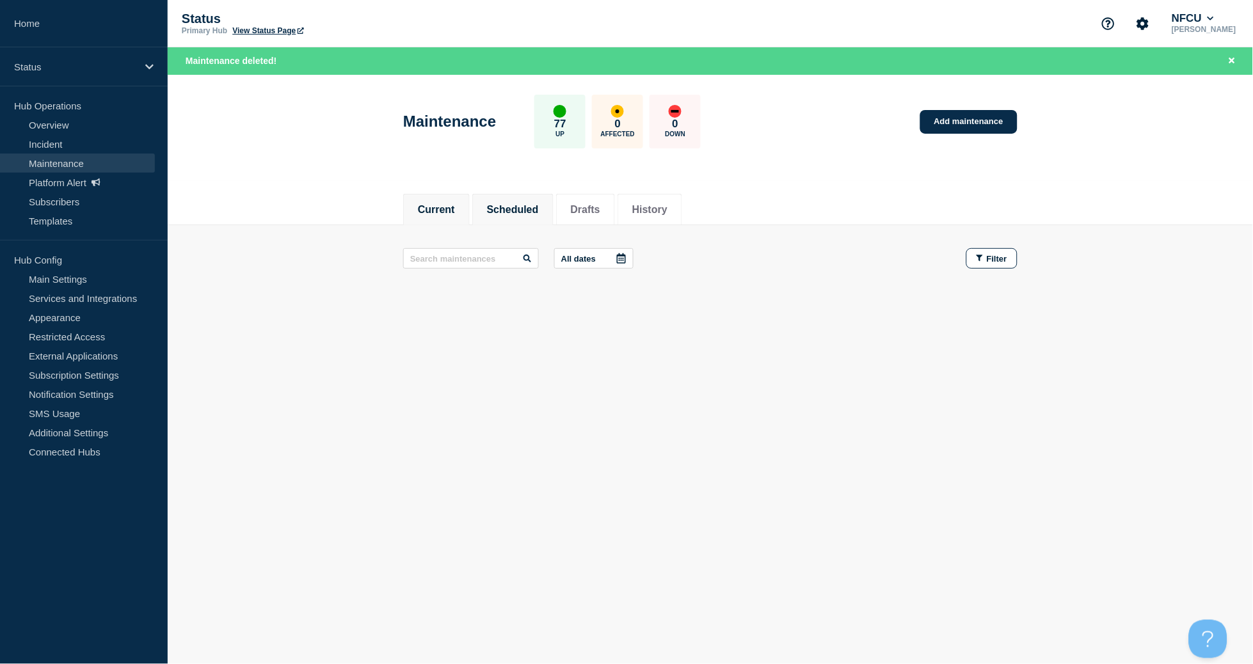
click at [527, 208] on button "Scheduled" at bounding box center [513, 210] width 52 height 12
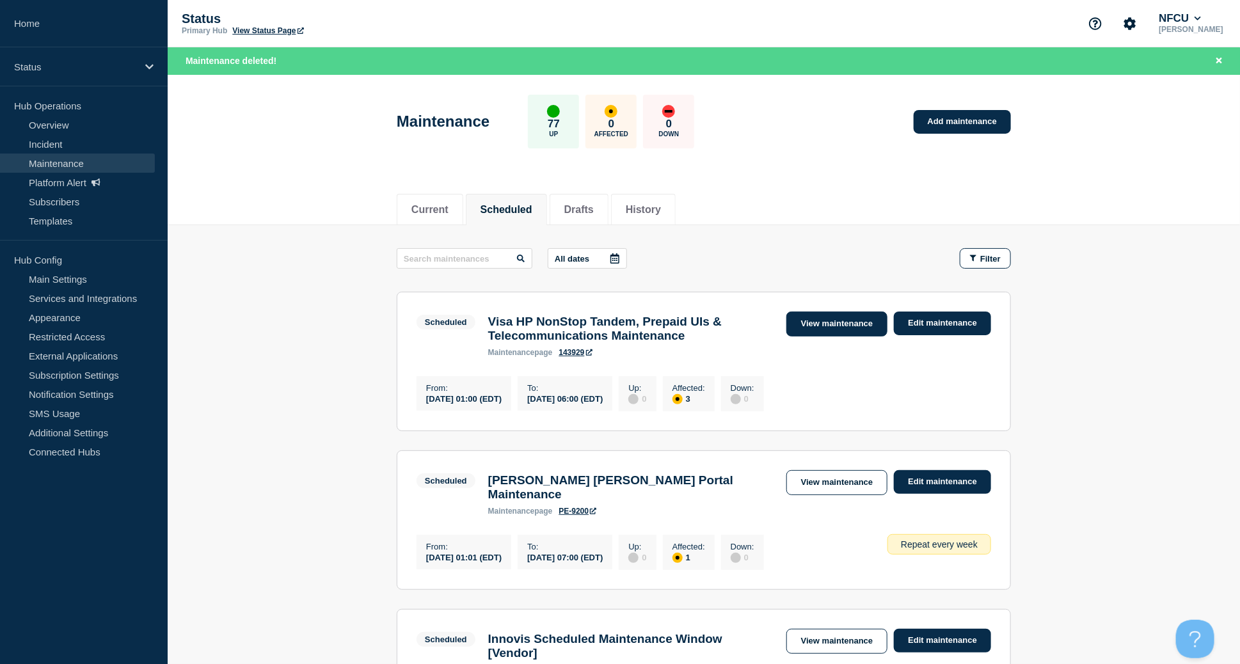
click at [829, 321] on link "View maintenance" at bounding box center [837, 324] width 101 height 25
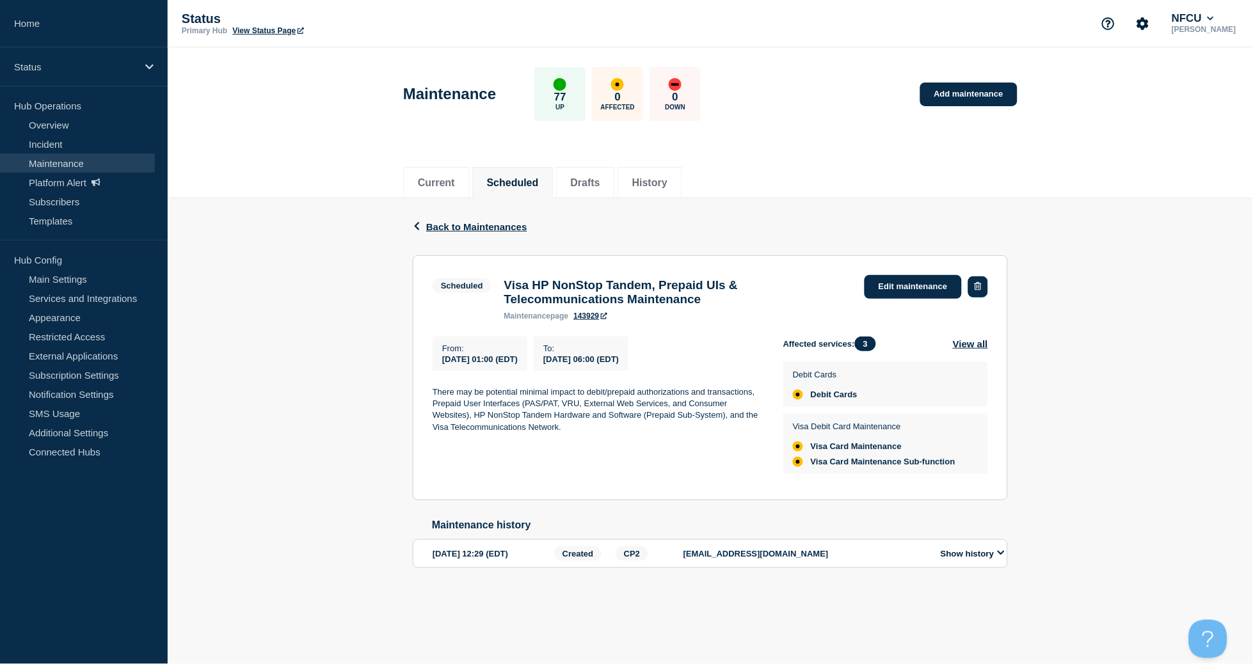
click at [988, 281] on button "button" at bounding box center [978, 287] width 20 height 21
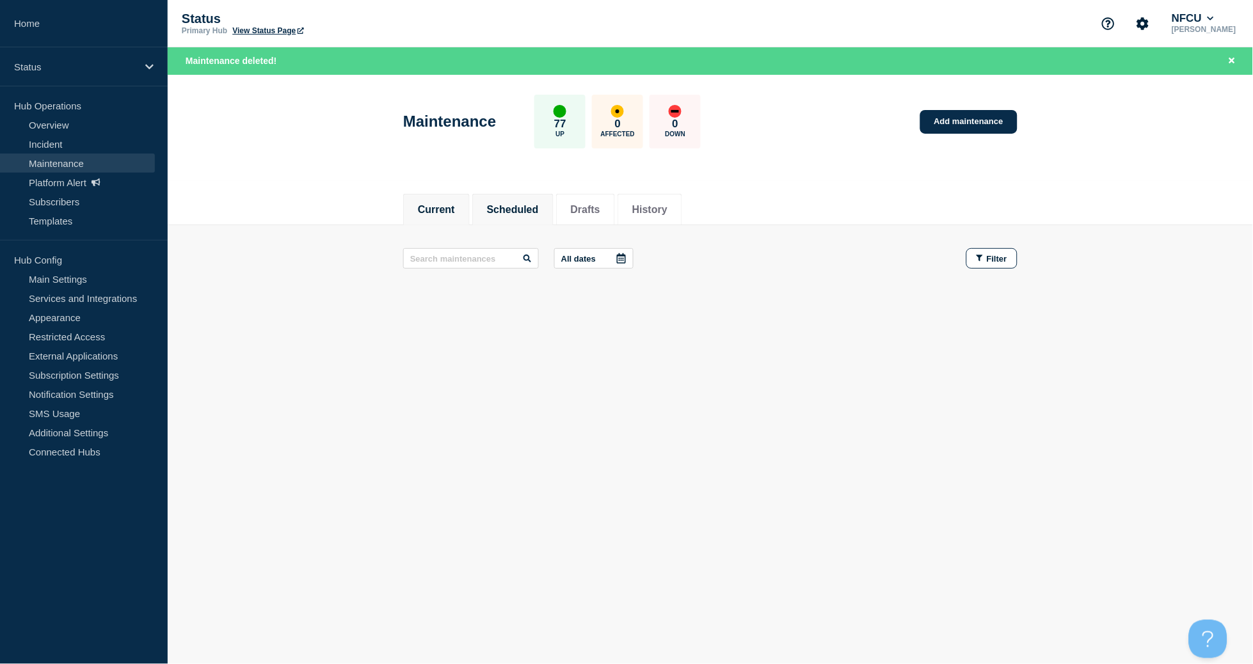
click at [536, 212] on button "Scheduled" at bounding box center [513, 210] width 52 height 12
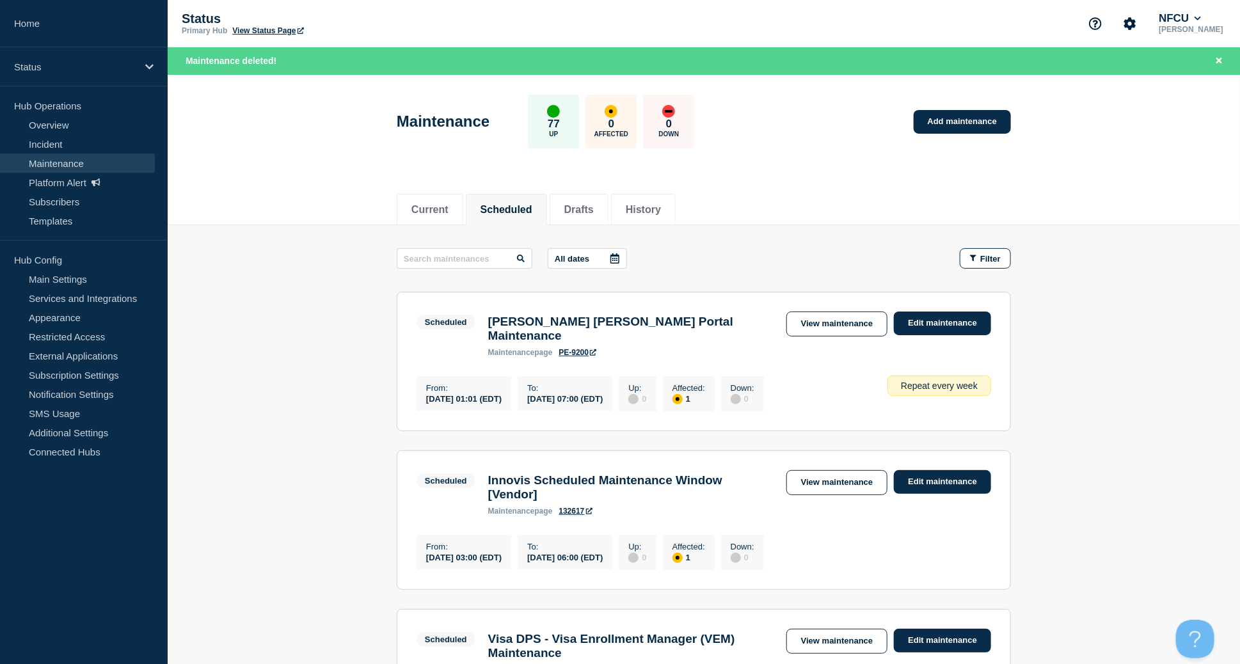
scroll to position [85, 0]
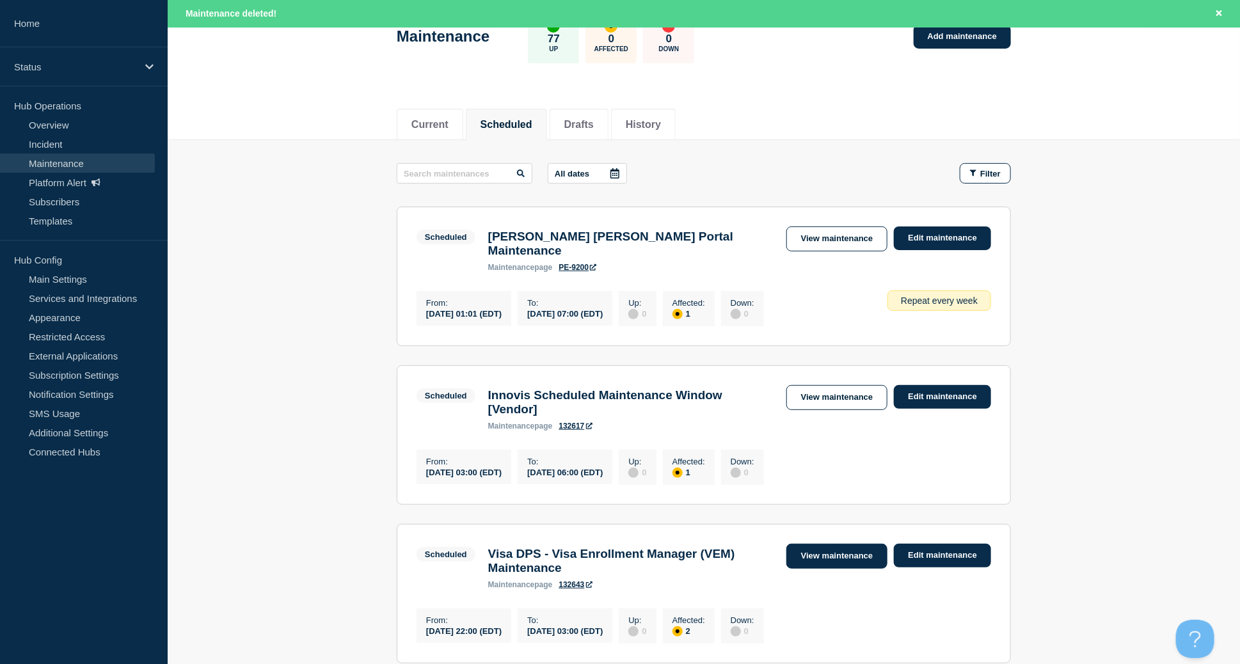
click at [822, 556] on link "View maintenance" at bounding box center [837, 556] width 101 height 25
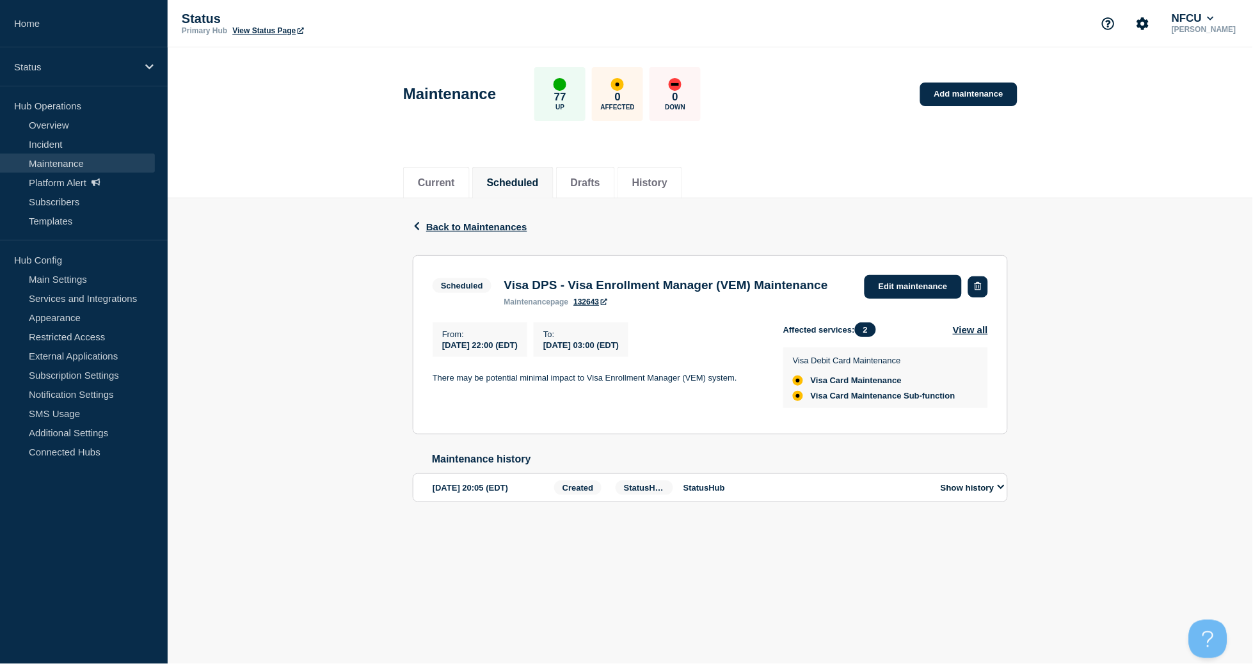
click at [983, 285] on button "button" at bounding box center [978, 287] width 20 height 21
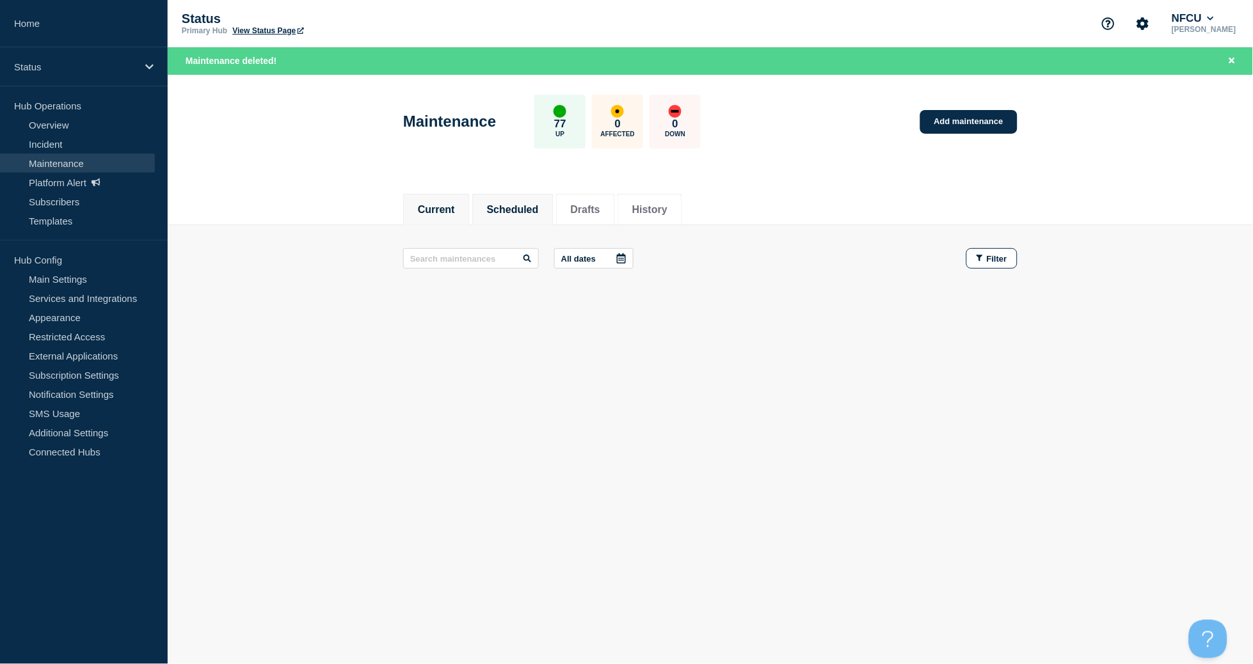
click at [522, 208] on button "Scheduled" at bounding box center [513, 210] width 52 height 12
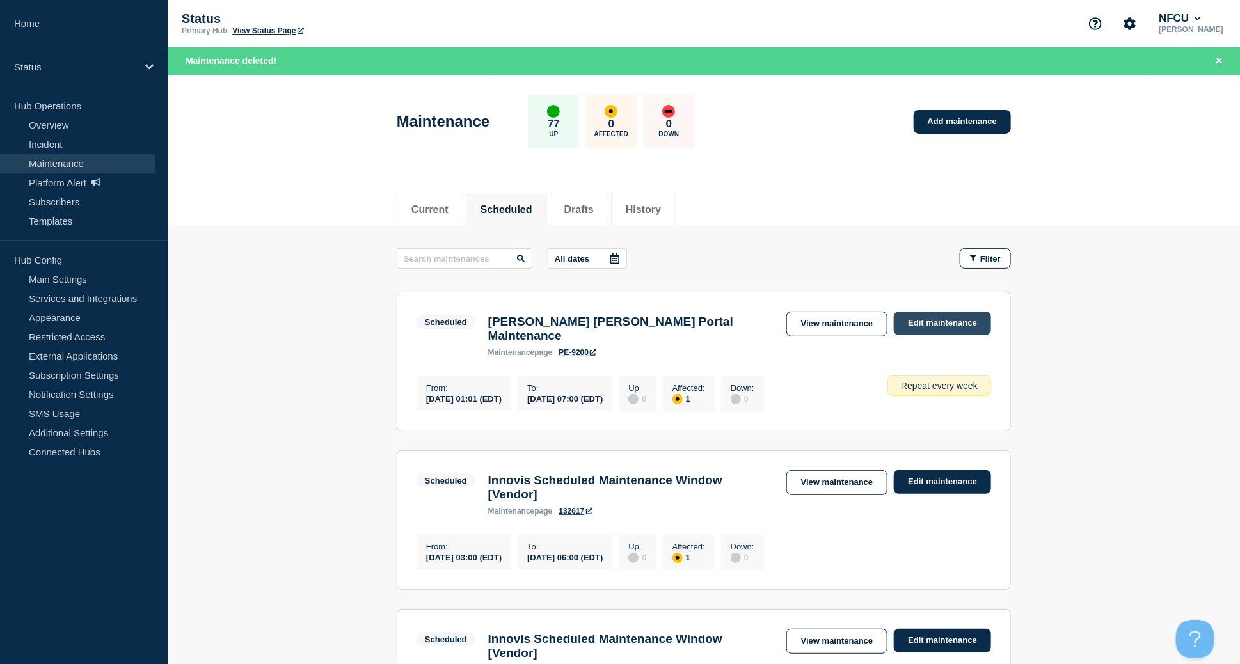
click at [929, 328] on link "Edit maintenance" at bounding box center [942, 324] width 97 height 24
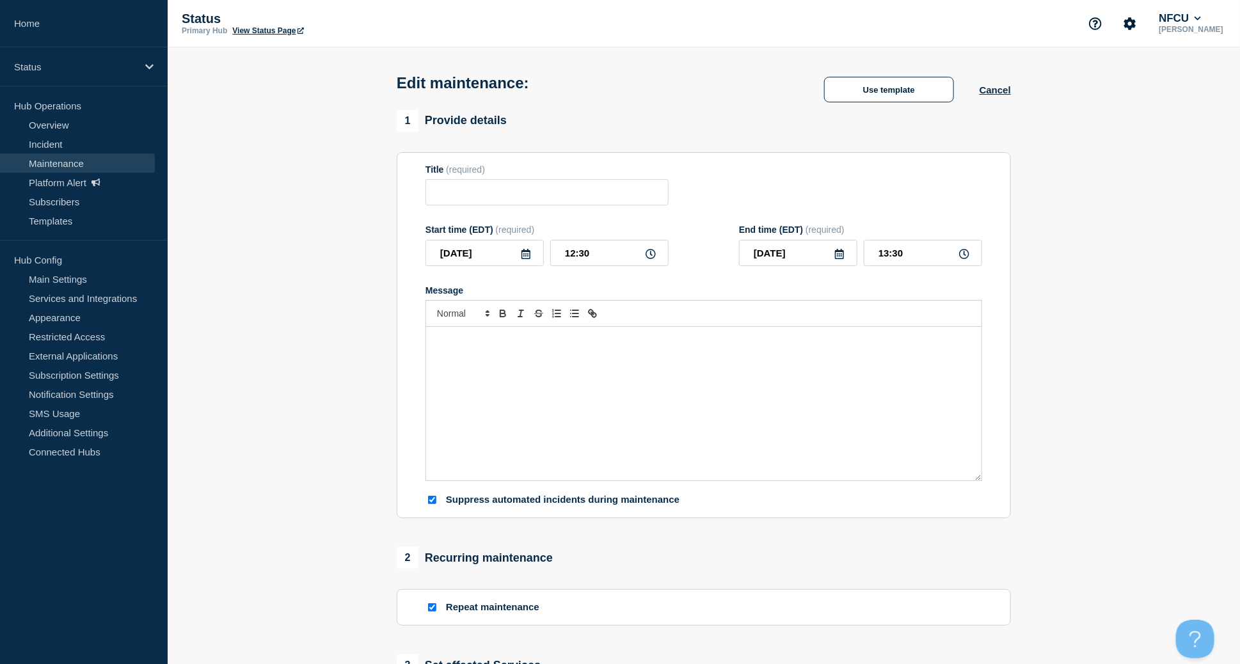
type input "[PERSON_NAME] [PERSON_NAME] Portal Maintenance"
type input "[DATE]"
type input "01:01"
type input "[DATE]"
type input "07:00"
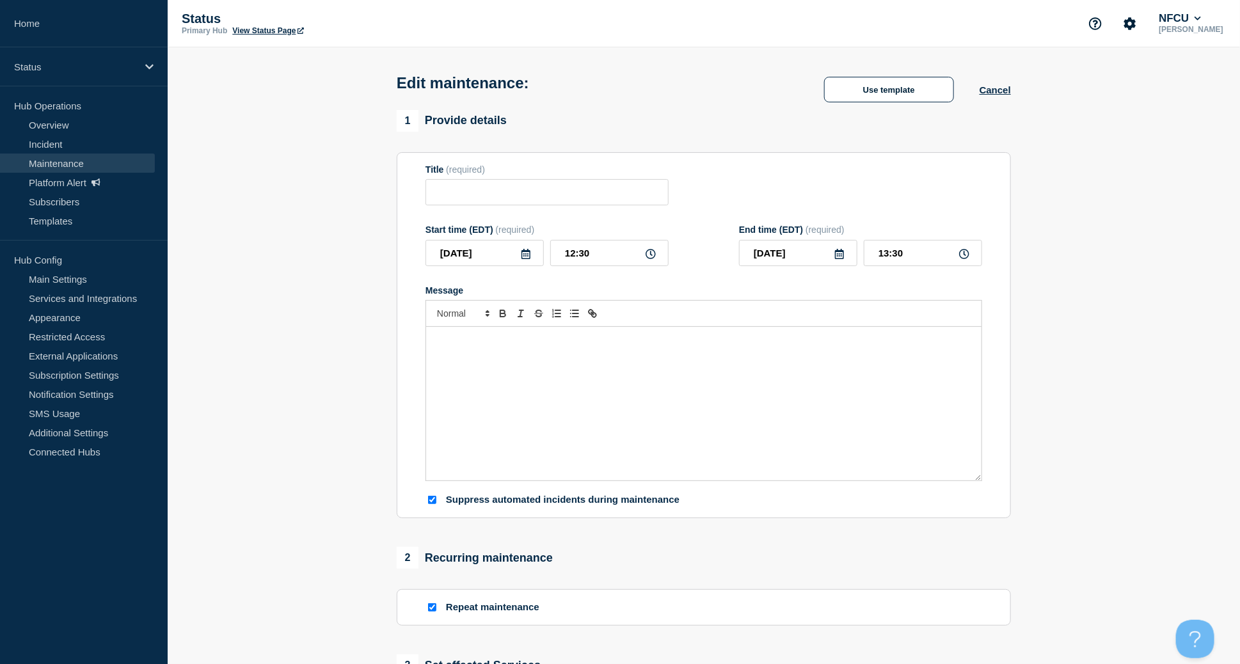
checkbox input "true"
checkbox input "false"
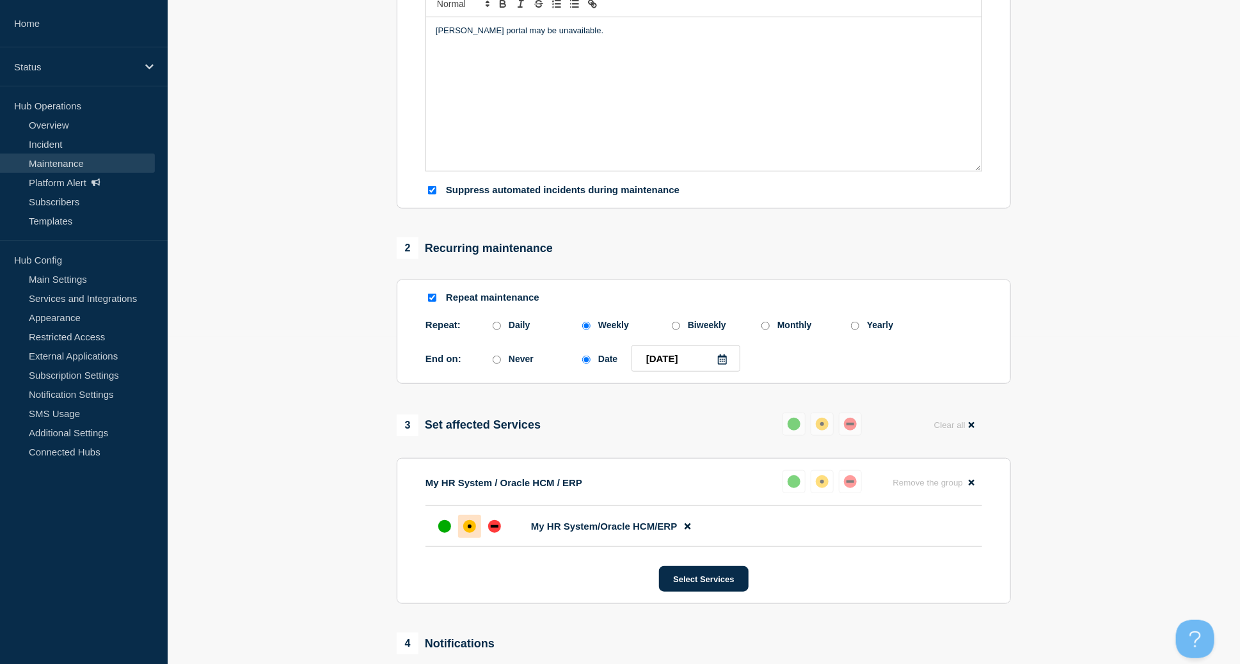
scroll to position [341, 0]
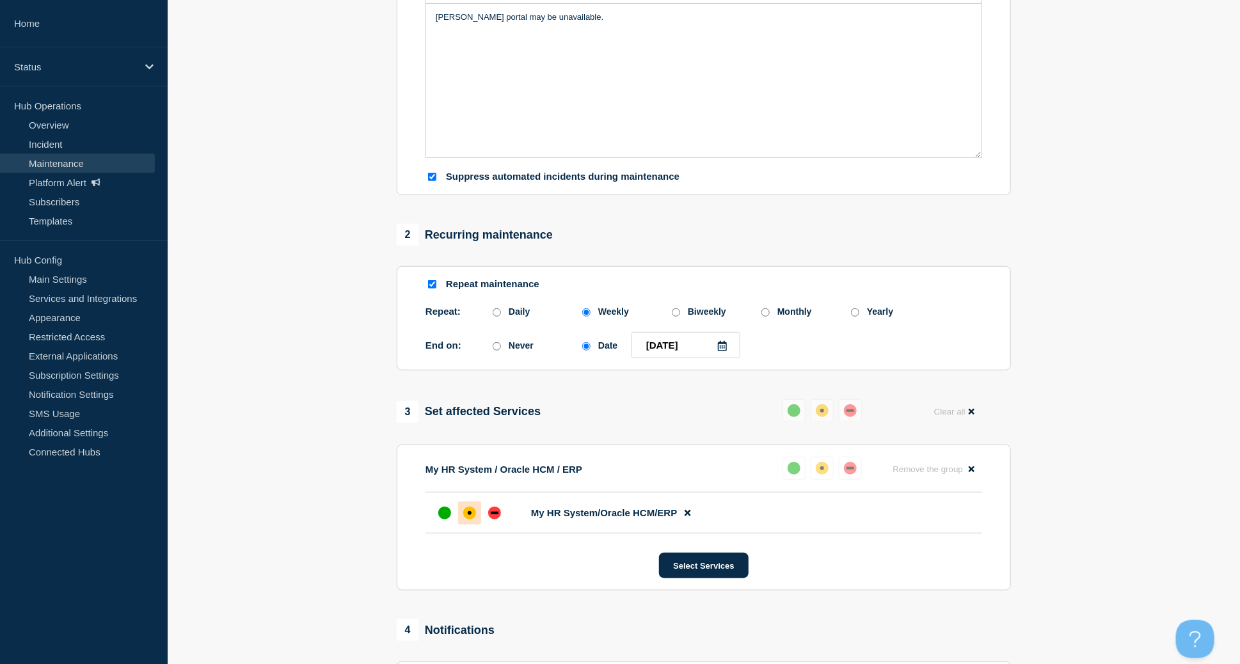
click at [431, 289] on input "Repeat maintenance" at bounding box center [432, 284] width 8 height 8
checkbox input "false"
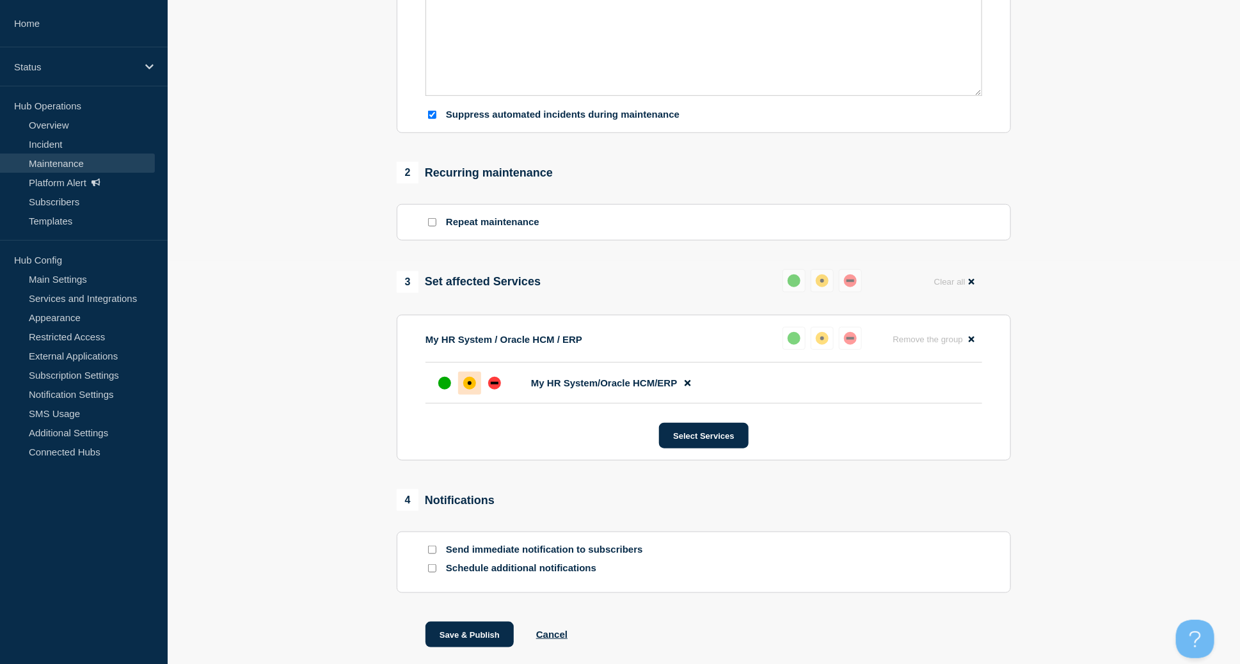
scroll to position [476, 0]
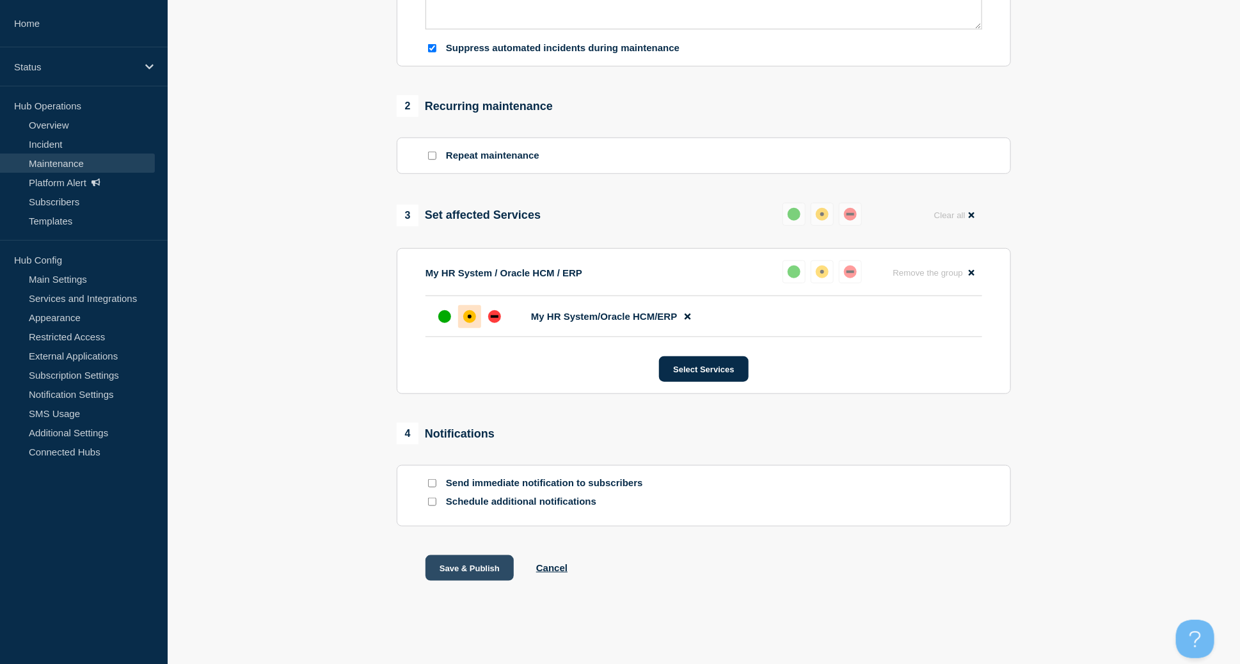
click at [470, 569] on button "Save & Publish" at bounding box center [470, 569] width 88 height 26
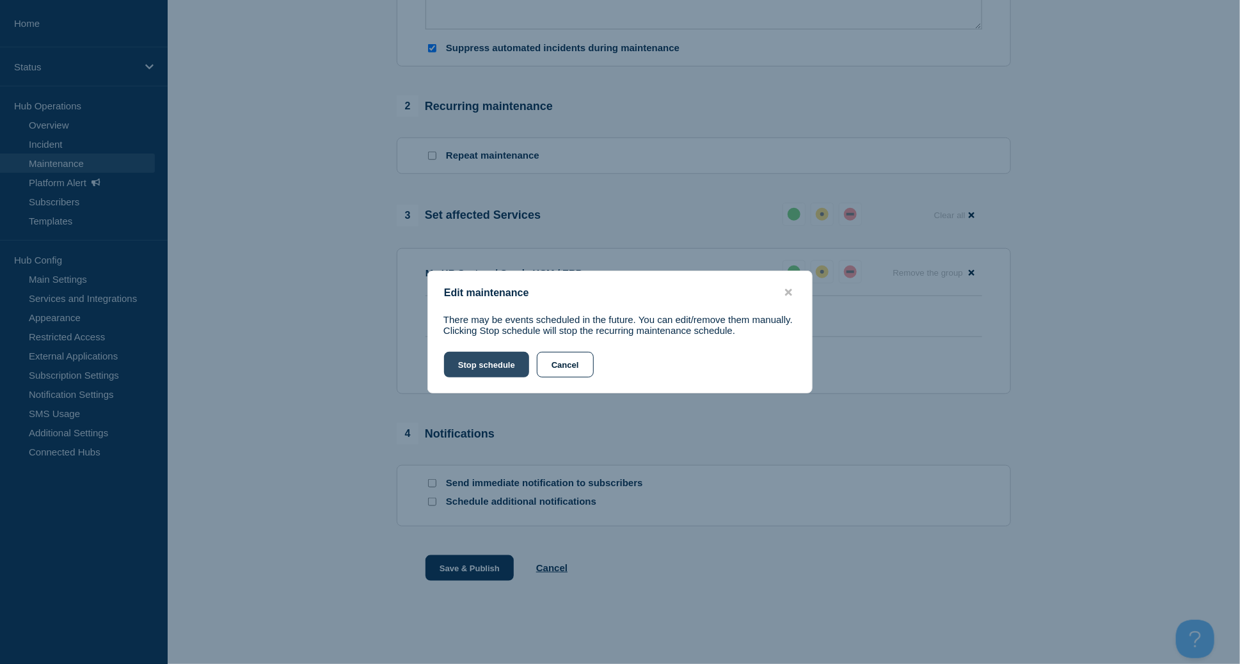
click at [484, 364] on button "Stop schedule" at bounding box center [486, 365] width 85 height 26
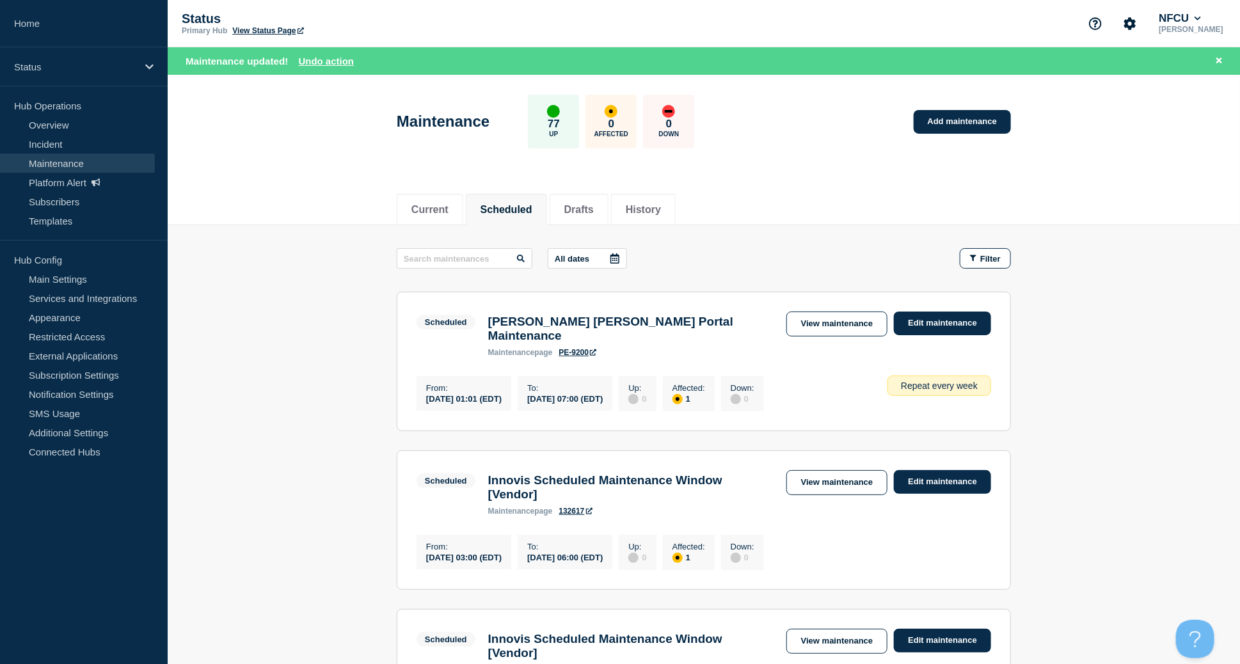
click at [865, 477] on link "View maintenance" at bounding box center [837, 482] width 101 height 25
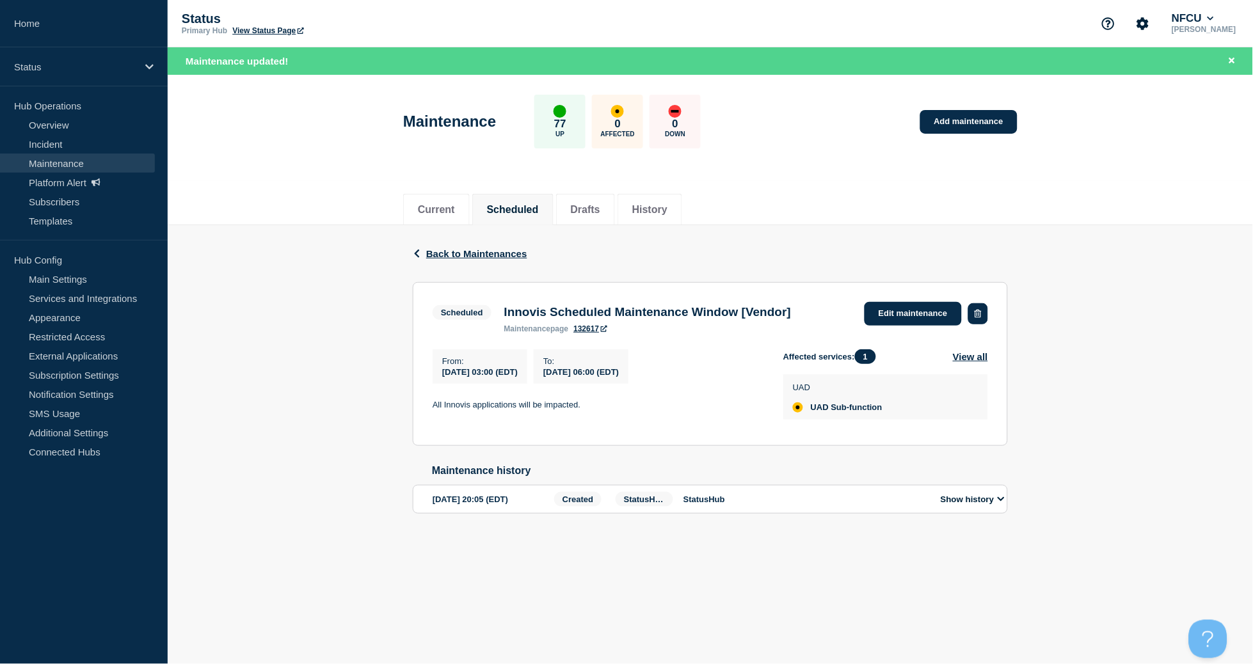
click at [981, 319] on button "button" at bounding box center [978, 313] width 20 height 21
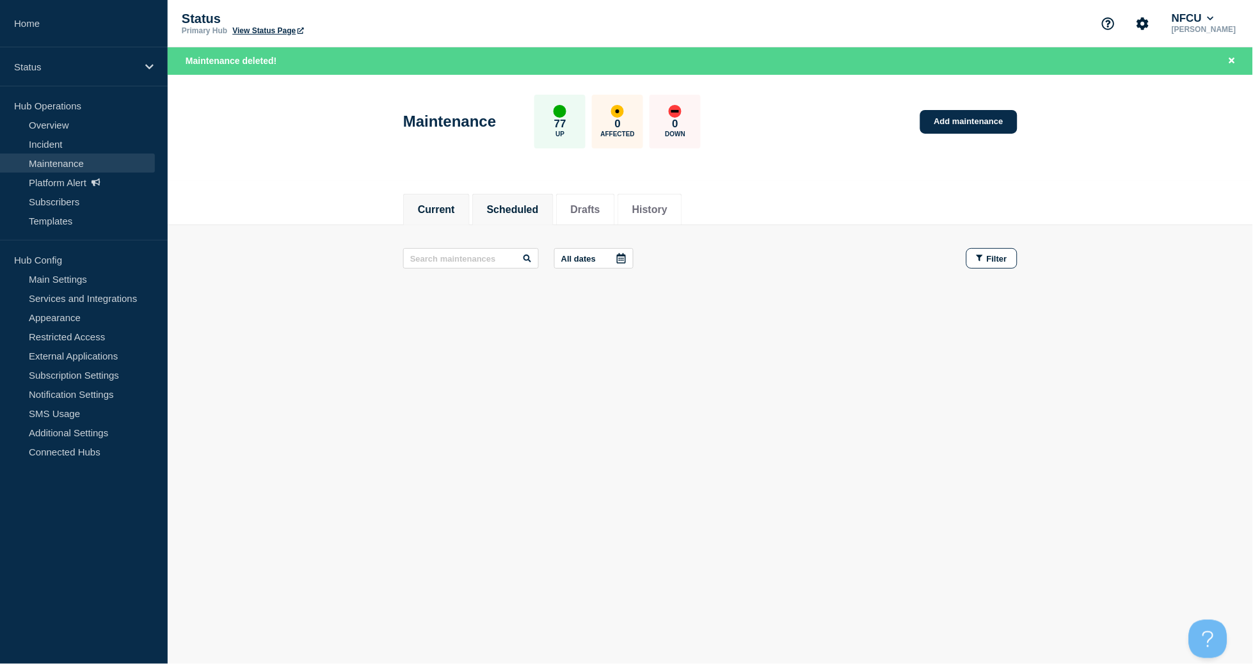
click at [527, 213] on button "Scheduled" at bounding box center [513, 210] width 52 height 12
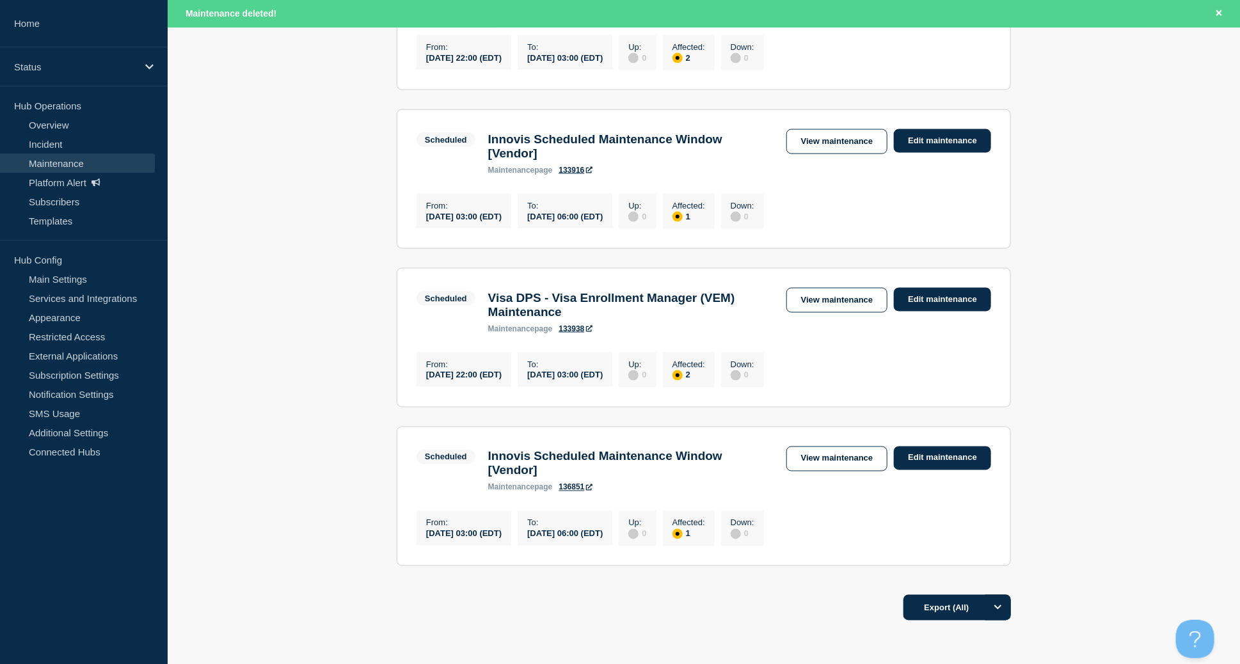
scroll to position [1085, 0]
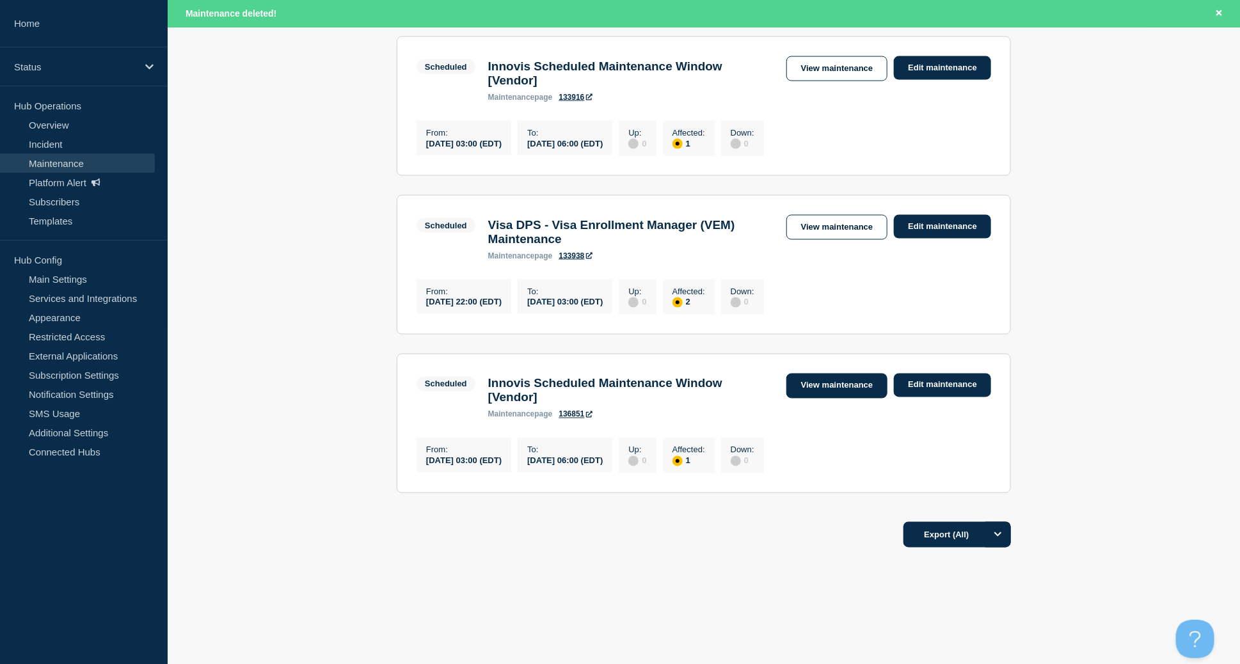
click at [831, 380] on link "View maintenance" at bounding box center [837, 386] width 101 height 25
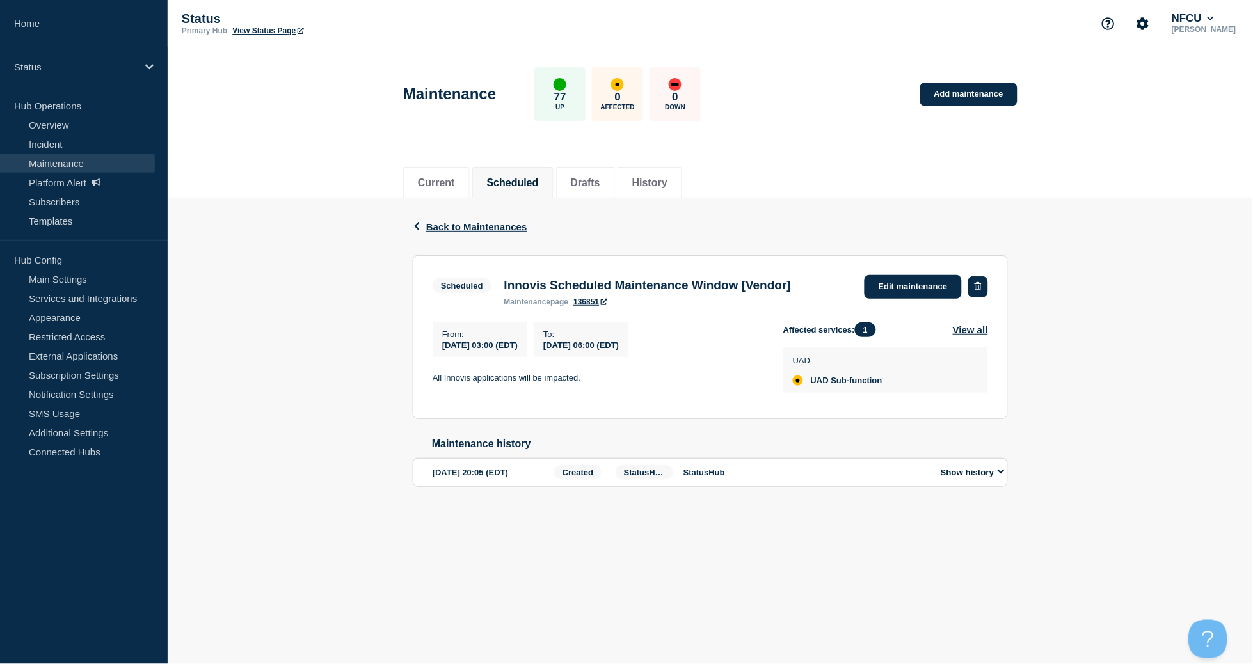
click at [972, 284] on button "button" at bounding box center [978, 287] width 20 height 21
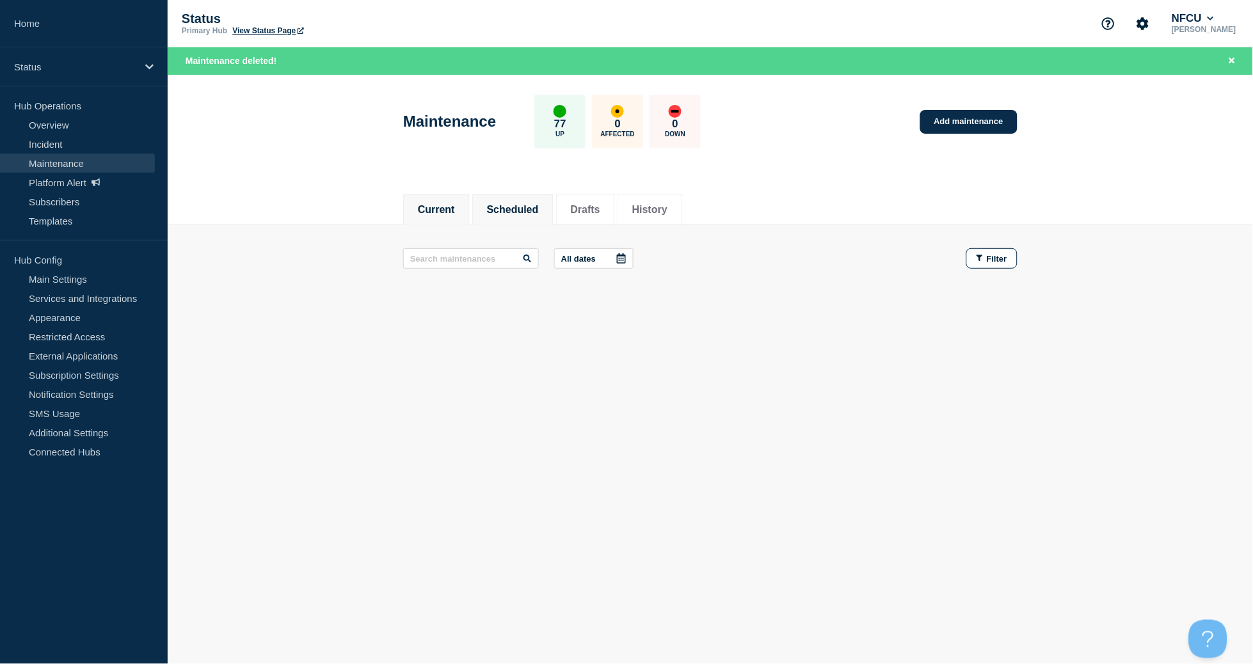
click at [530, 209] on button "Scheduled" at bounding box center [513, 210] width 52 height 12
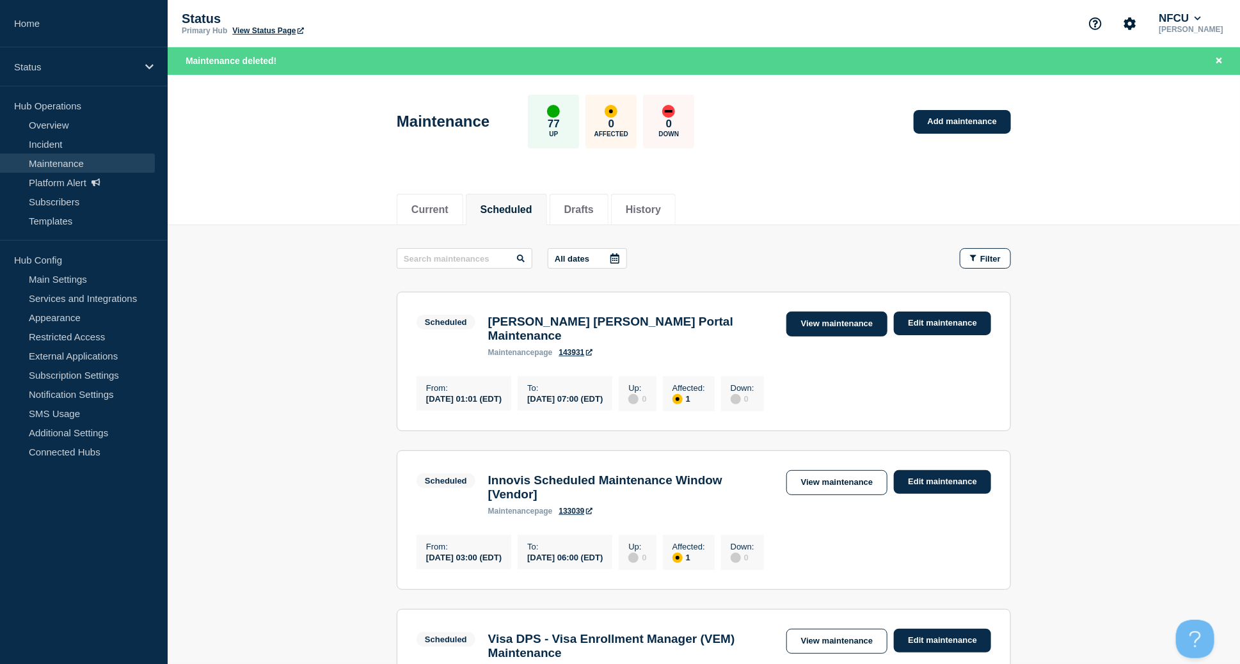
click at [844, 319] on link "View maintenance" at bounding box center [837, 324] width 101 height 25
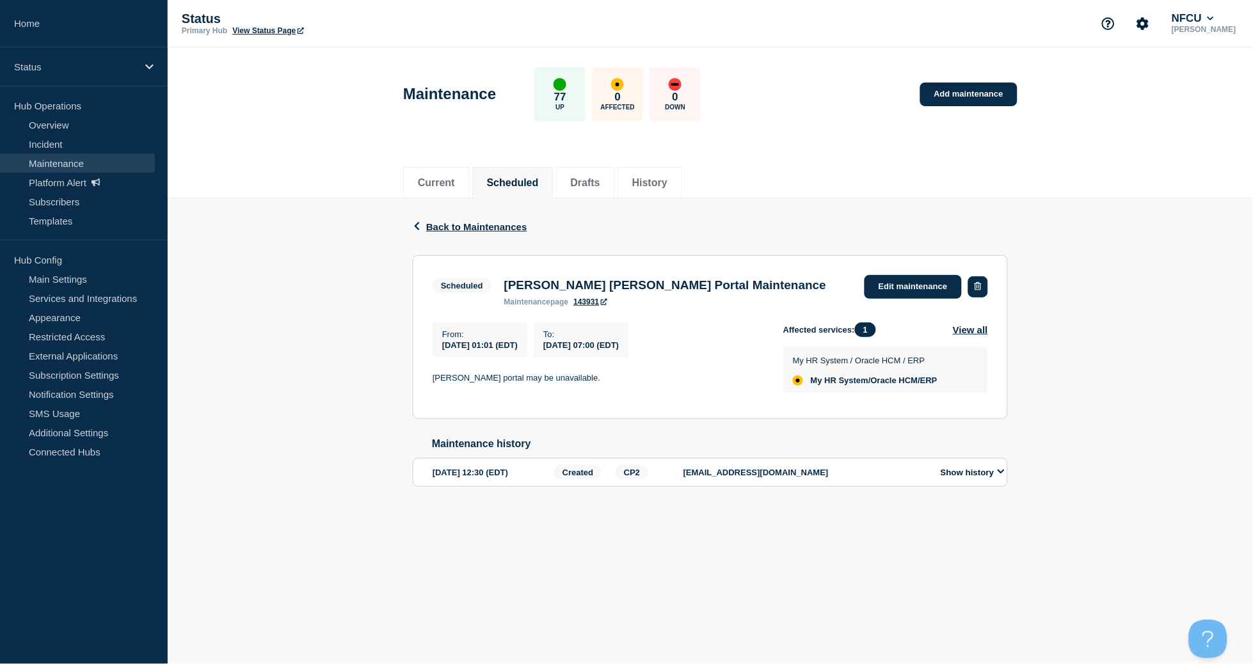
click at [977, 288] on icon "button" at bounding box center [978, 286] width 7 height 8
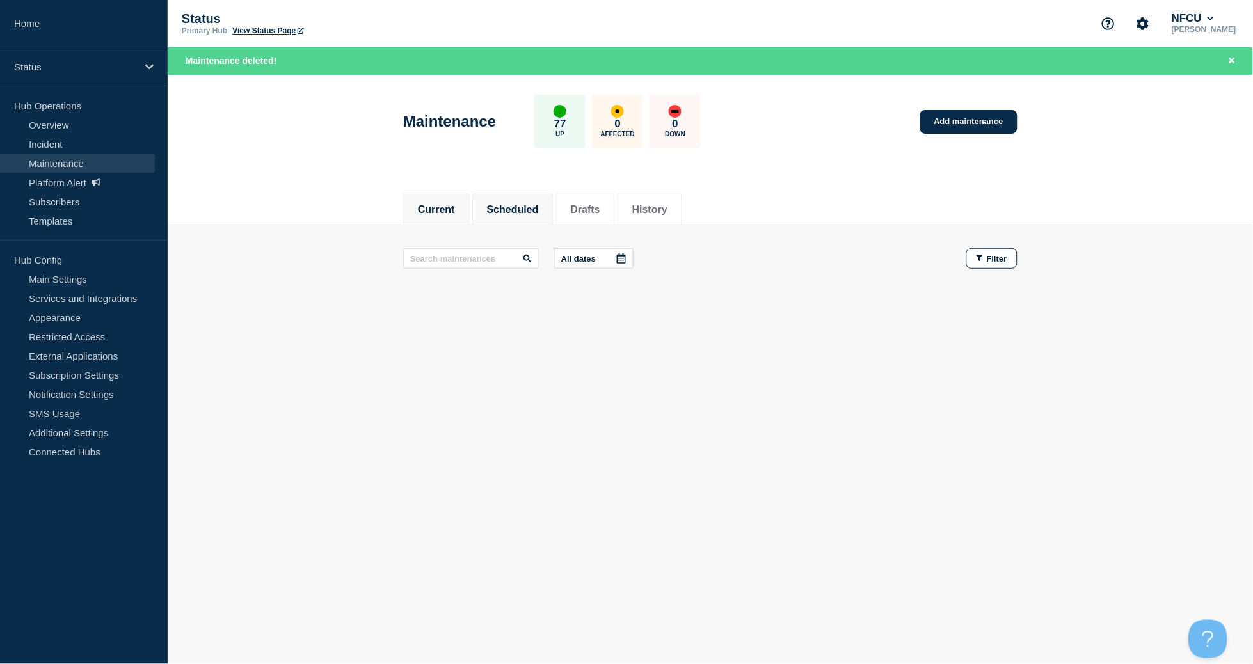
click at [527, 204] on button "Scheduled" at bounding box center [513, 210] width 52 height 12
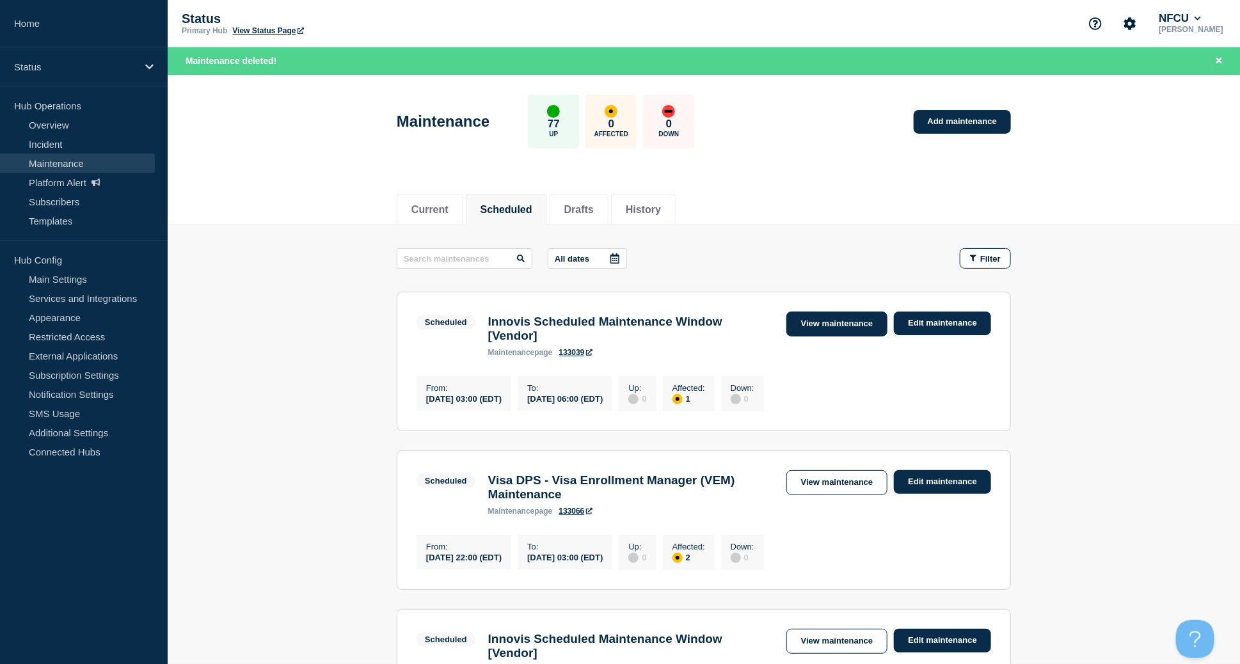
click at [838, 322] on link "View maintenance" at bounding box center [837, 324] width 101 height 25
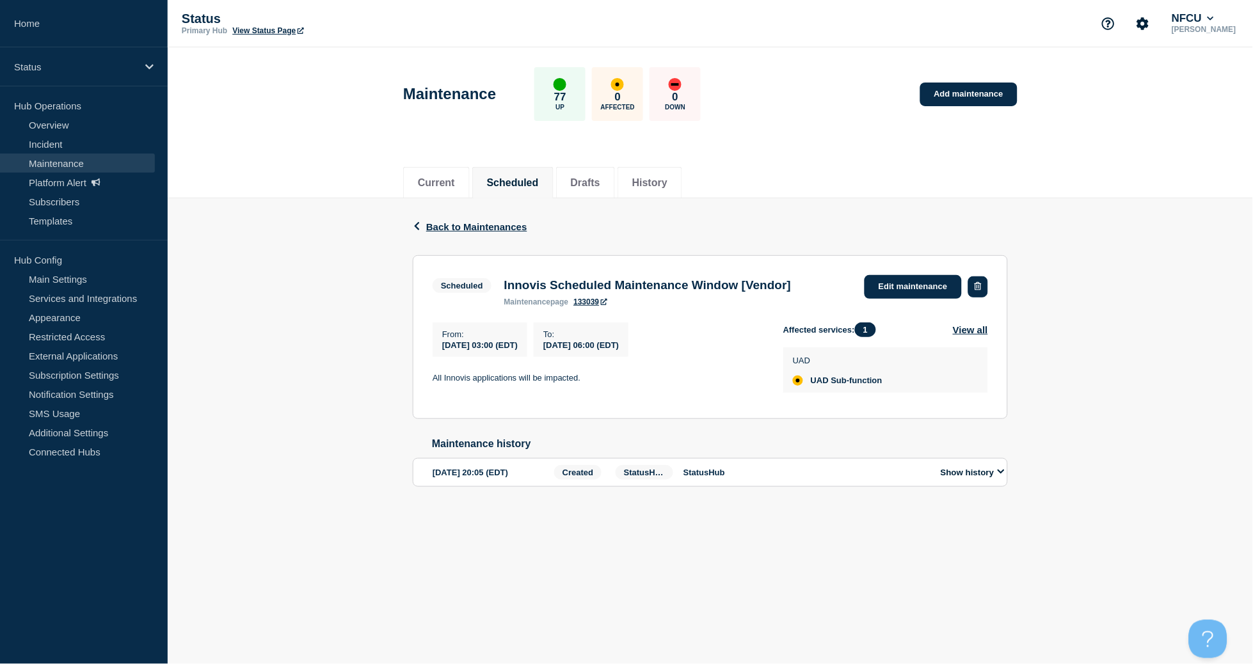
click at [975, 284] on icon "button" at bounding box center [978, 286] width 7 height 8
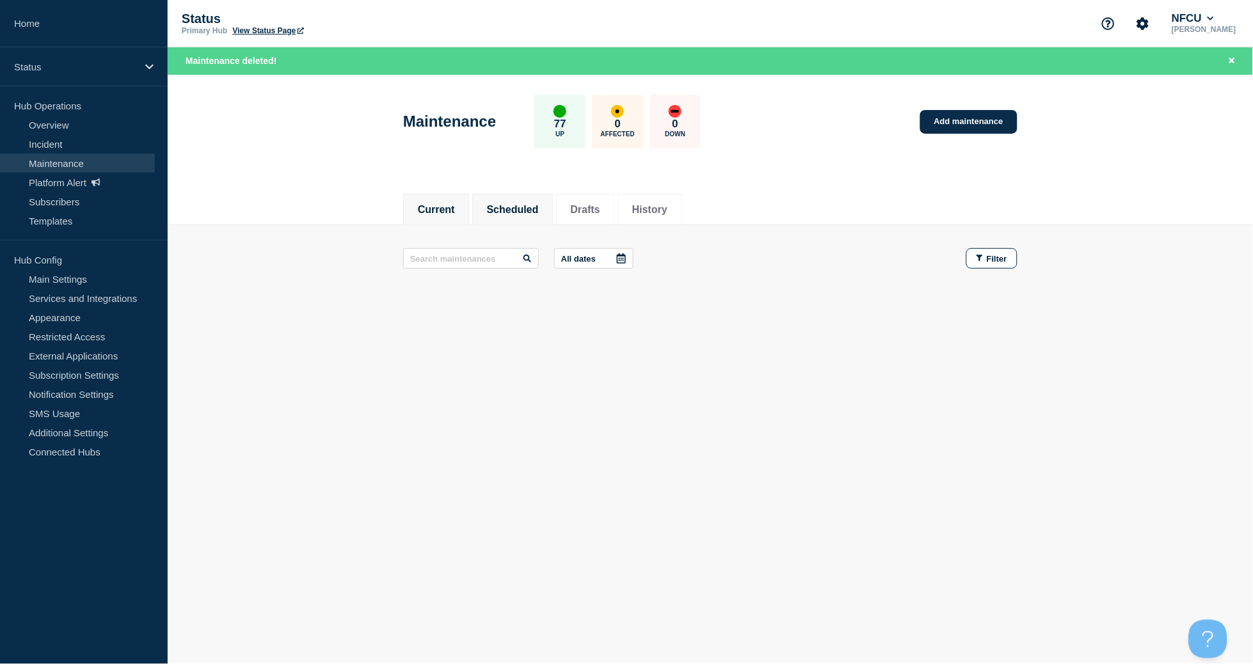
click at [527, 205] on button "Scheduled" at bounding box center [513, 210] width 52 height 12
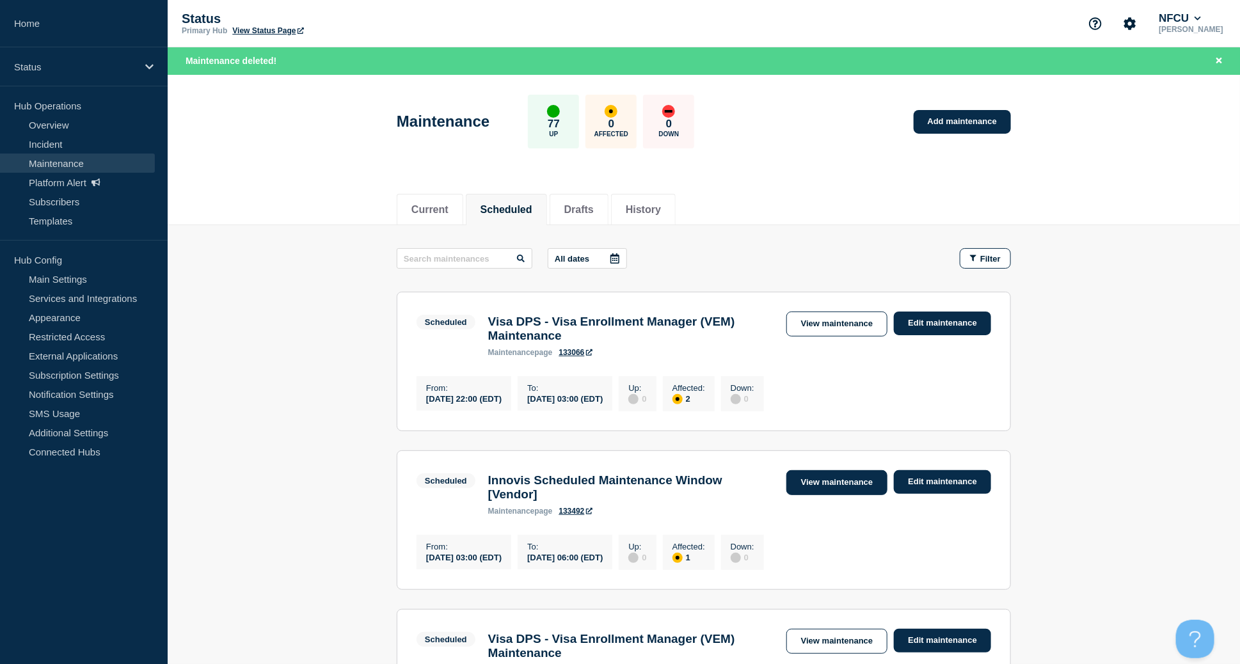
click at [851, 484] on link "View maintenance" at bounding box center [837, 482] width 101 height 25
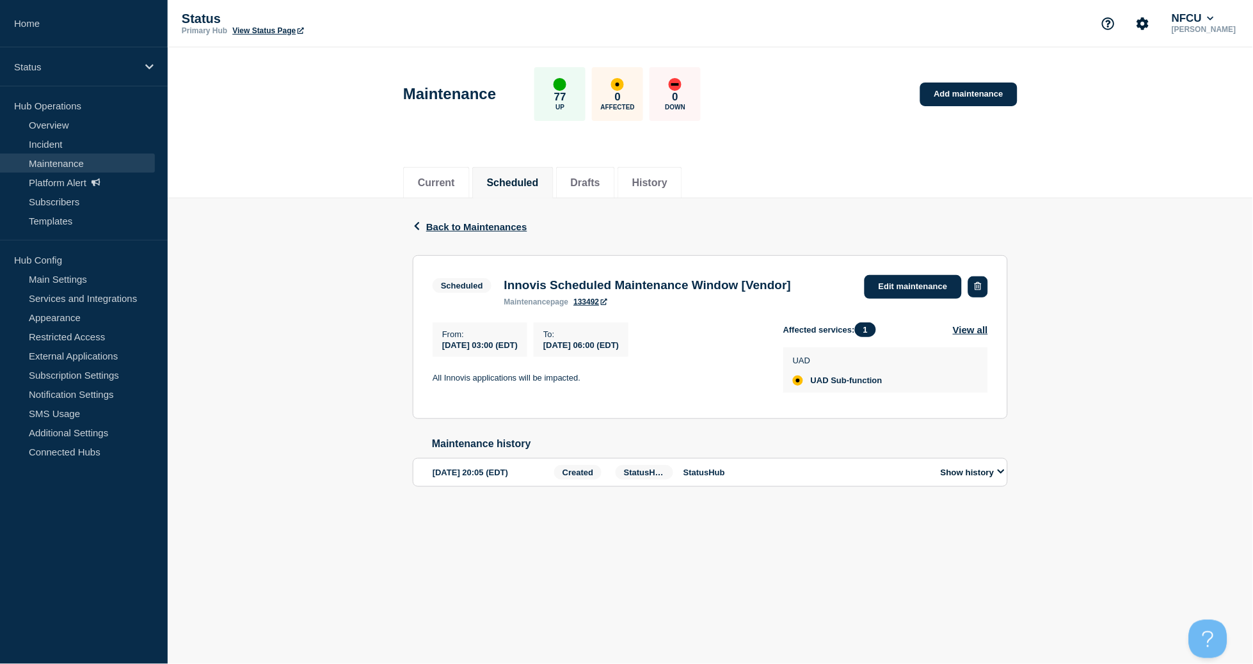
click at [975, 284] on icon "button" at bounding box center [978, 286] width 7 height 8
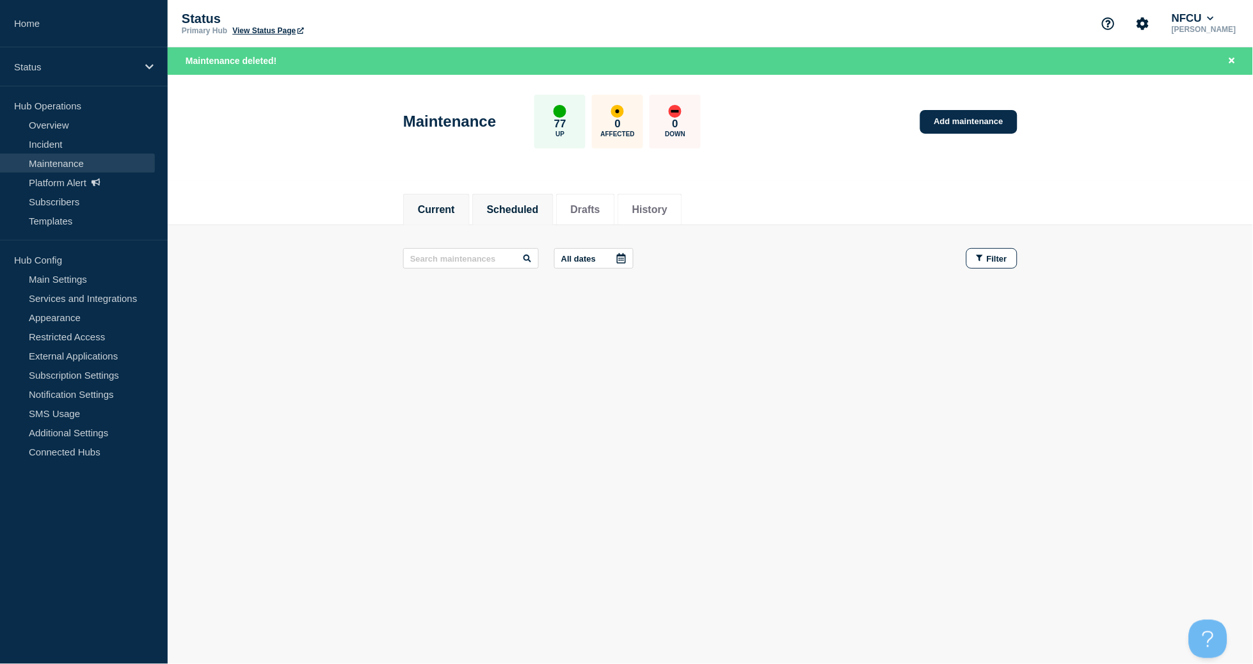
click at [529, 209] on button "Scheduled" at bounding box center [513, 210] width 52 height 12
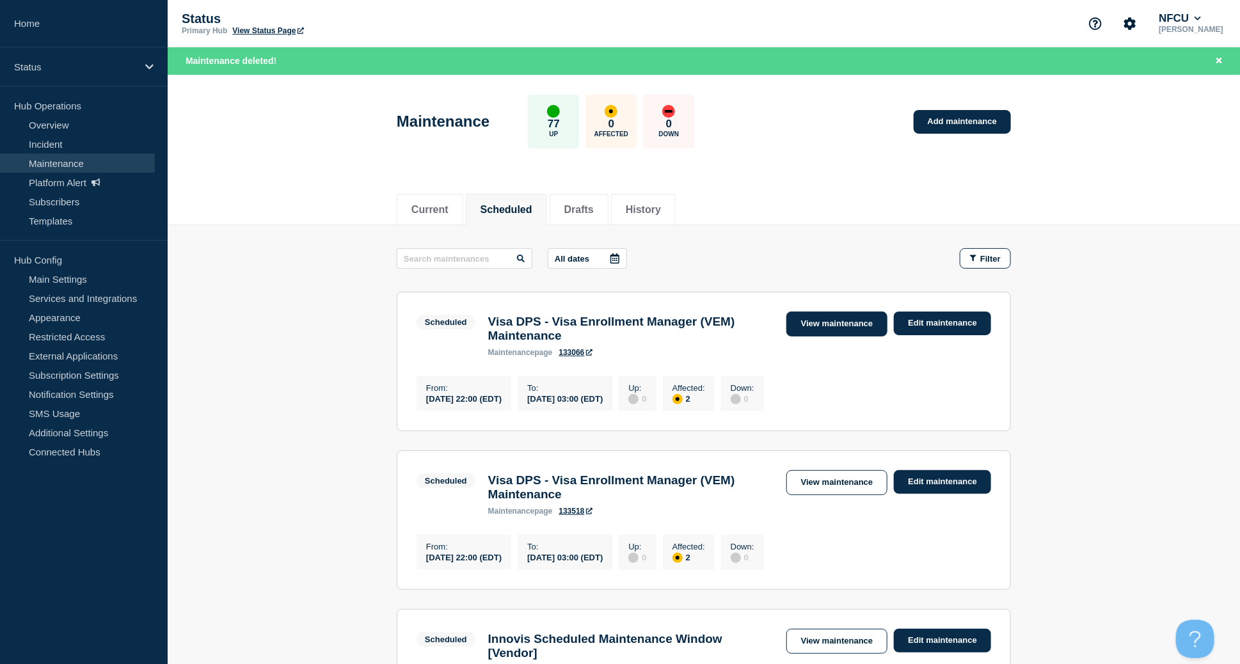
click at [847, 317] on link "View maintenance" at bounding box center [837, 324] width 101 height 25
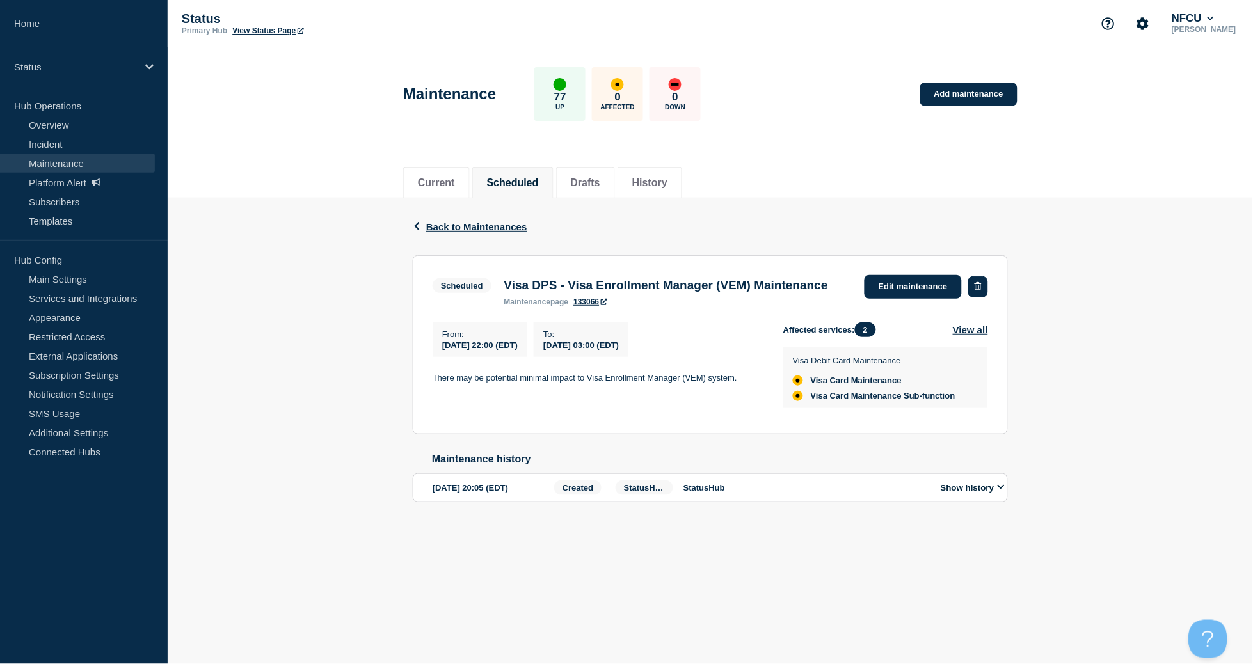
click at [975, 282] on icon "button" at bounding box center [978, 286] width 7 height 8
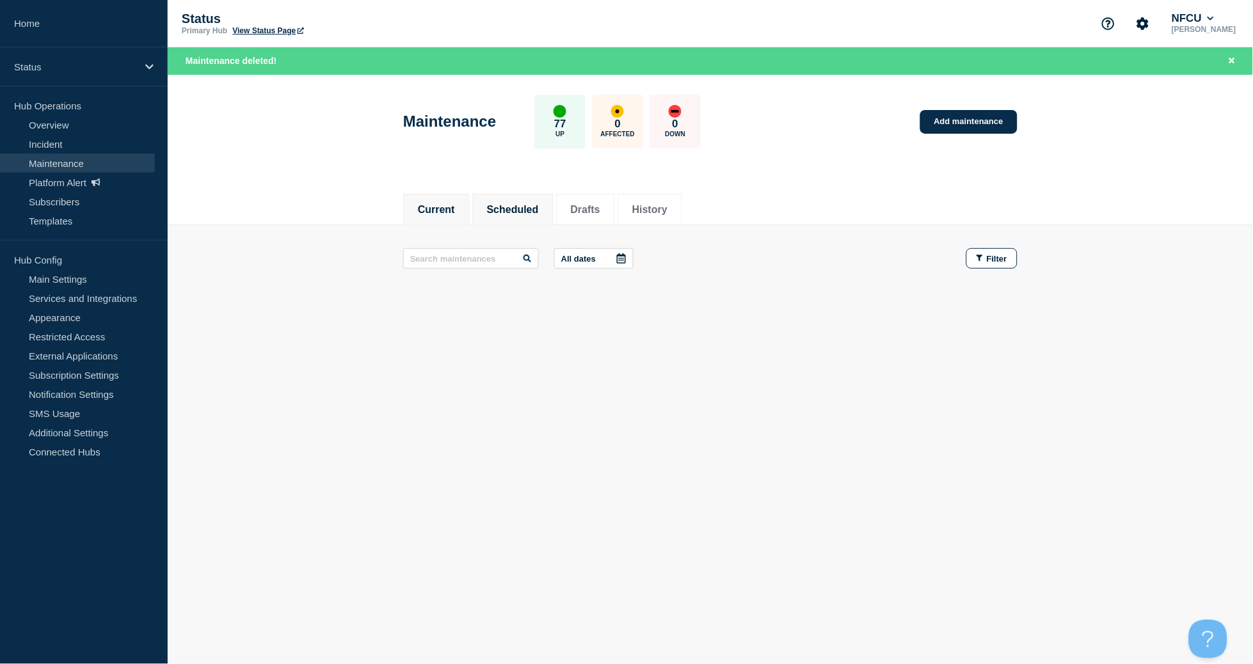
click at [529, 212] on button "Scheduled" at bounding box center [513, 210] width 52 height 12
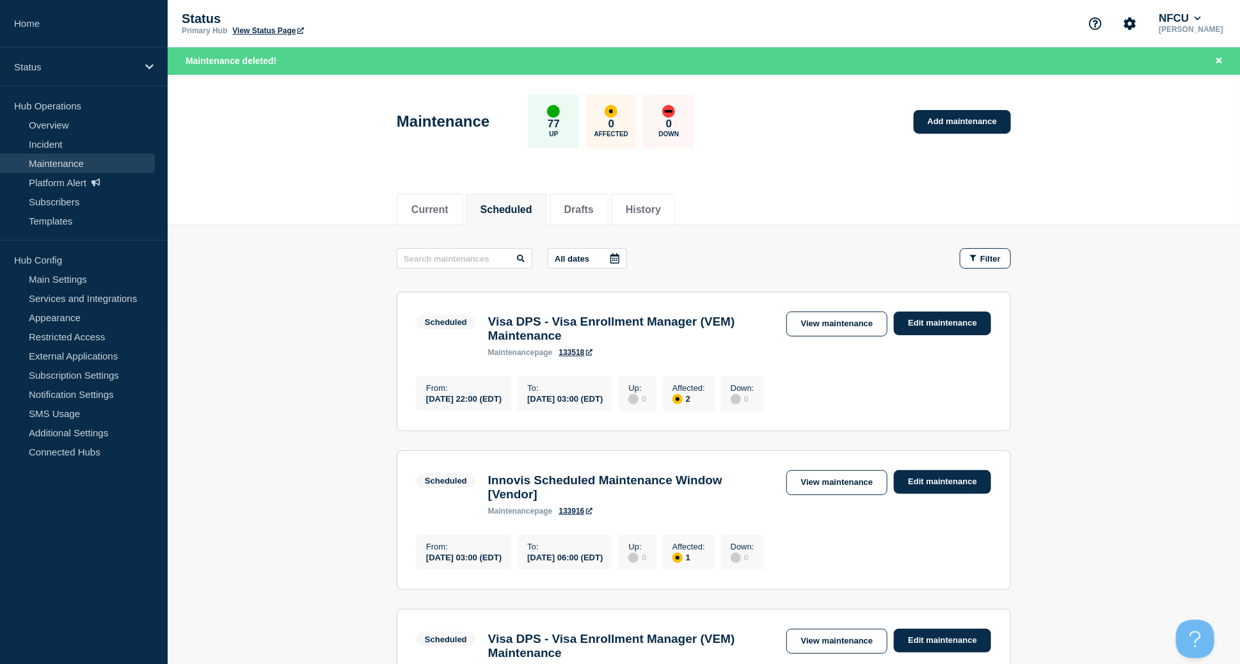
click at [846, 322] on link "View maintenance" at bounding box center [837, 324] width 101 height 25
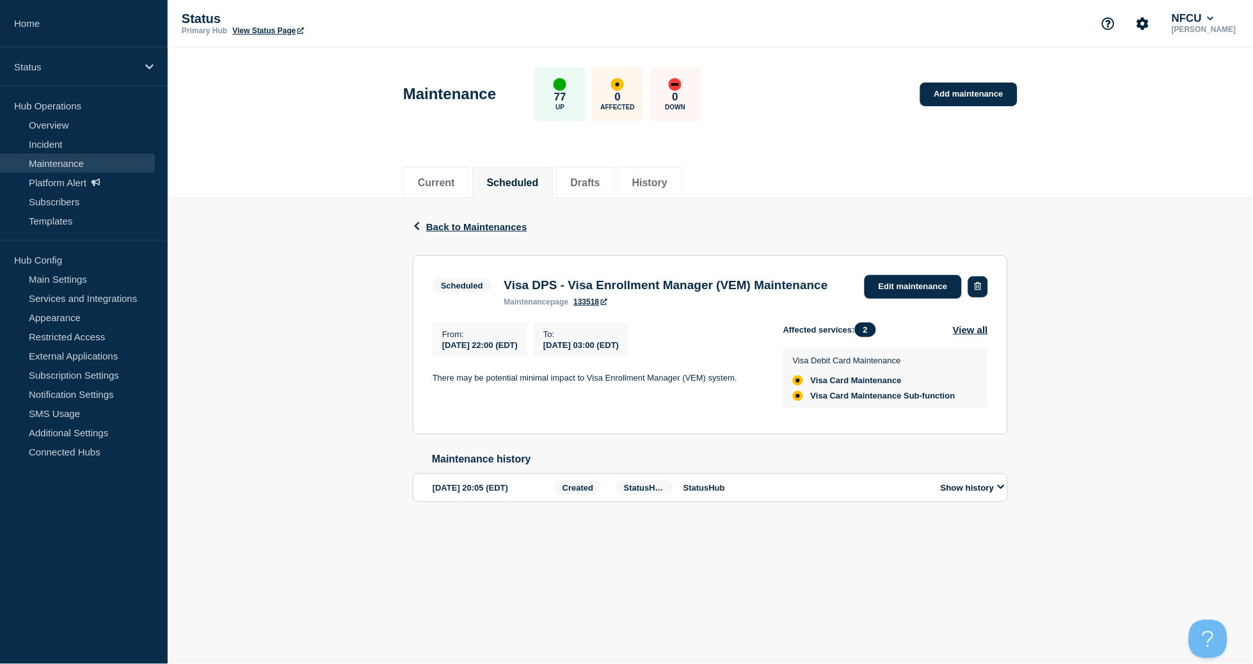
click at [975, 284] on icon "button" at bounding box center [978, 286] width 7 height 8
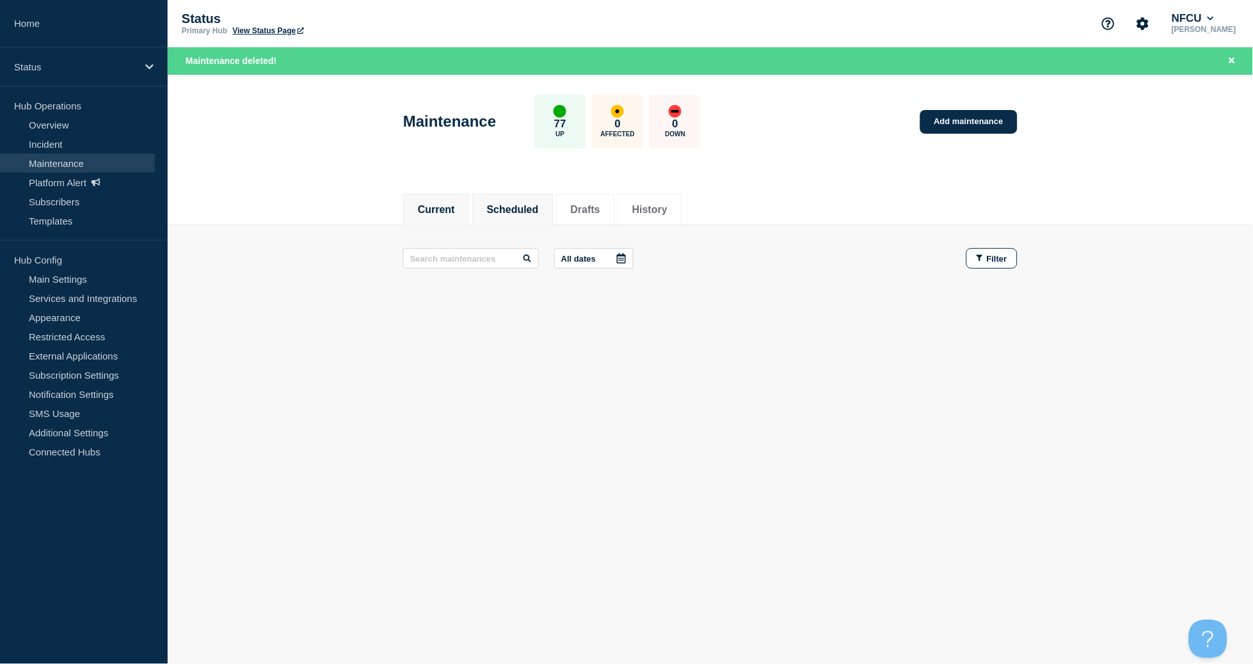
click at [531, 205] on button "Scheduled" at bounding box center [513, 210] width 52 height 12
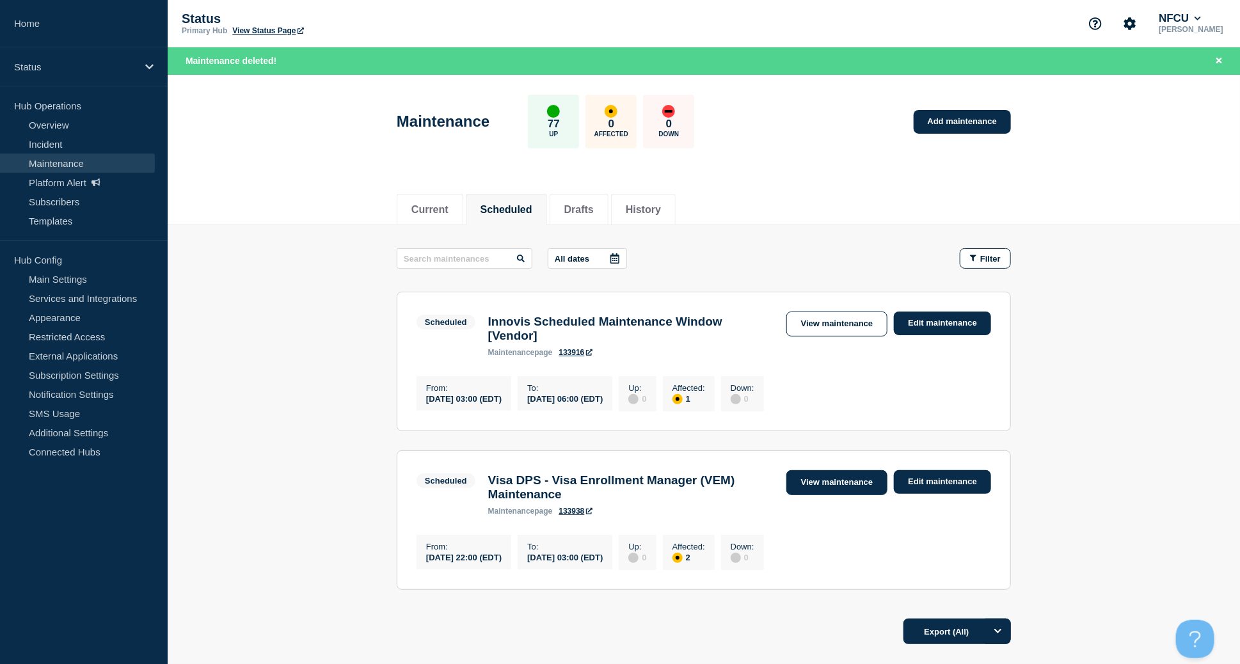
click at [838, 492] on link "View maintenance" at bounding box center [837, 482] width 101 height 25
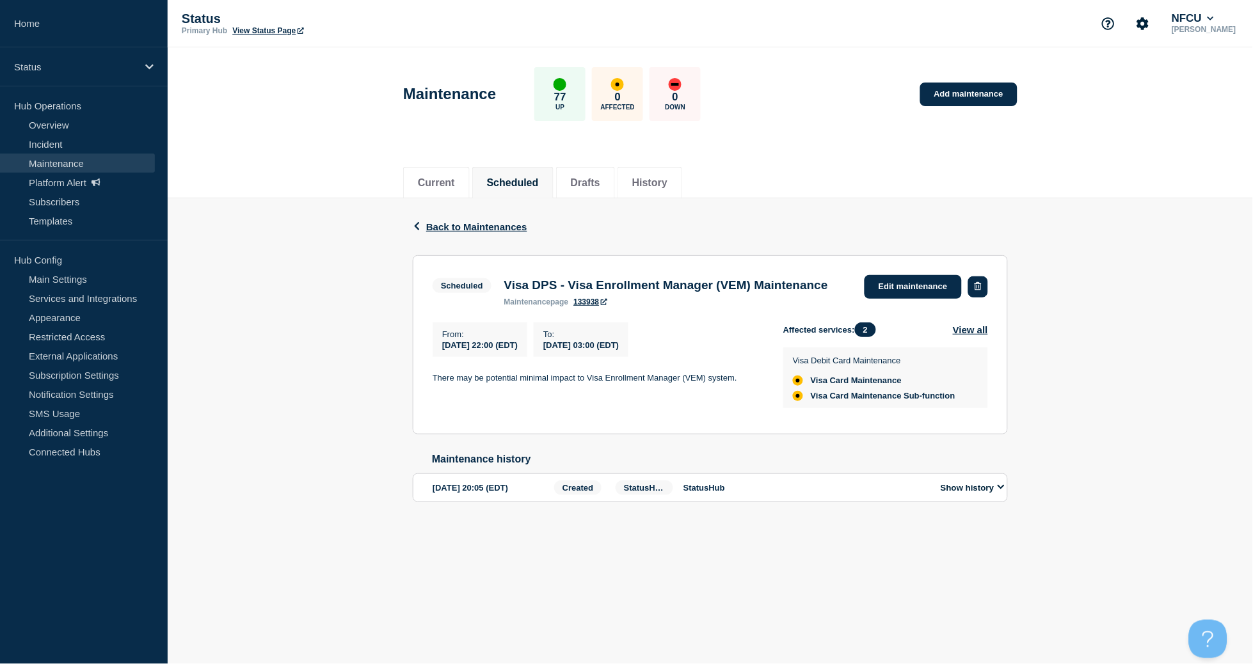
click at [974, 284] on button "button" at bounding box center [978, 287] width 20 height 21
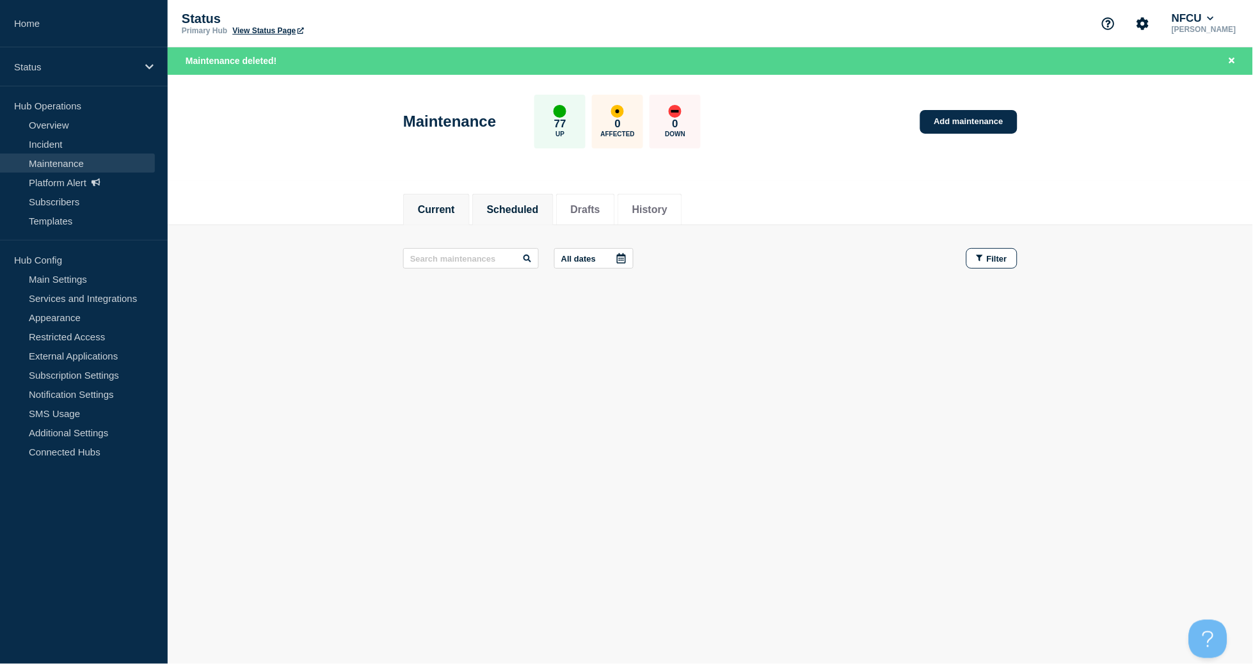
click at [530, 215] on button "Scheduled" at bounding box center [513, 210] width 52 height 12
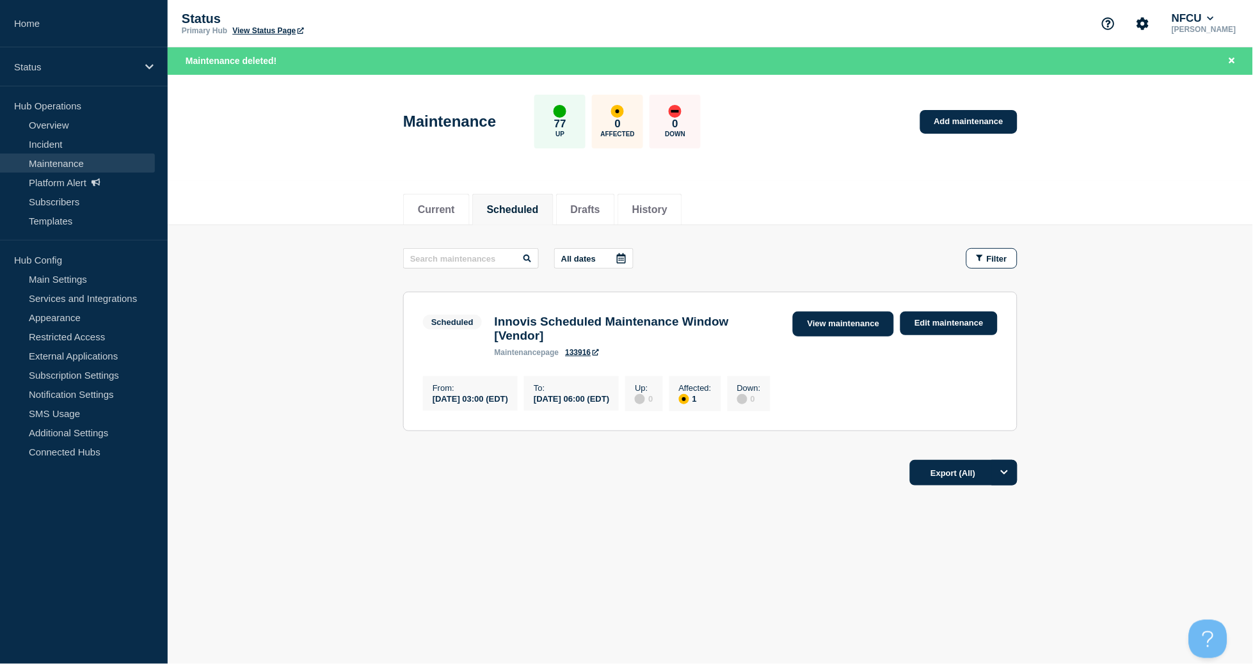
click at [828, 331] on link "View maintenance" at bounding box center [843, 324] width 101 height 25
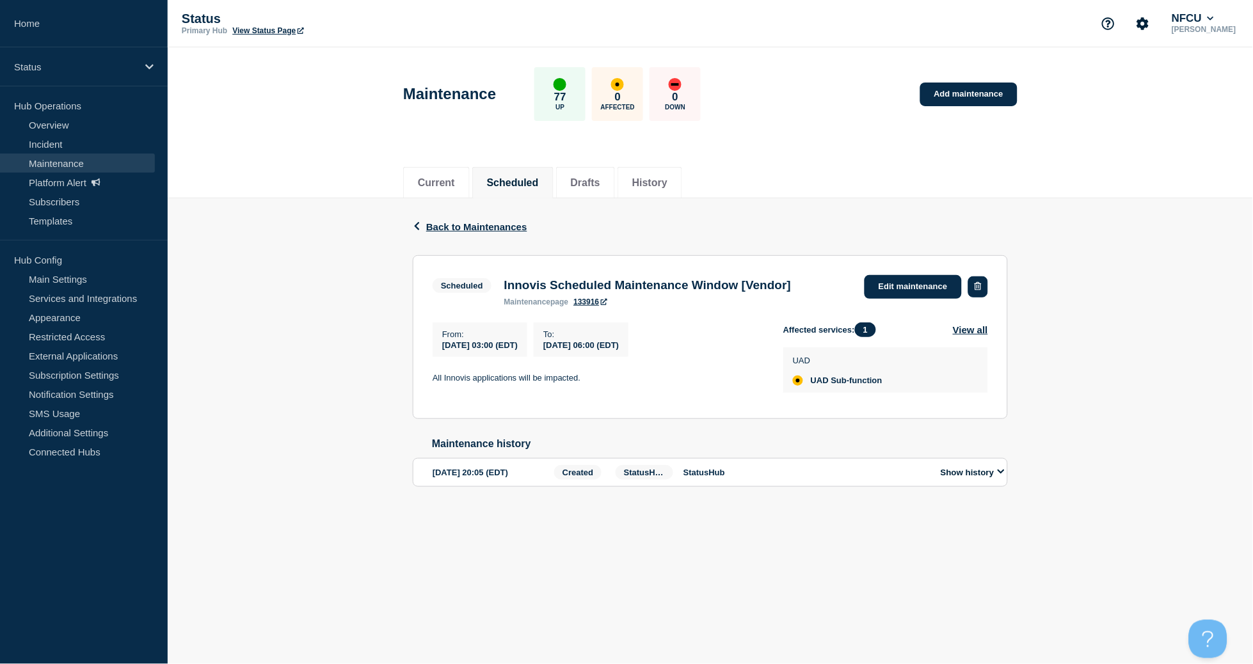
click at [981, 289] on icon "button" at bounding box center [978, 286] width 7 height 8
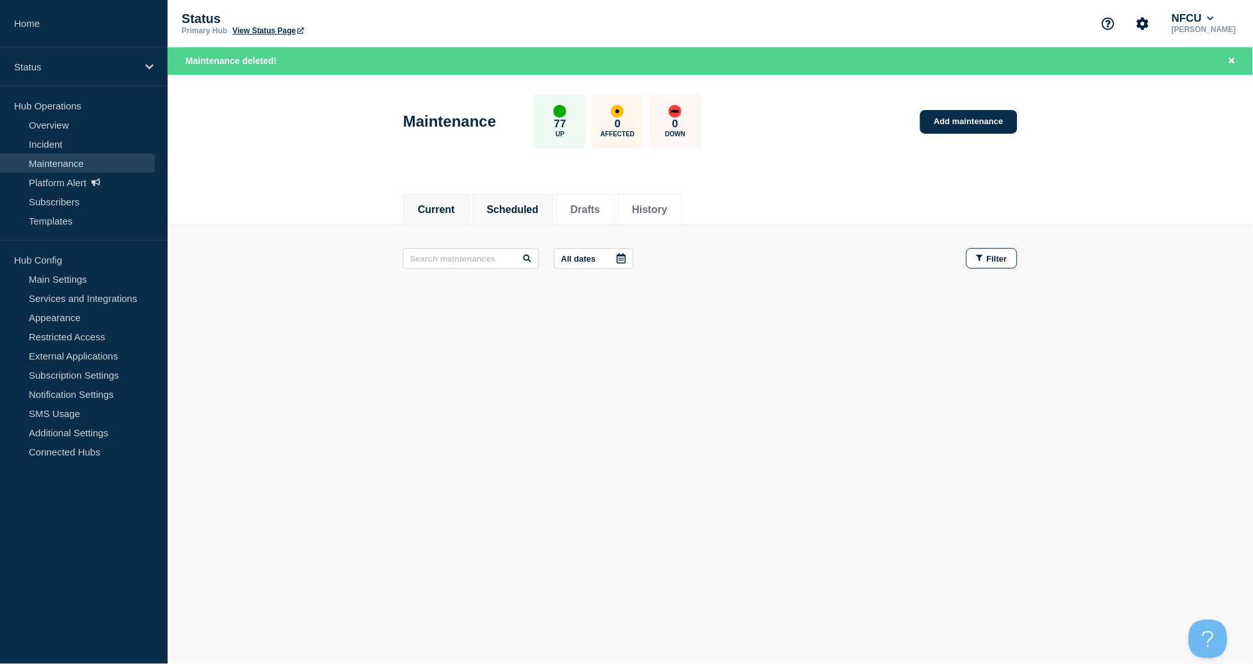
click at [502, 219] on li "Scheduled" at bounding box center [512, 209] width 81 height 31
click at [600, 211] on button "Drafts" at bounding box center [585, 210] width 29 height 12
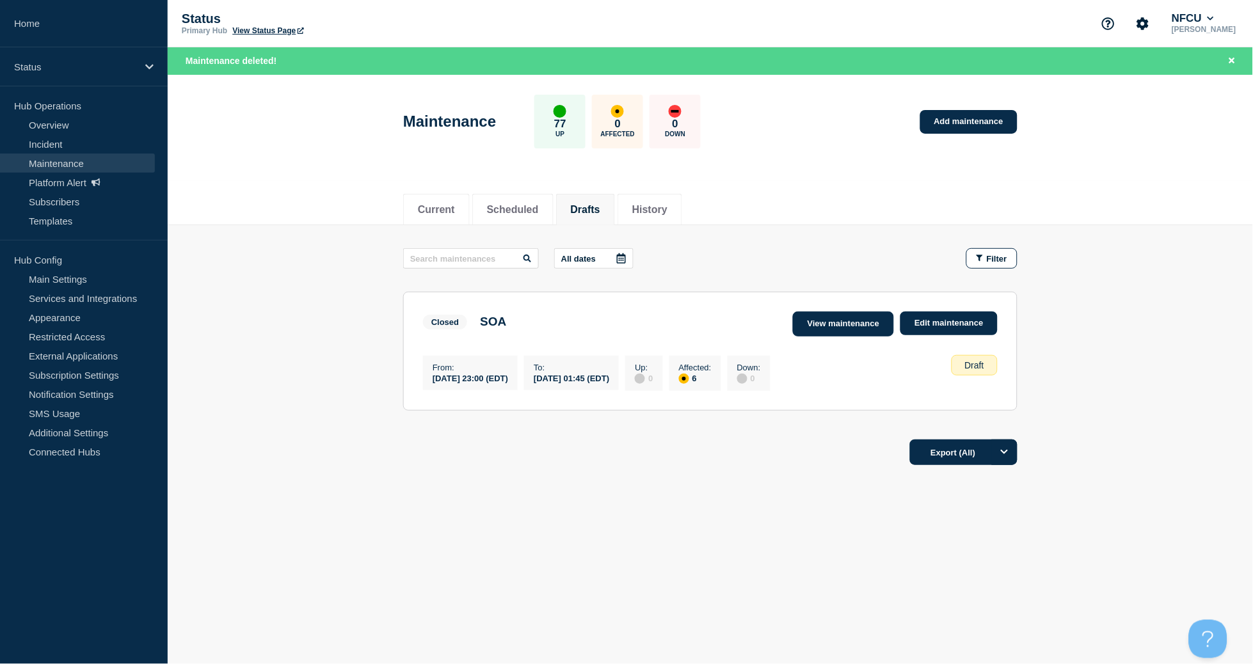
click at [821, 330] on link "View maintenance" at bounding box center [843, 324] width 101 height 25
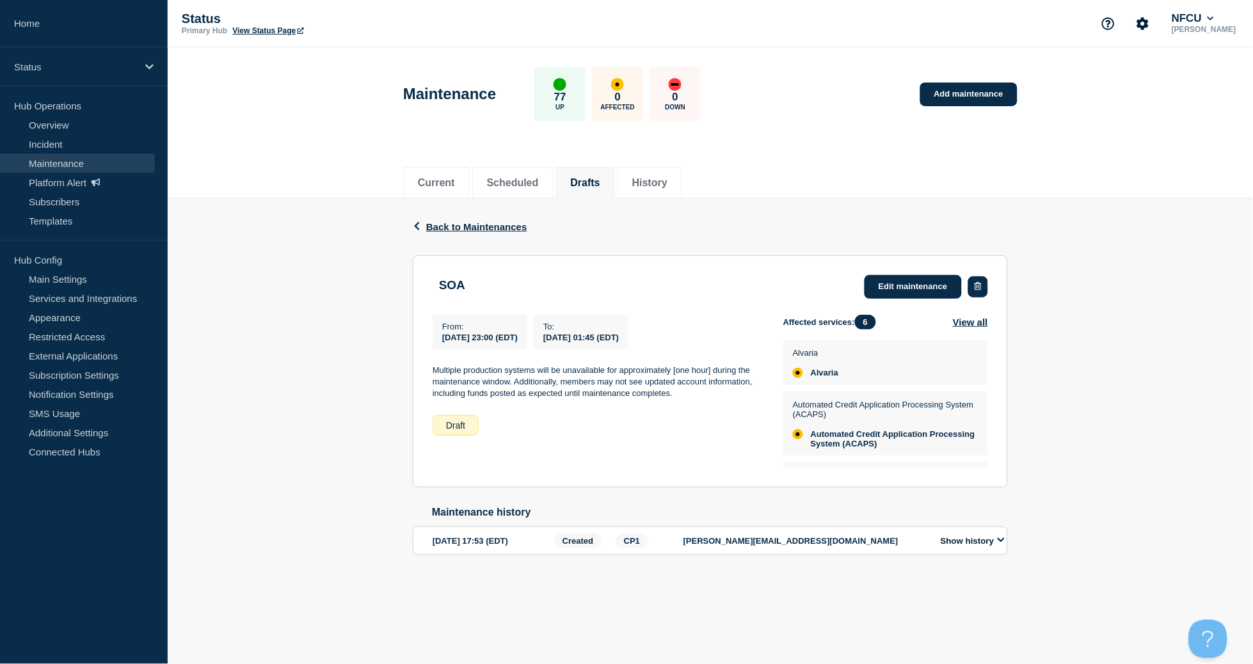
click at [983, 284] on button "button" at bounding box center [978, 287] width 20 height 21
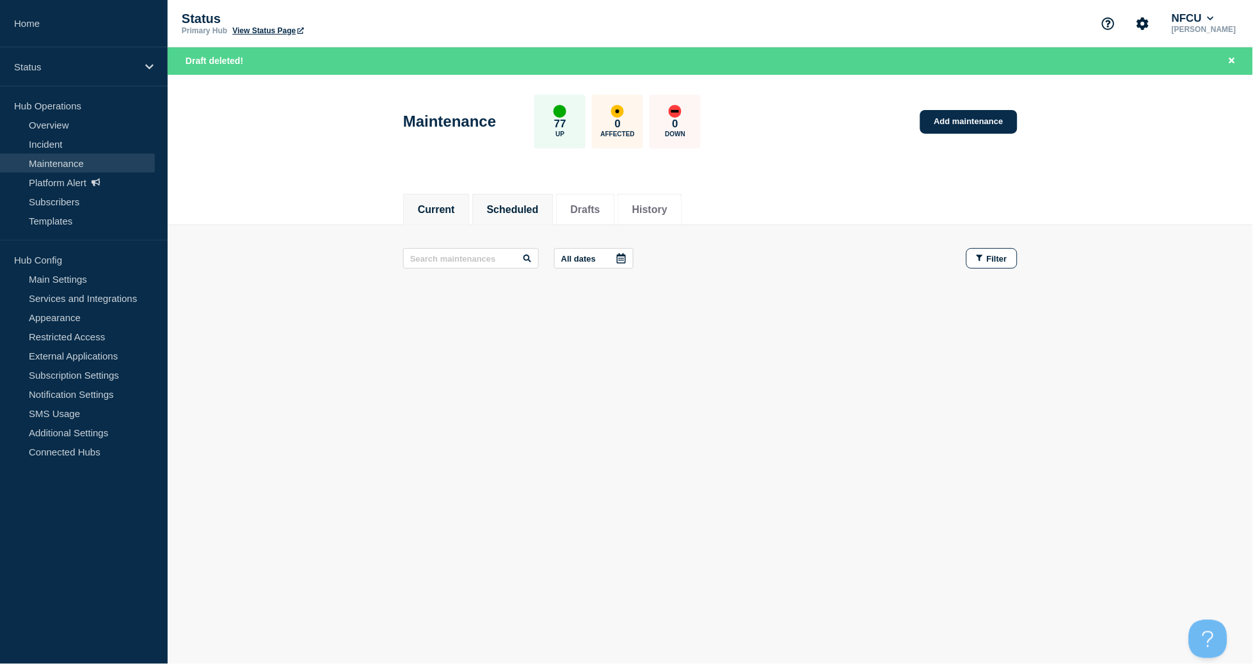
click at [536, 214] on button "Scheduled" at bounding box center [513, 210] width 52 height 12
click at [595, 214] on button "Drafts" at bounding box center [585, 210] width 29 height 12
